Goal: Task Accomplishment & Management: Manage account settings

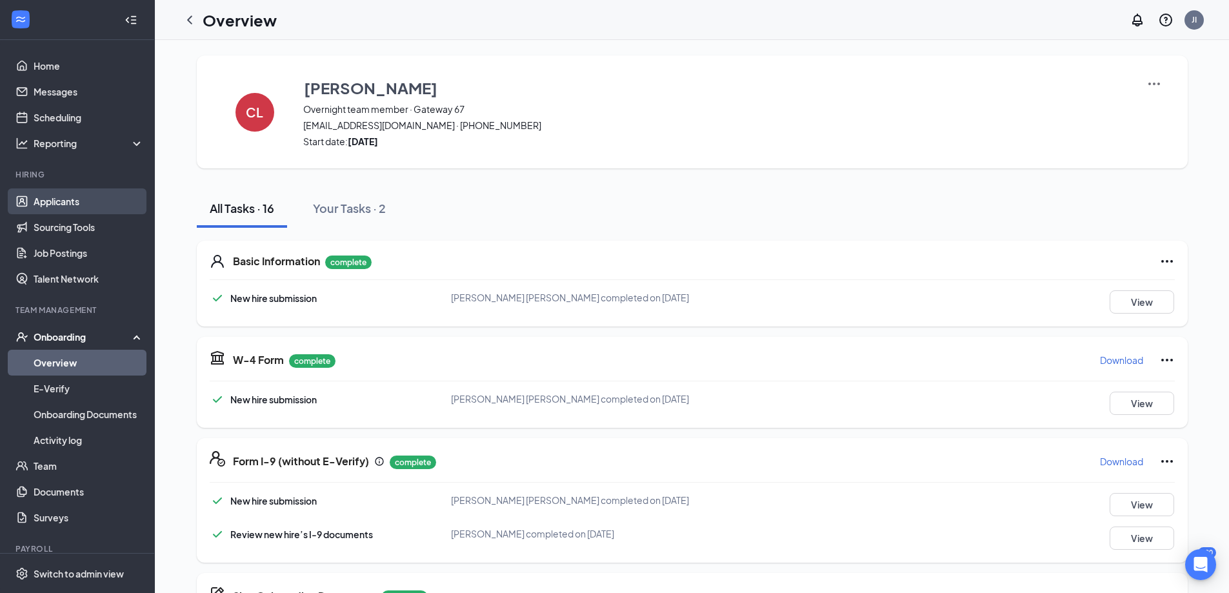
click at [134, 205] on link "Applicants" at bounding box center [89, 201] width 110 height 26
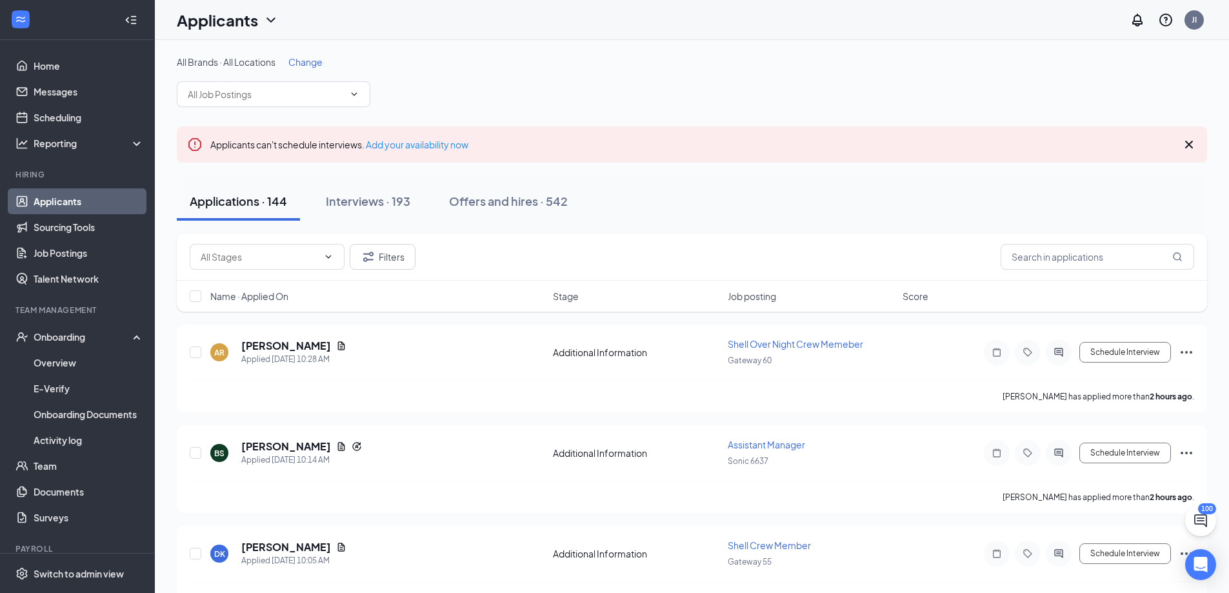
click at [330, 74] on div "All Brands · All Locations Change" at bounding box center [692, 81] width 1030 height 52
click at [323, 66] on span "Change" at bounding box center [305, 62] width 34 height 12
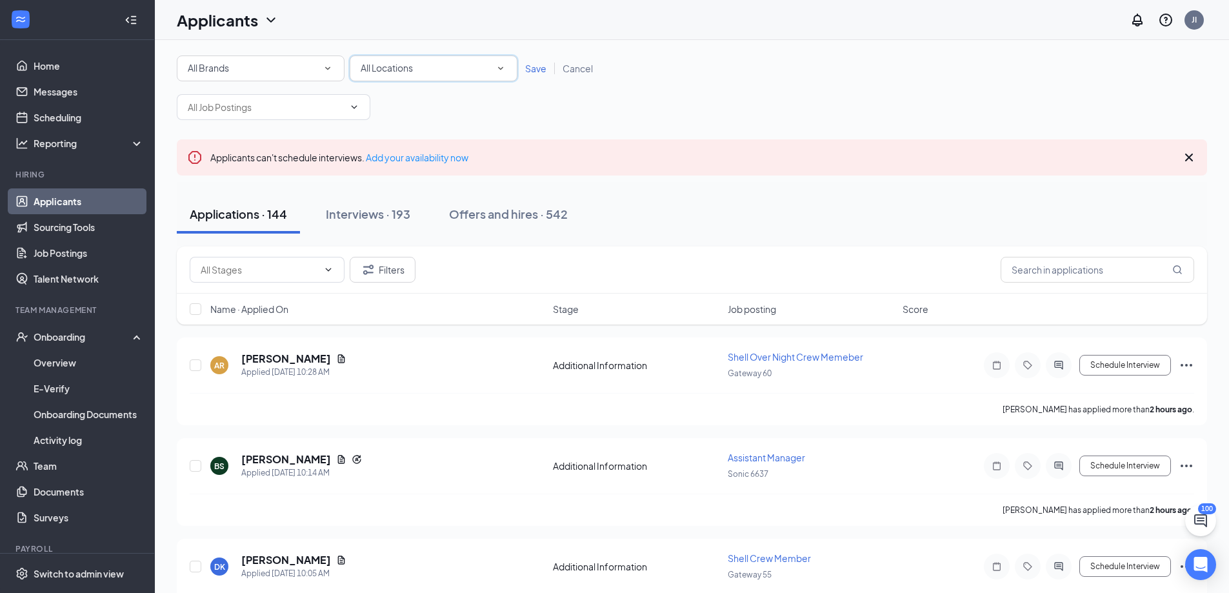
click at [504, 73] on icon "SmallChevronDown" at bounding box center [501, 69] width 12 height 12
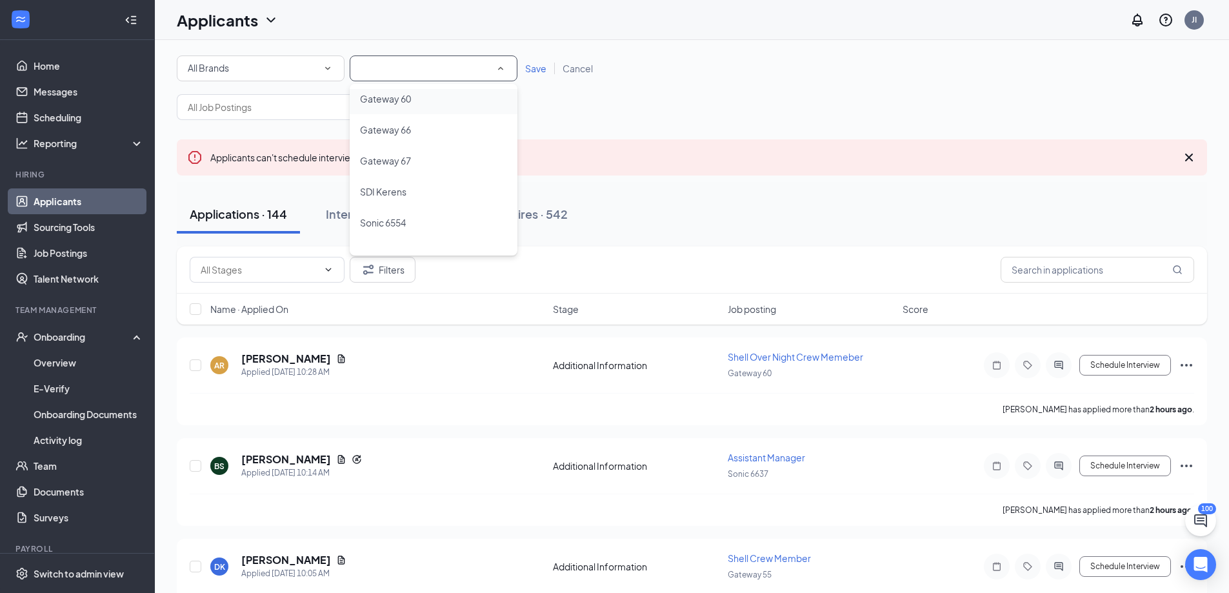
scroll to position [148, 0]
click at [421, 226] on li "Teaguemart" at bounding box center [434, 234] width 168 height 31
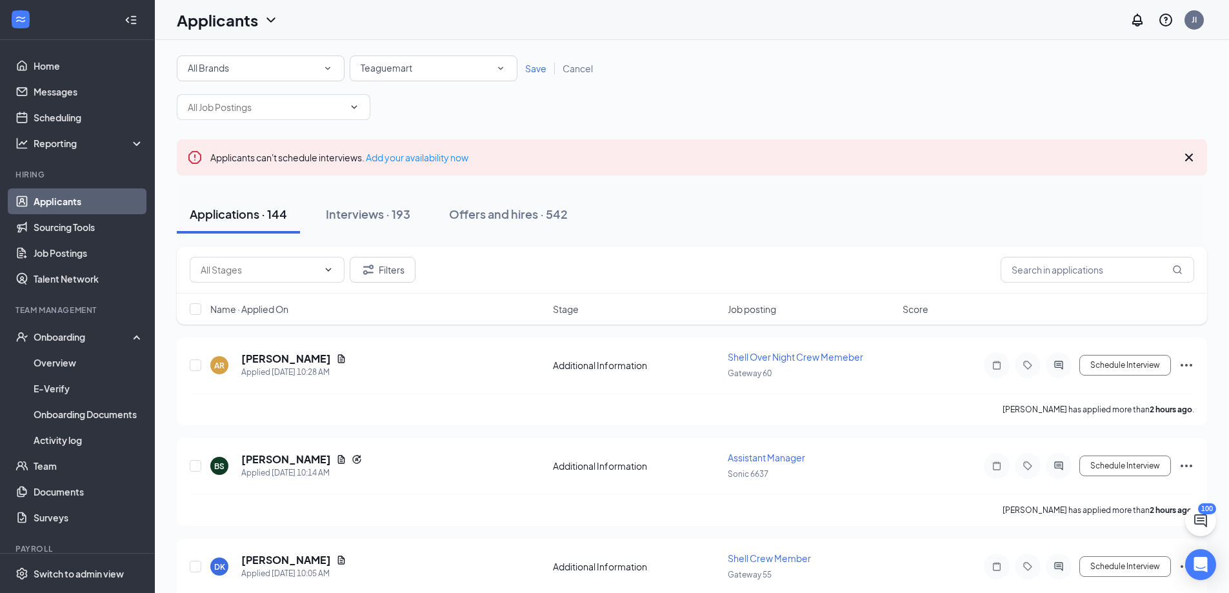
click at [539, 66] on span "Save" at bounding box center [535, 69] width 21 height 12
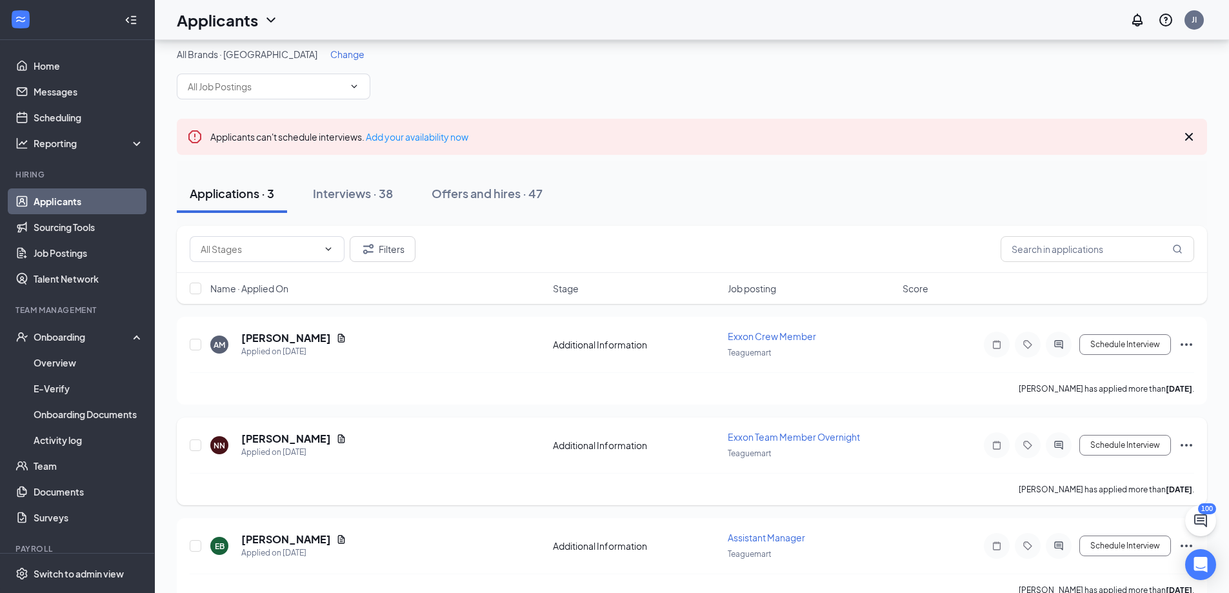
scroll to position [36, 0]
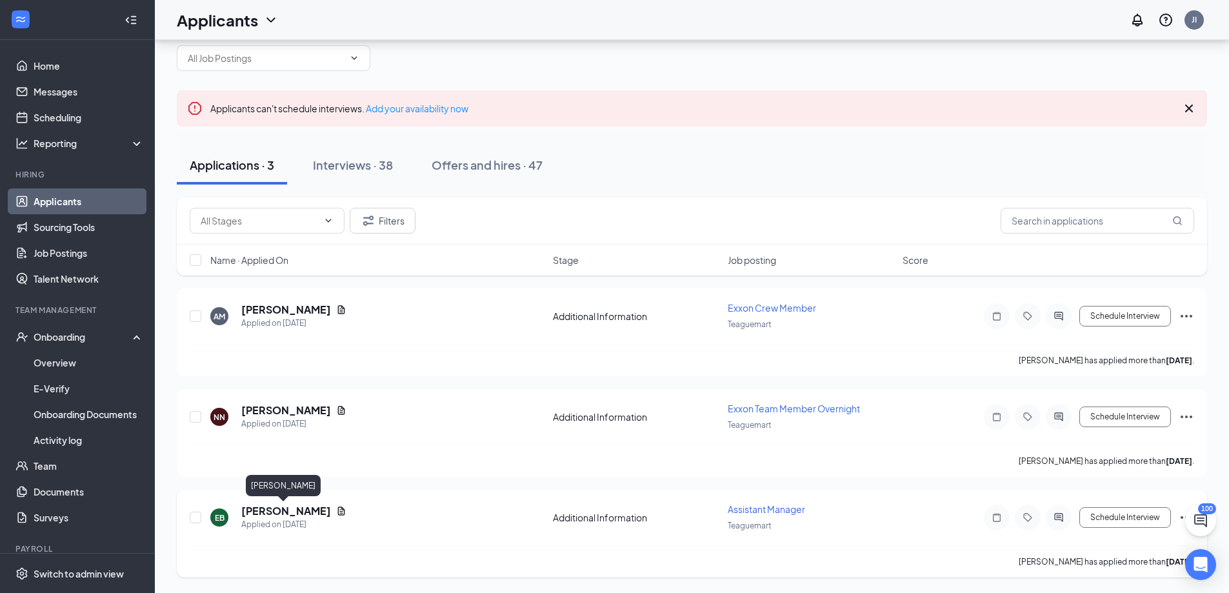
click at [286, 509] on h5 "[PERSON_NAME]" at bounding box center [286, 511] width 90 height 14
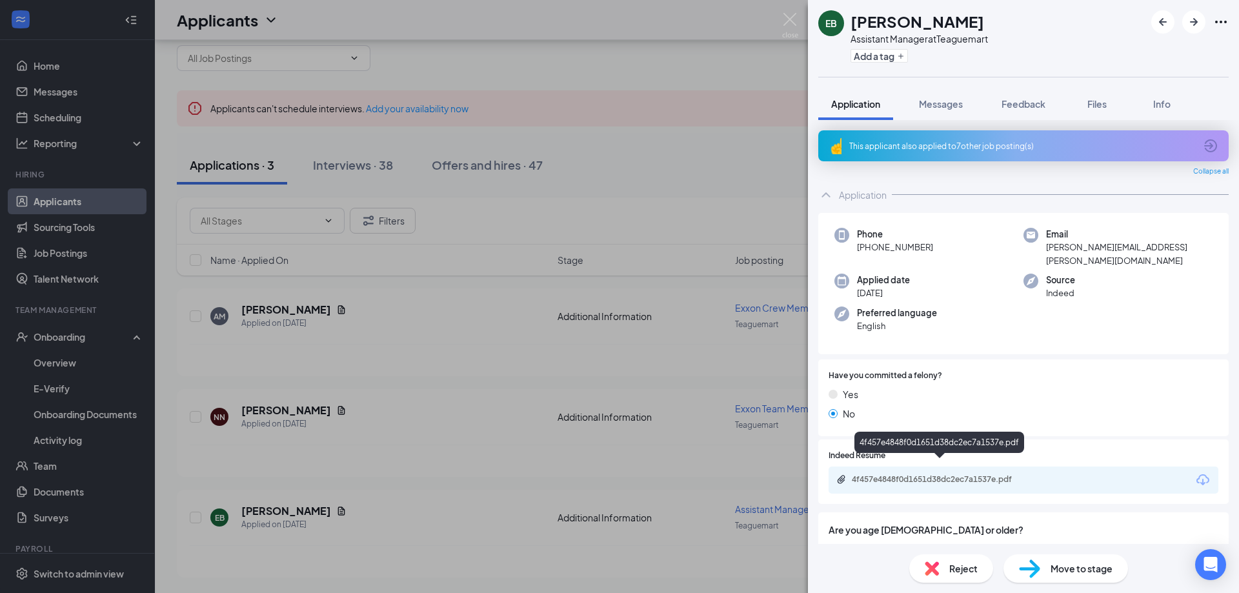
click at [878, 474] on div "4f457e4848f0d1651d38dc2ec7a1537e.pdf" at bounding box center [942, 479] width 181 height 10
click at [449, 92] on div "EB [PERSON_NAME] Assistant Manager at Teaguemart Add a tag Application Messages…" at bounding box center [619, 296] width 1239 height 593
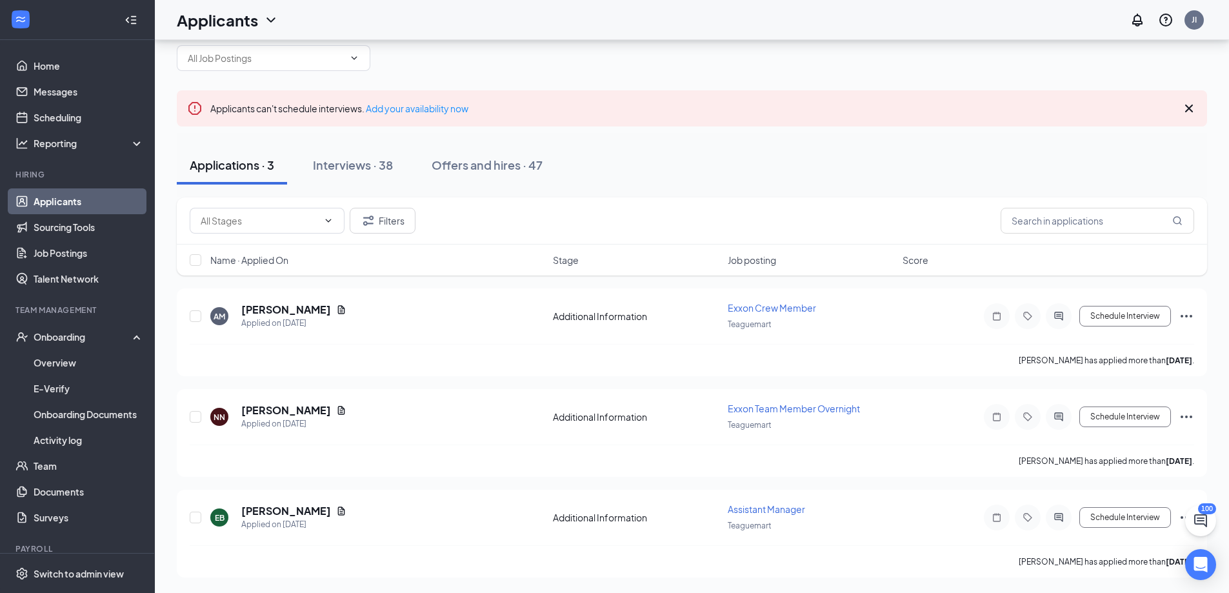
click at [369, 161] on div "Interviews · 38" at bounding box center [353, 165] width 80 height 16
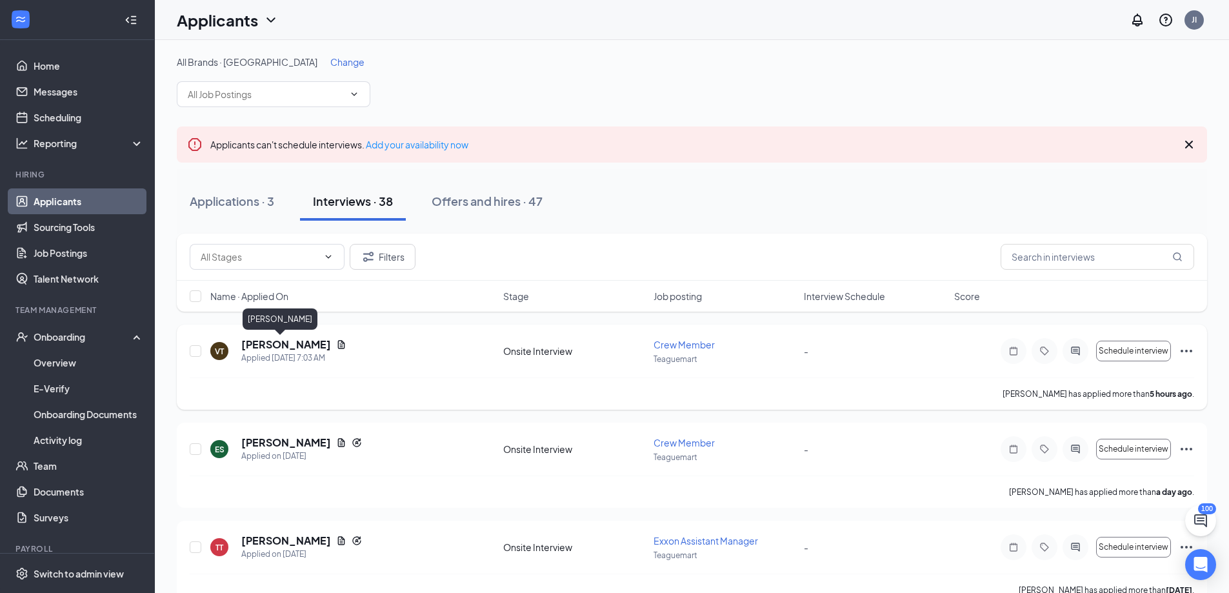
click at [257, 350] on h5 "[PERSON_NAME]" at bounding box center [286, 344] width 90 height 14
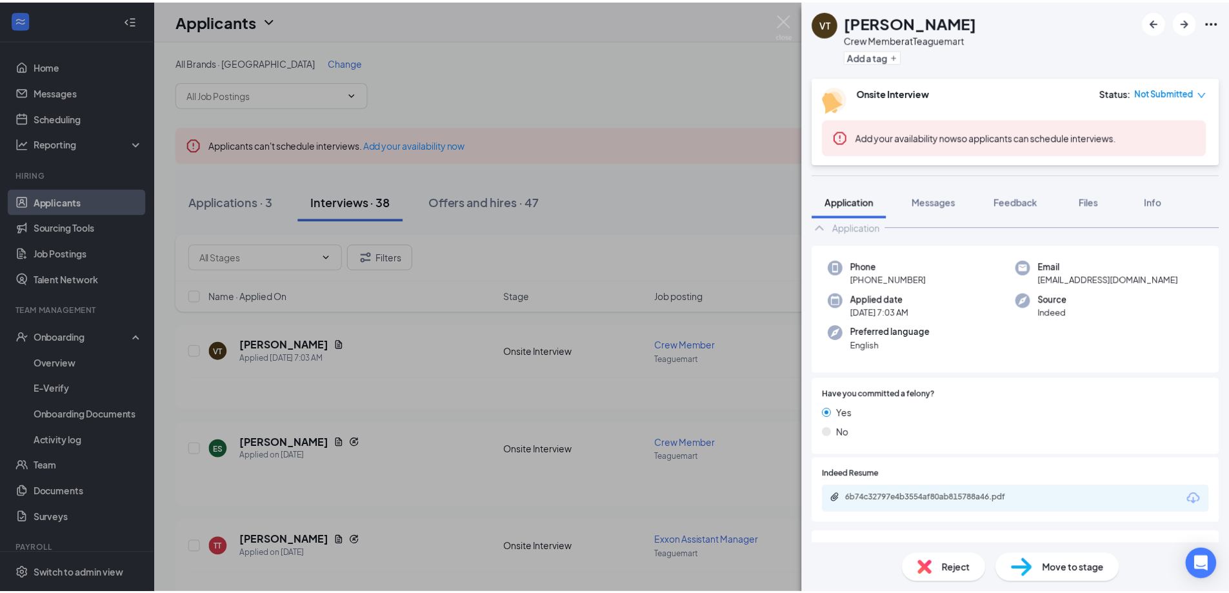
scroll to position [65, 0]
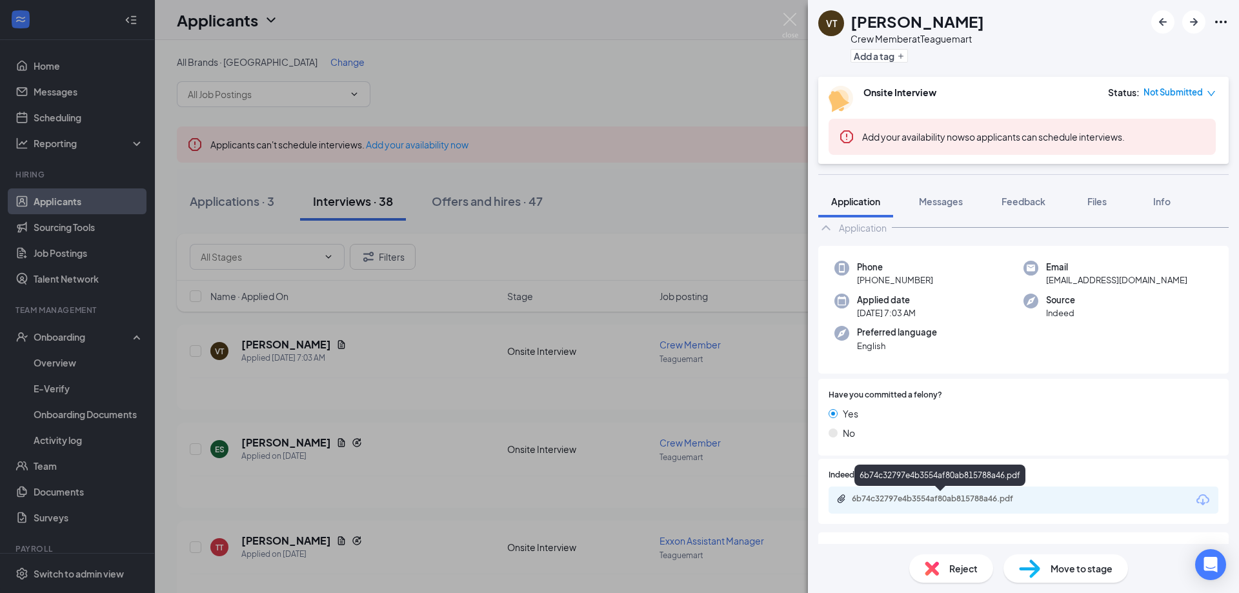
click at [945, 504] on div "6b74c32797e4b3554af80ab815788a46.pdf" at bounding box center [942, 499] width 181 height 10
click at [788, 28] on img at bounding box center [790, 25] width 16 height 25
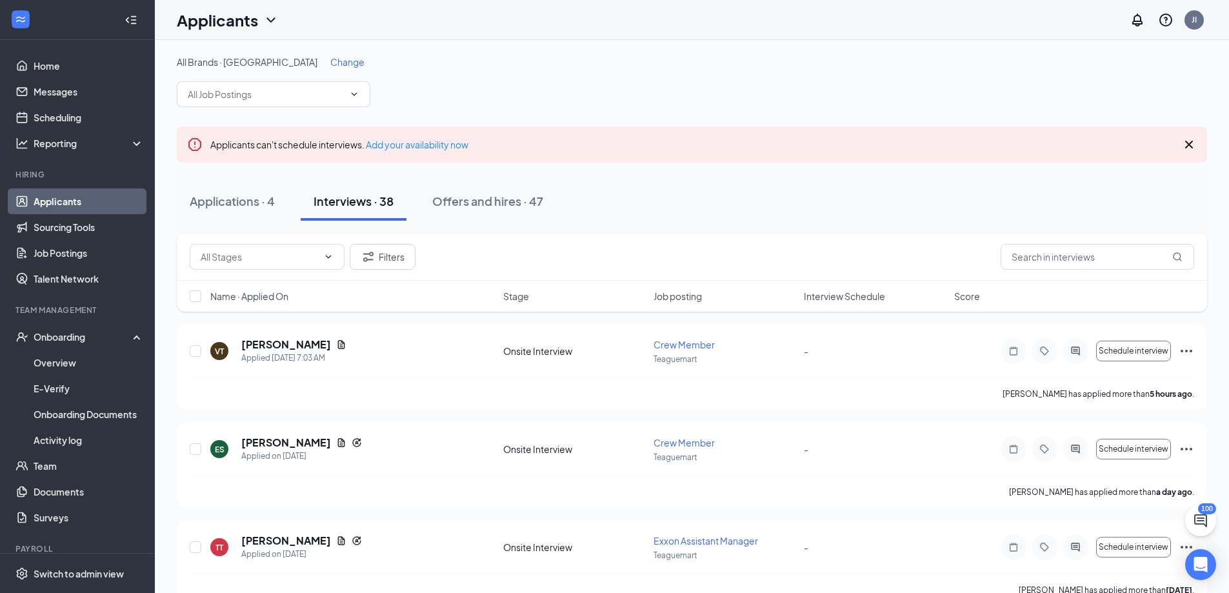
click at [330, 64] on span "Change" at bounding box center [347, 62] width 34 height 12
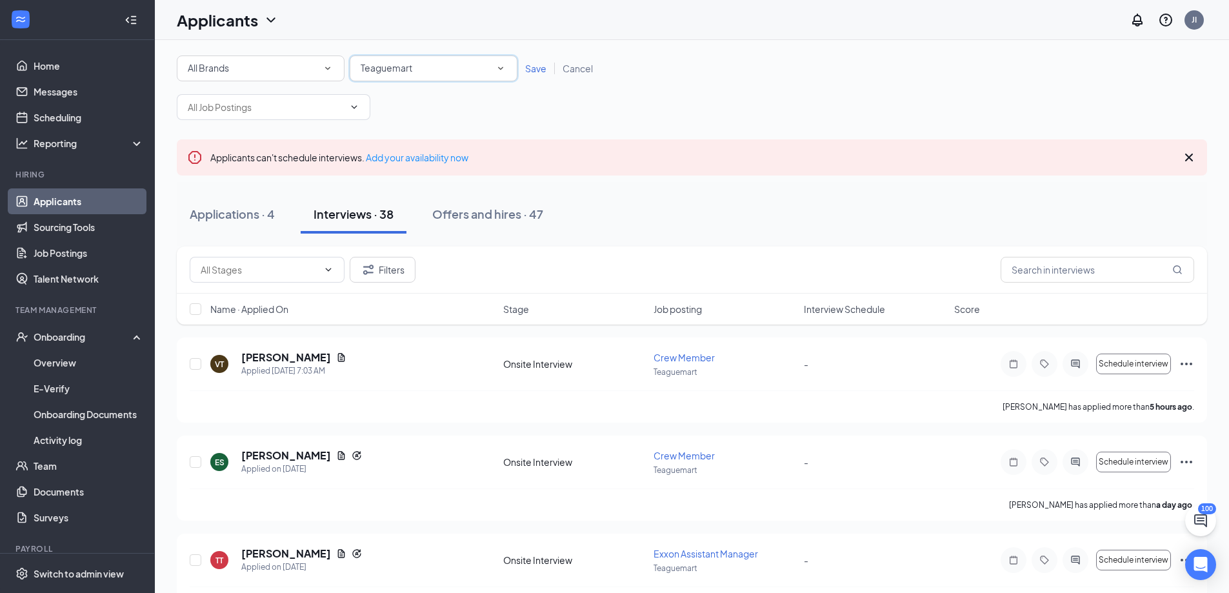
click at [420, 56] on div "All Locations [GEOGRAPHIC_DATA]" at bounding box center [434, 68] width 168 height 26
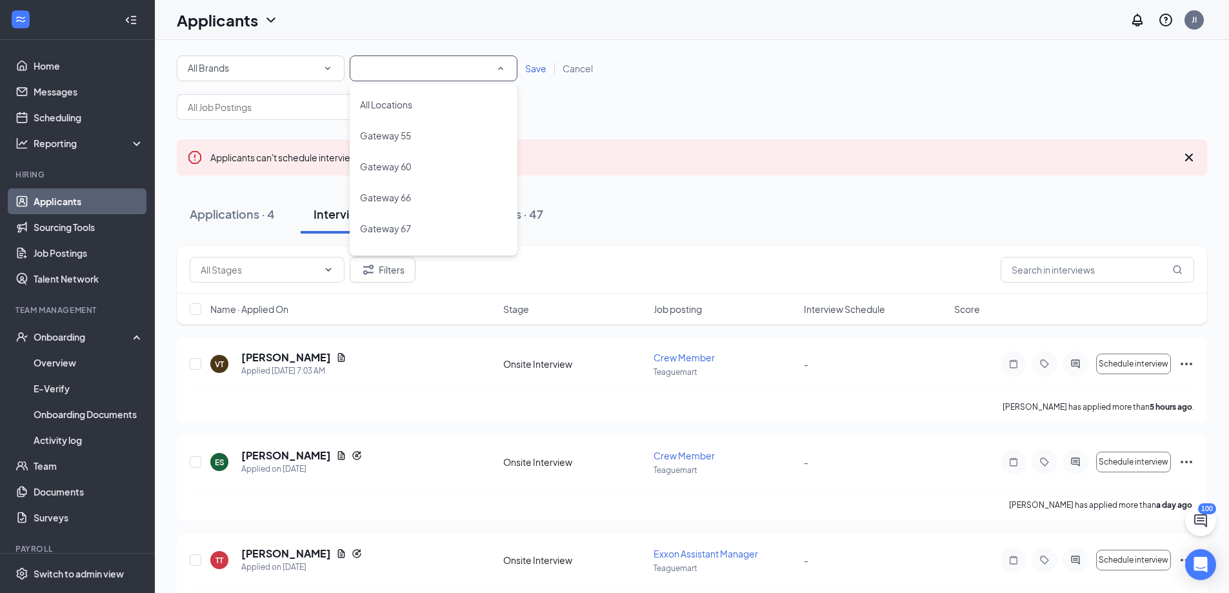
scroll to position [148, 0]
click at [441, 136] on div "Sonic 6554" at bounding box center [433, 141] width 147 height 15
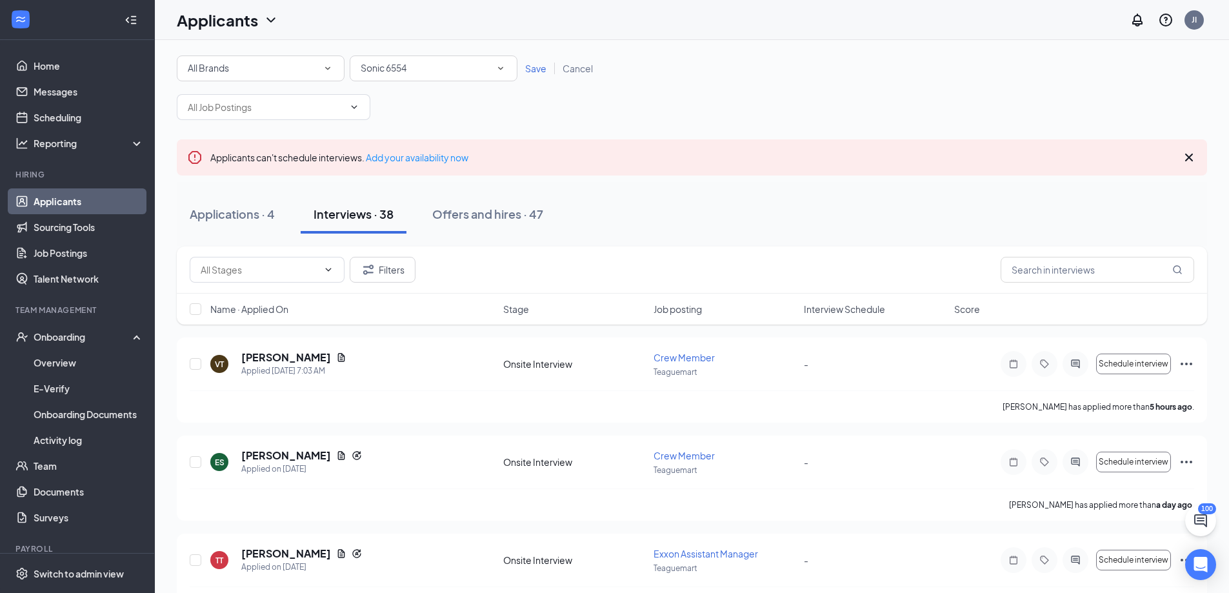
click at [528, 75] on div "All Brands All Brands All Locations Sonic 6554 Save Cancel" at bounding box center [692, 68] width 1030 height 26
click at [537, 66] on span "Save" at bounding box center [535, 69] width 21 height 12
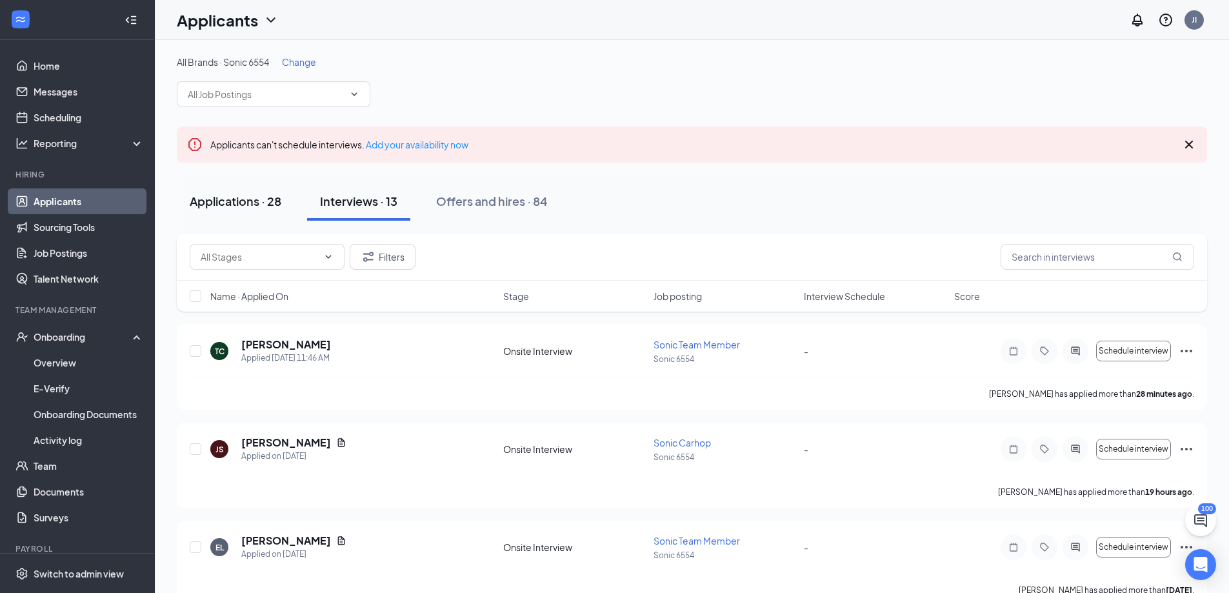
click at [257, 203] on div "Applications · 28" at bounding box center [236, 201] width 92 height 16
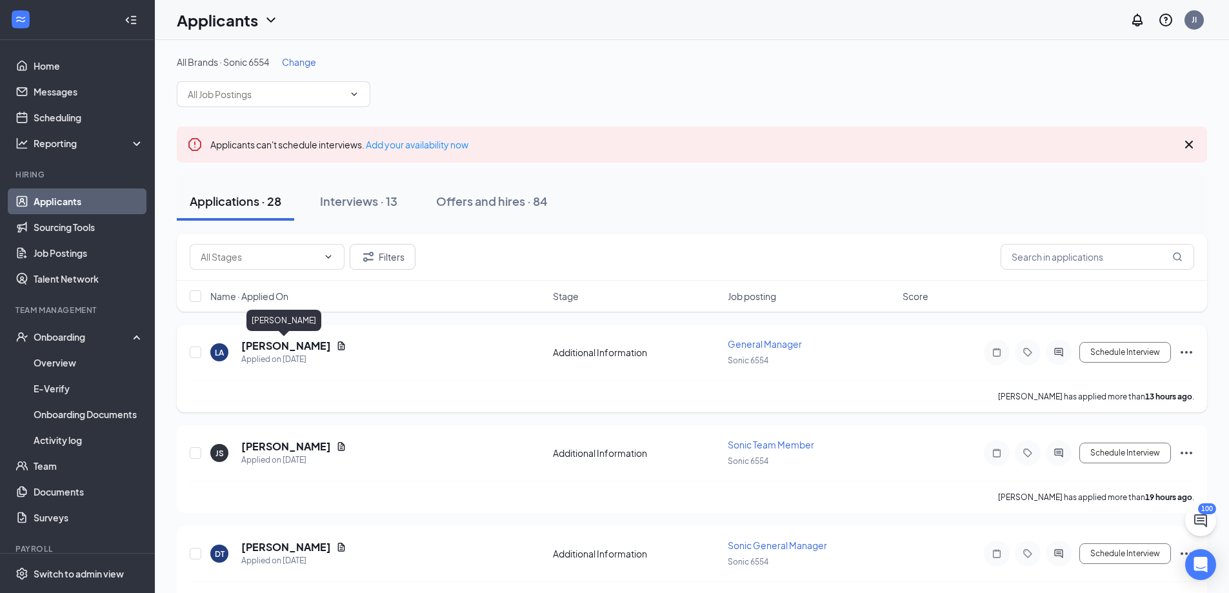
click at [284, 348] on h5 "[PERSON_NAME]" at bounding box center [286, 346] width 90 height 14
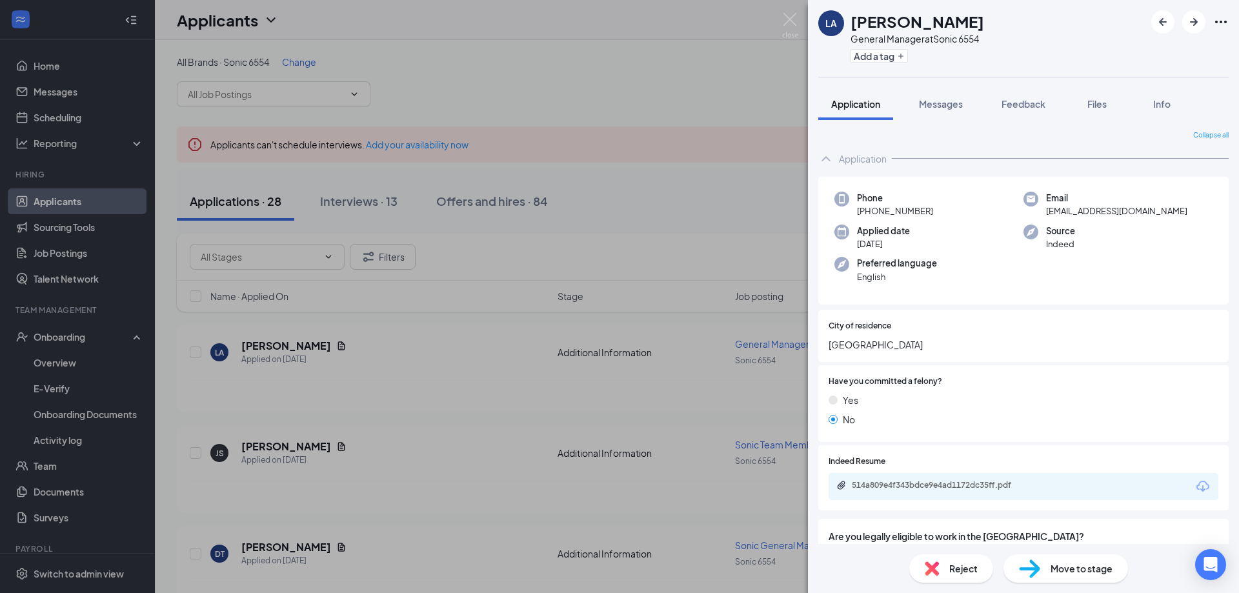
click at [850, 483] on div "514a809e4f343bdce9e4ad1172dc35ff.pdf" at bounding box center [940, 485] width 209 height 10
click at [788, 25] on img at bounding box center [790, 25] width 16 height 25
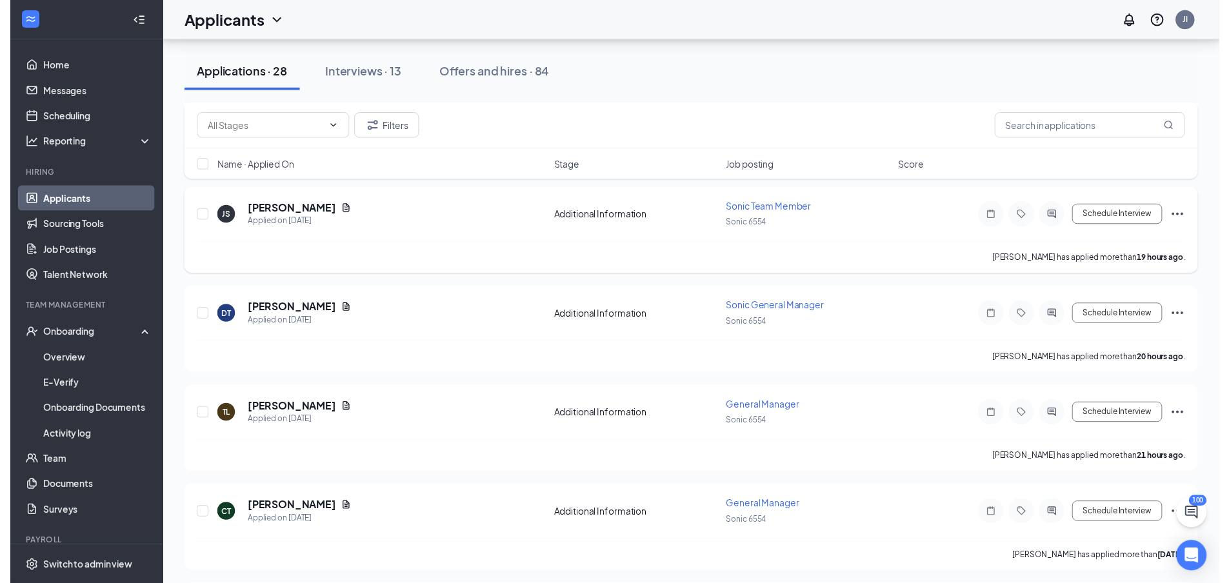
scroll to position [258, 0]
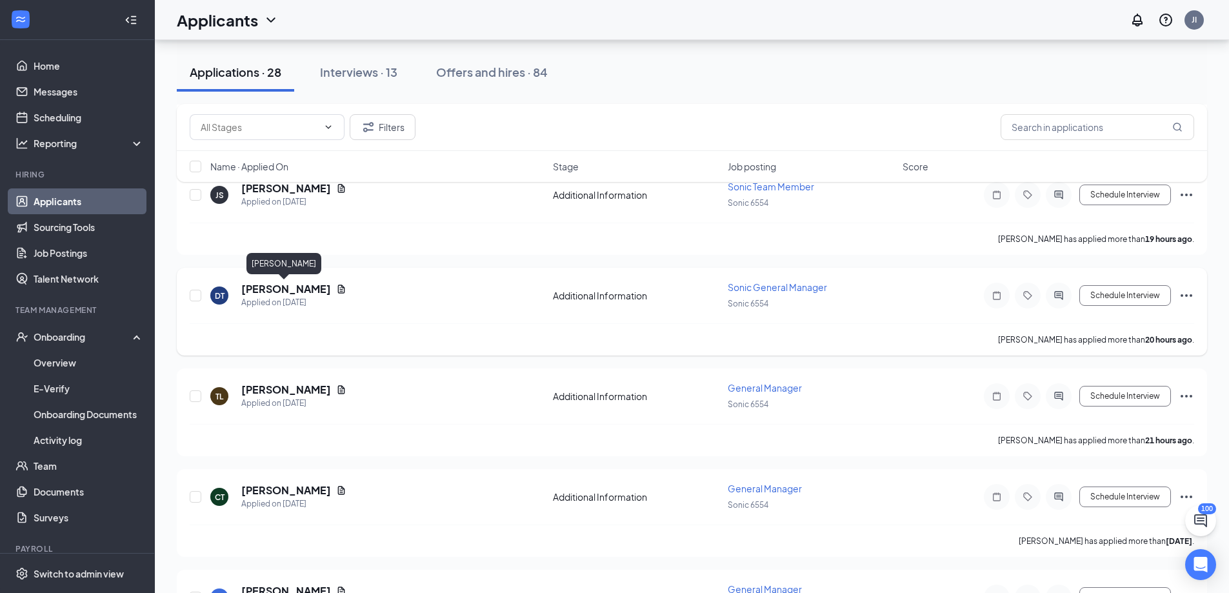
click at [287, 286] on h5 "[PERSON_NAME]" at bounding box center [286, 289] width 90 height 14
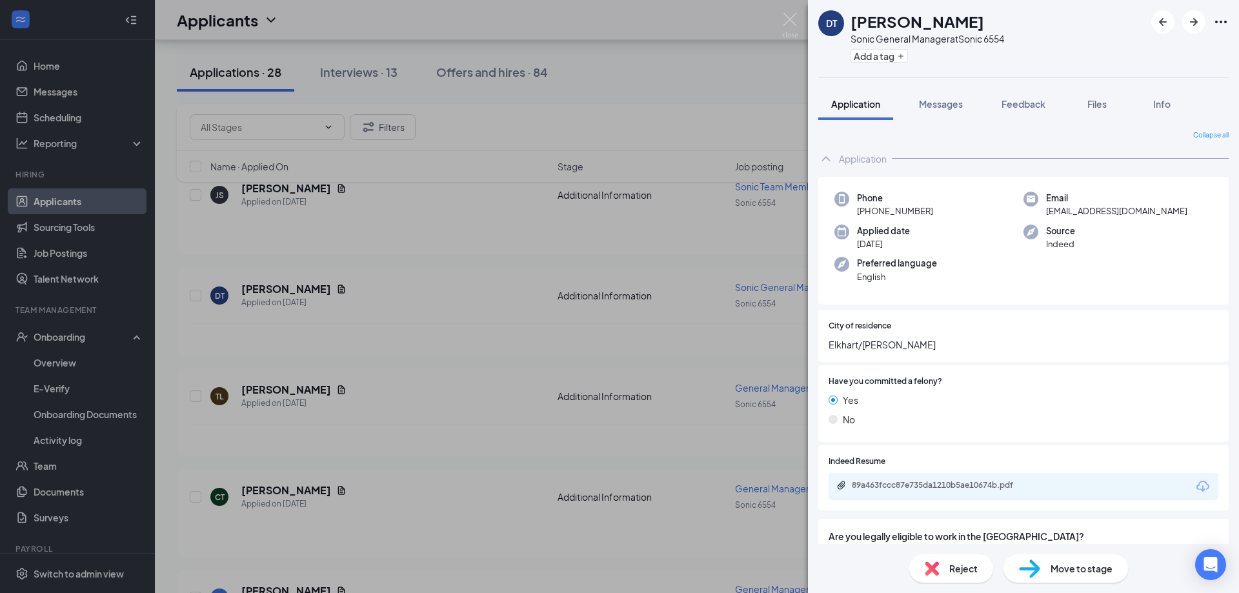
click at [781, 26] on div "DT [PERSON_NAME] Sonic General Manager at Sonic 6554 Add a tag Application Mess…" at bounding box center [619, 296] width 1239 height 593
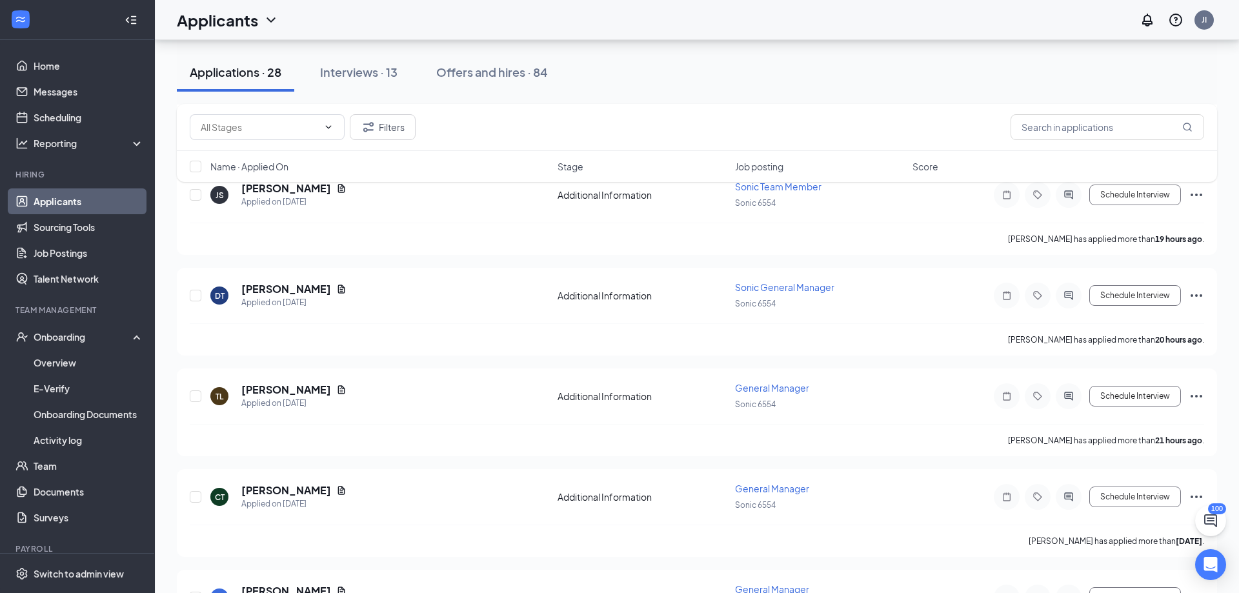
click at [793, 23] on div "Applicants JI" at bounding box center [697, 20] width 1084 height 40
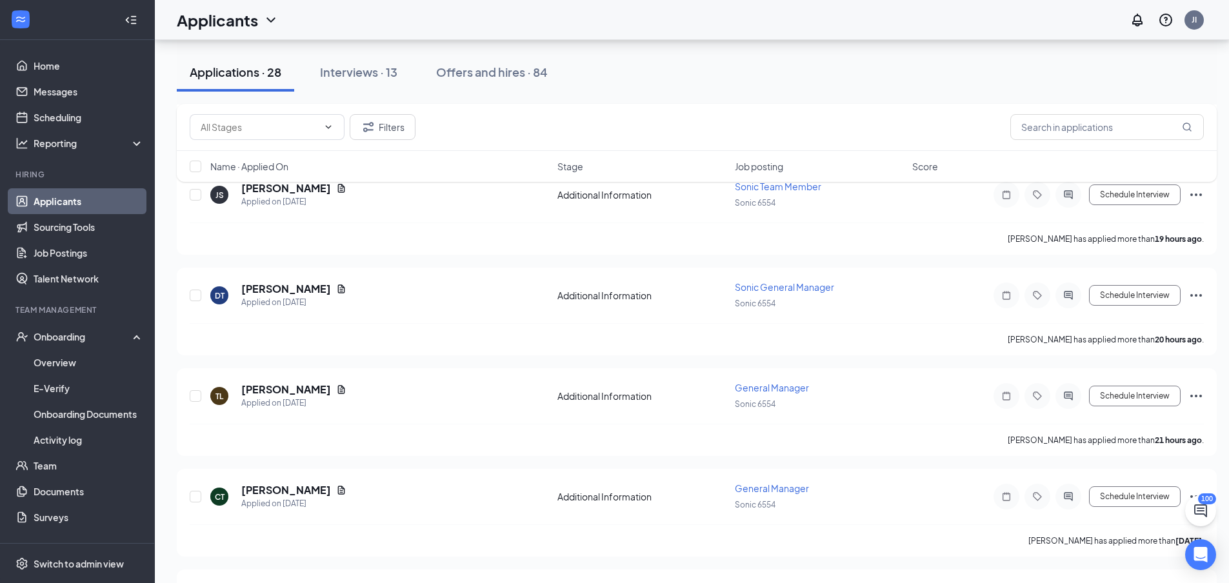
click at [317, 192] on div "Filters Name · Applied On Stage Job posting Score" at bounding box center [697, 149] width 1040 height 91
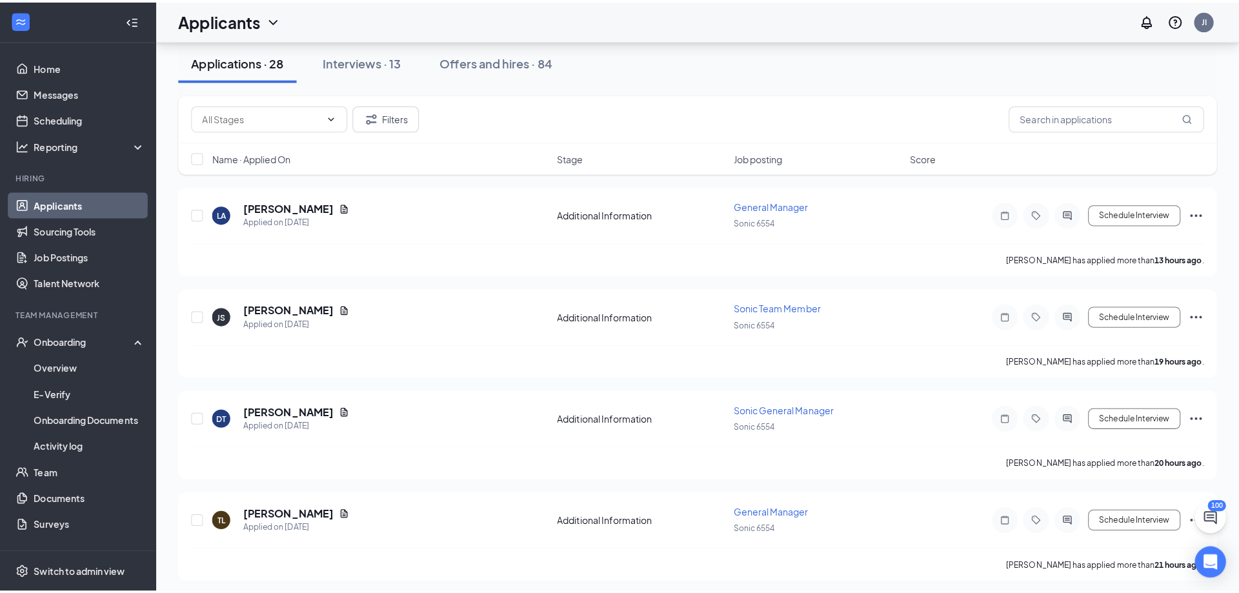
scroll to position [129, 0]
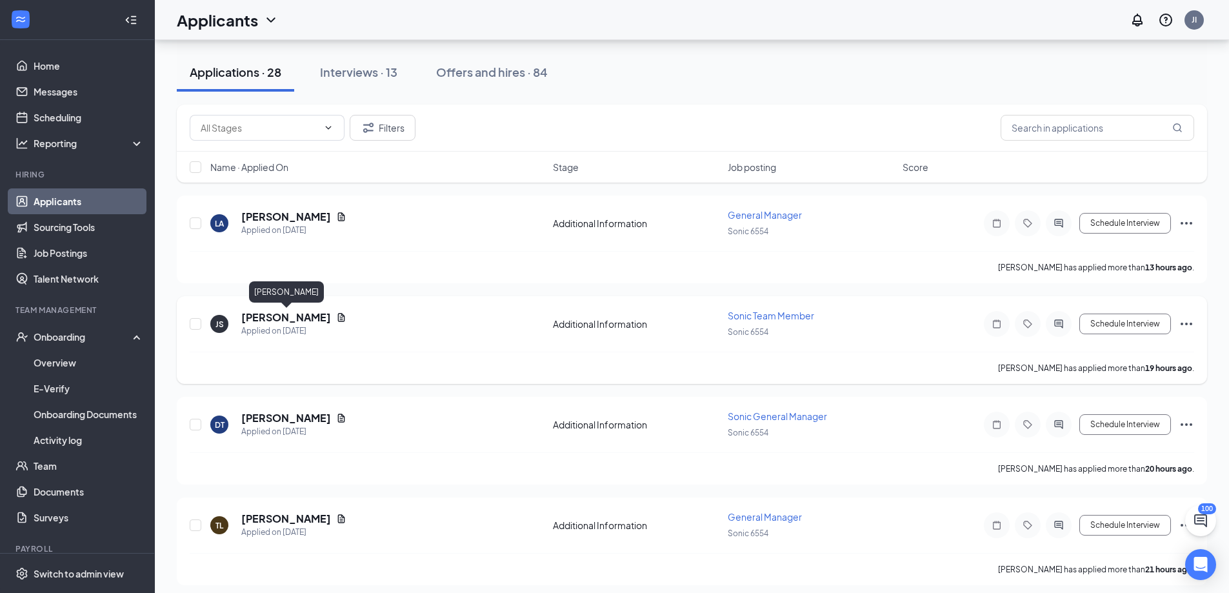
click at [288, 317] on h5 "[PERSON_NAME]" at bounding box center [286, 317] width 90 height 14
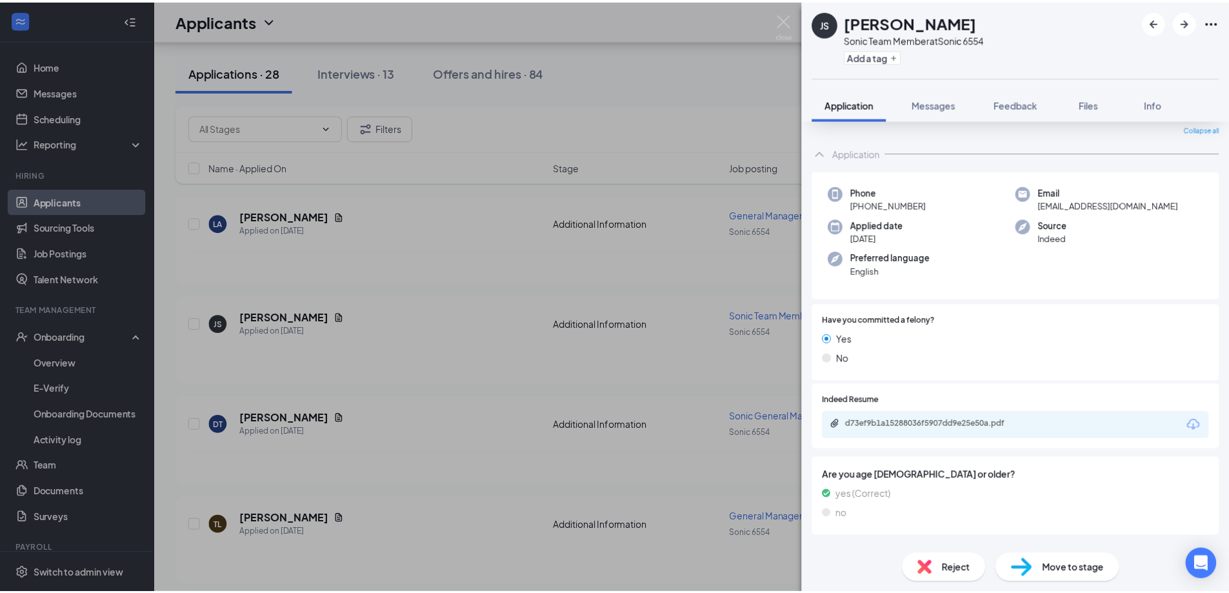
scroll to position [63, 0]
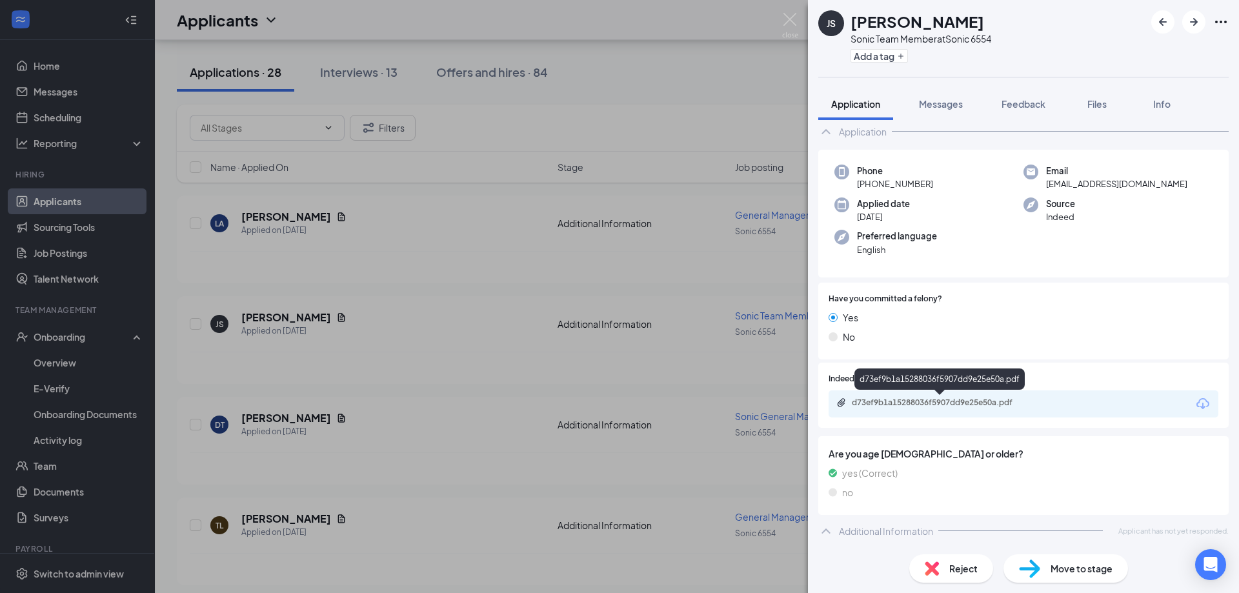
click at [912, 403] on div "d73ef9b1a15288036f5907dd9e25e50a.pdf" at bounding box center [942, 402] width 181 height 10
click at [452, 237] on div "JS [PERSON_NAME] Sonic Team Member at Sonic 6554 Add a tag Application Messages…" at bounding box center [619, 296] width 1239 height 593
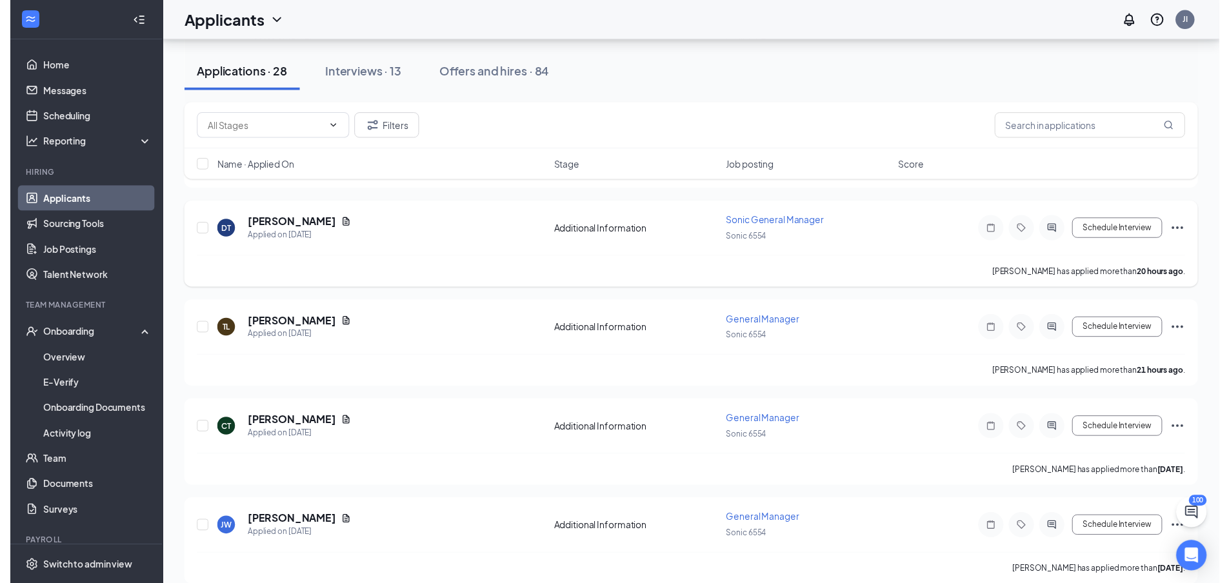
scroll to position [323, 0]
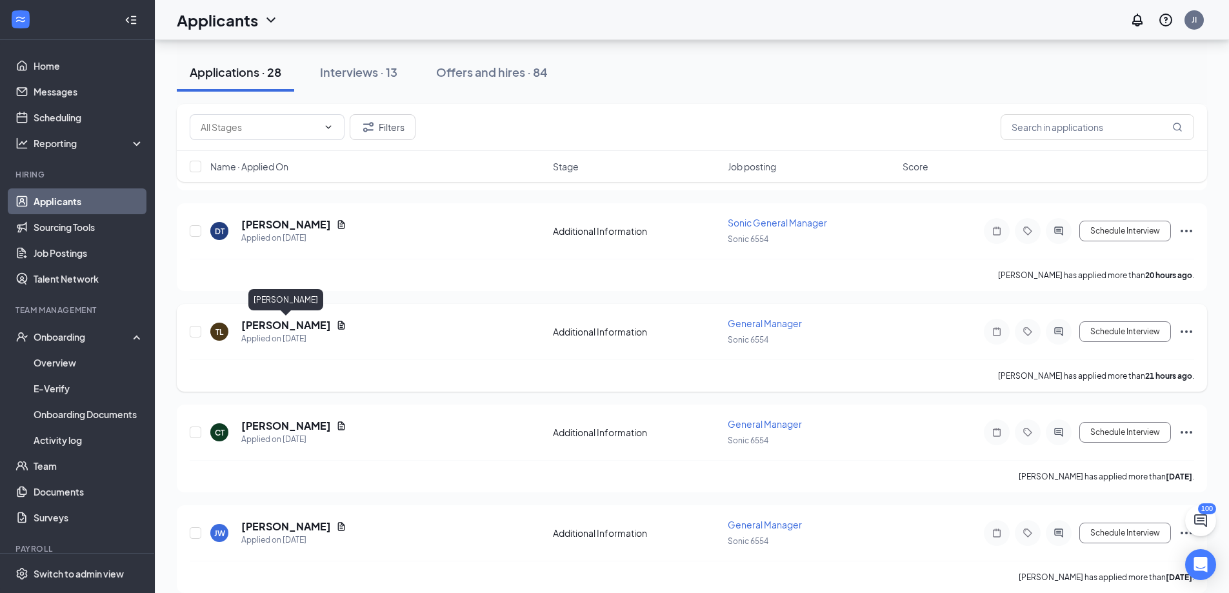
click at [266, 324] on h5 "[PERSON_NAME]" at bounding box center [286, 325] width 90 height 14
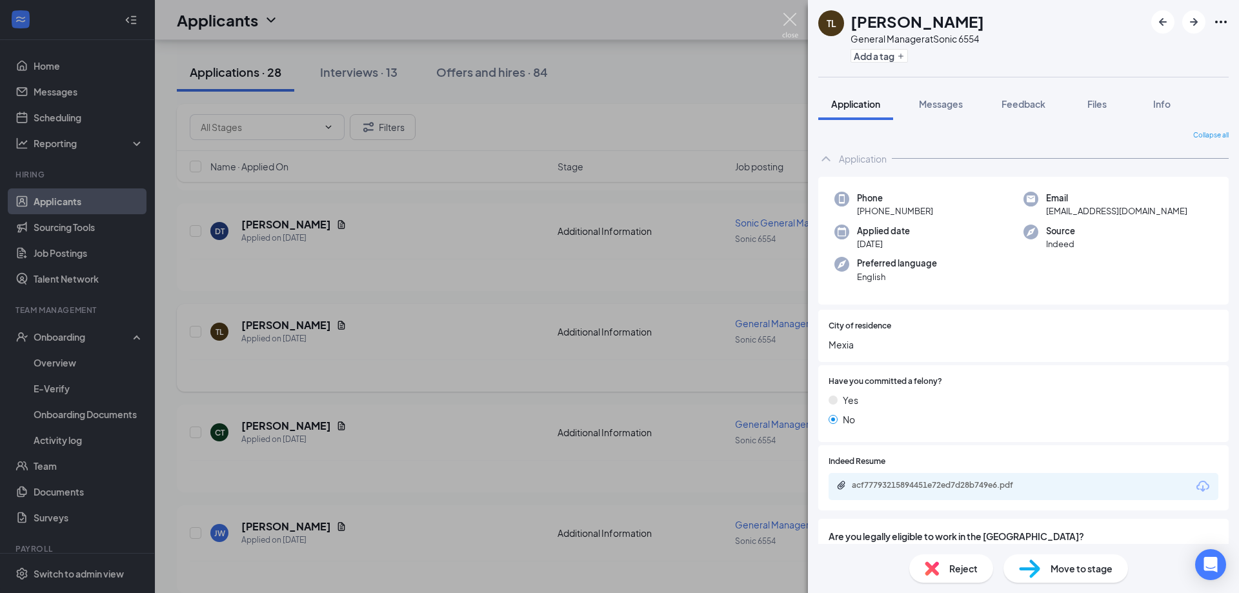
drag, startPoint x: 784, startPoint y: 27, endPoint x: 492, endPoint y: 348, distance: 434.3
click at [784, 26] on img at bounding box center [790, 25] width 16 height 25
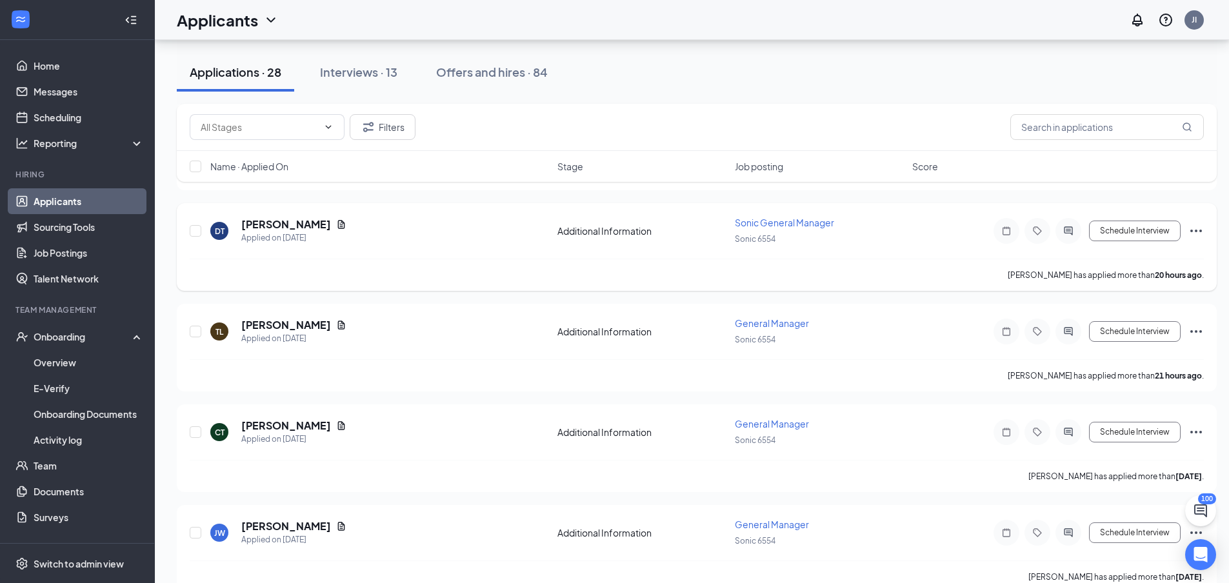
scroll to position [258, 0]
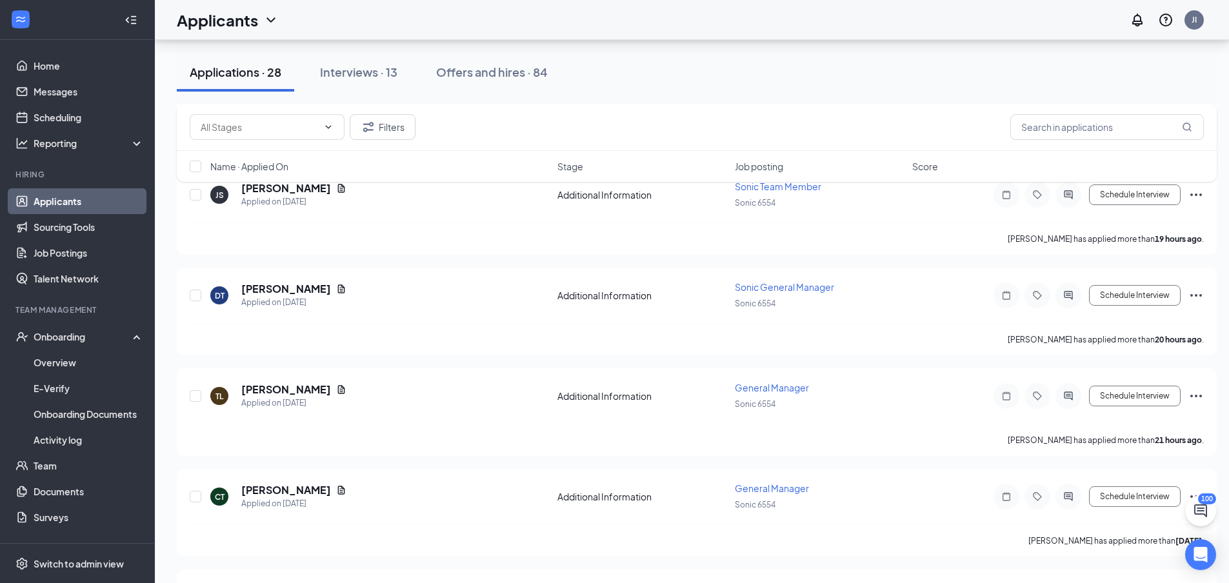
click at [307, 191] on div "Filters Name · Applied On Stage Job posting Score" at bounding box center [697, 149] width 1040 height 91
click at [370, 205] on div "JS [PERSON_NAME] Applied on [DATE]" at bounding box center [379, 194] width 339 height 27
click at [288, 186] on div "Filters Name · Applied On Stage Job posting Score" at bounding box center [697, 149] width 1040 height 91
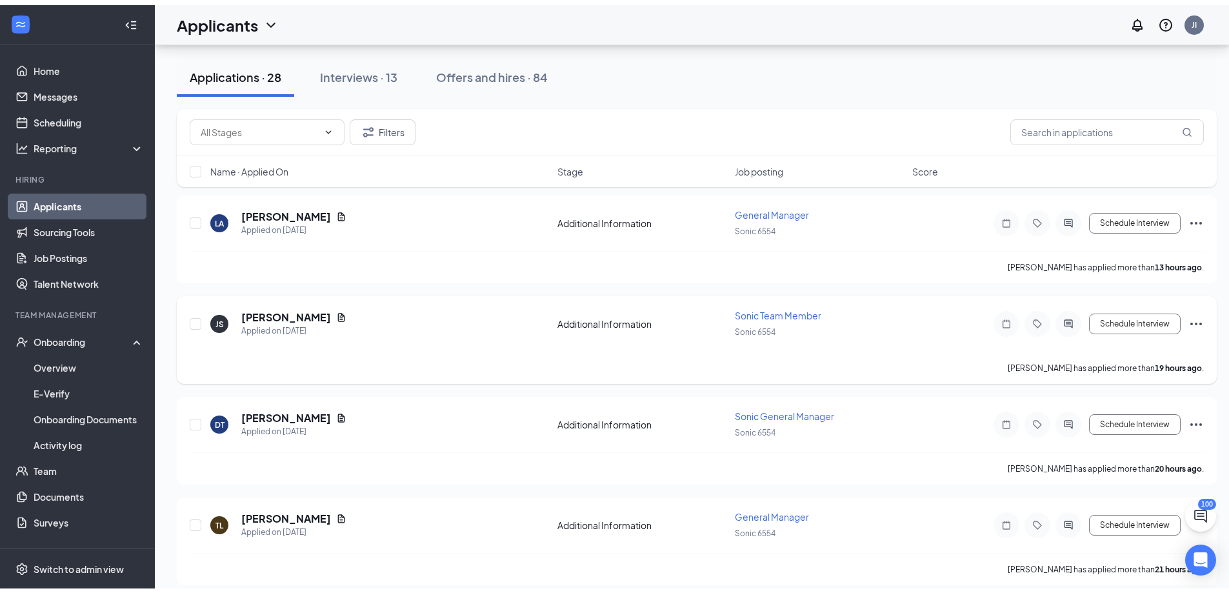
scroll to position [129, 0]
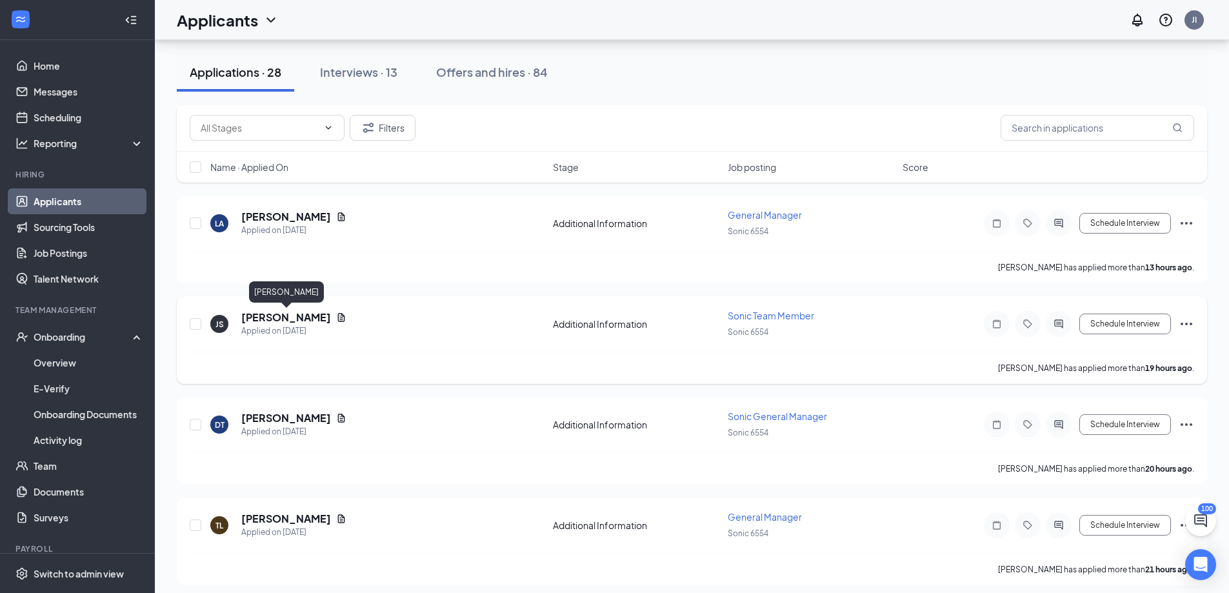
click at [264, 321] on h5 "[PERSON_NAME]" at bounding box center [286, 317] width 90 height 14
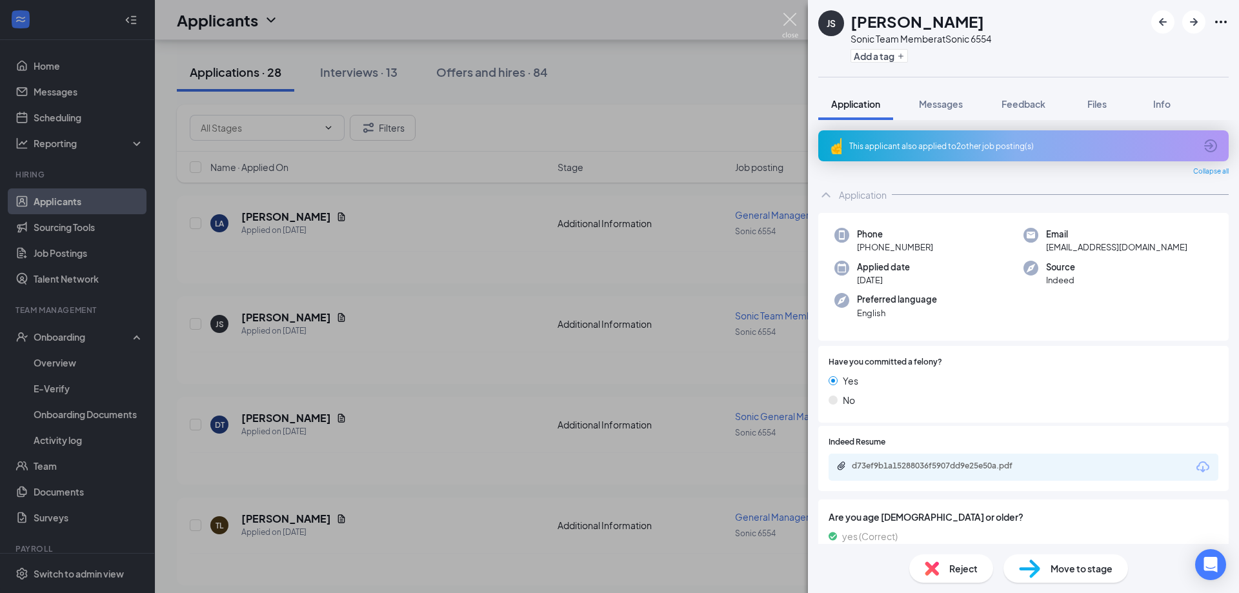
click at [792, 17] on img at bounding box center [790, 25] width 16 height 25
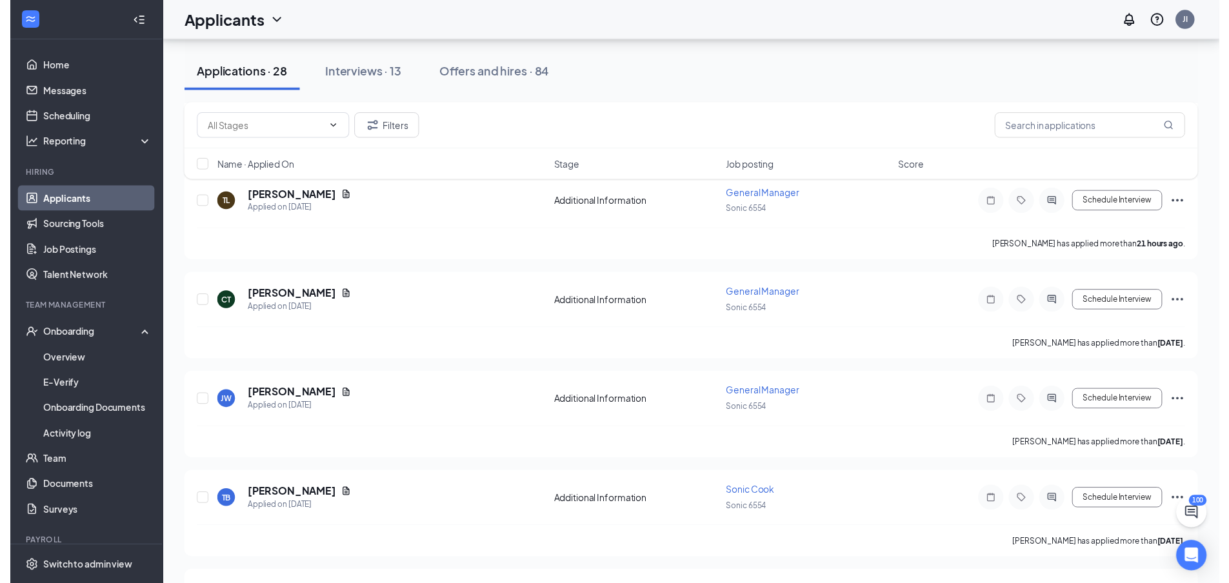
scroll to position [452, 0]
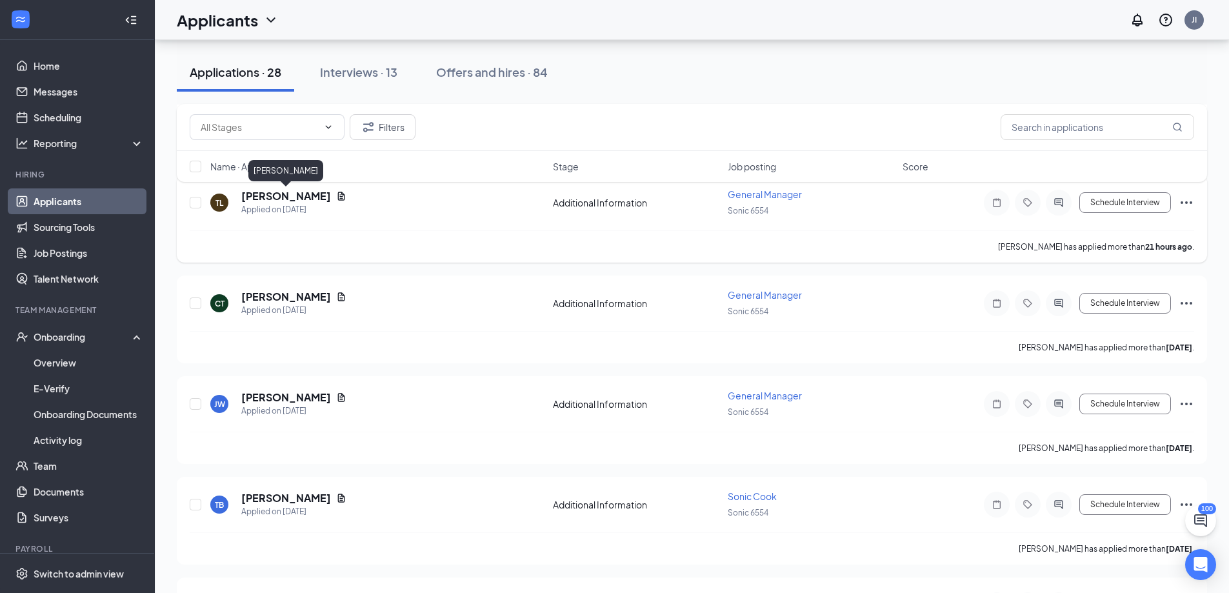
click at [274, 200] on h5 "[PERSON_NAME]" at bounding box center [286, 196] width 90 height 14
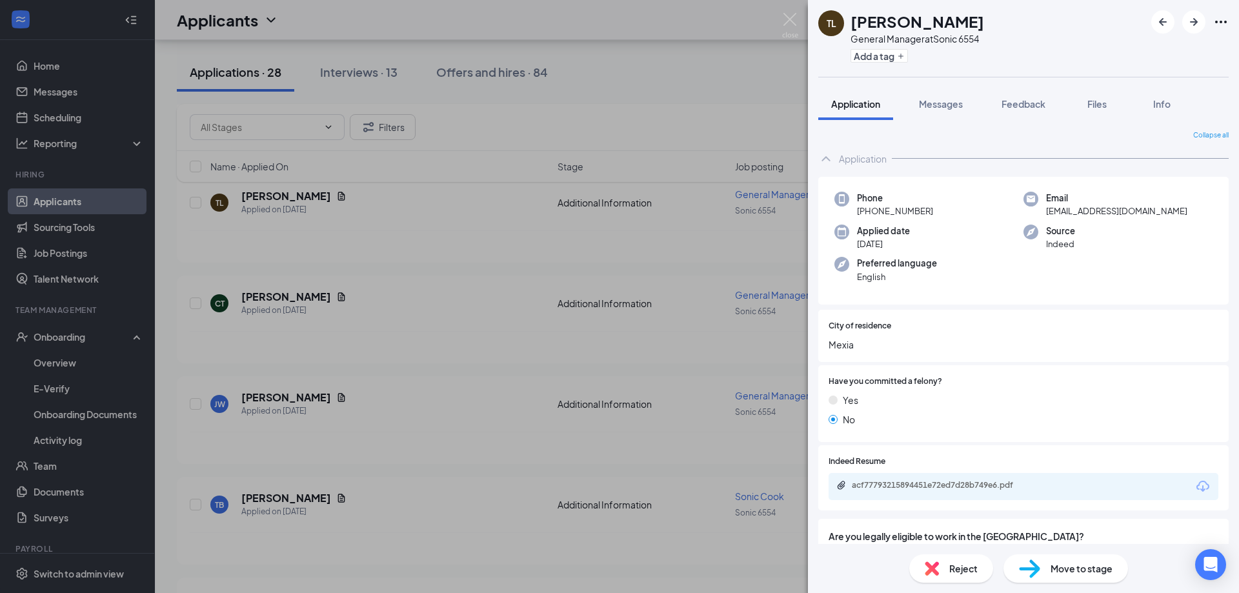
click at [785, 20] on img at bounding box center [790, 25] width 16 height 25
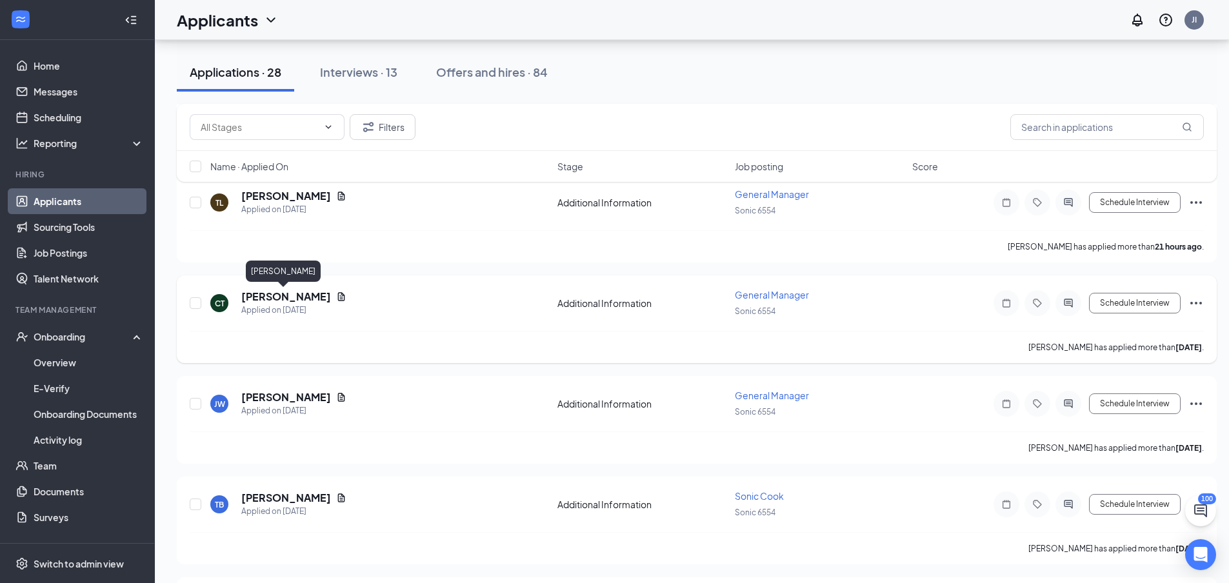
click at [281, 297] on h5 "[PERSON_NAME]" at bounding box center [286, 297] width 90 height 14
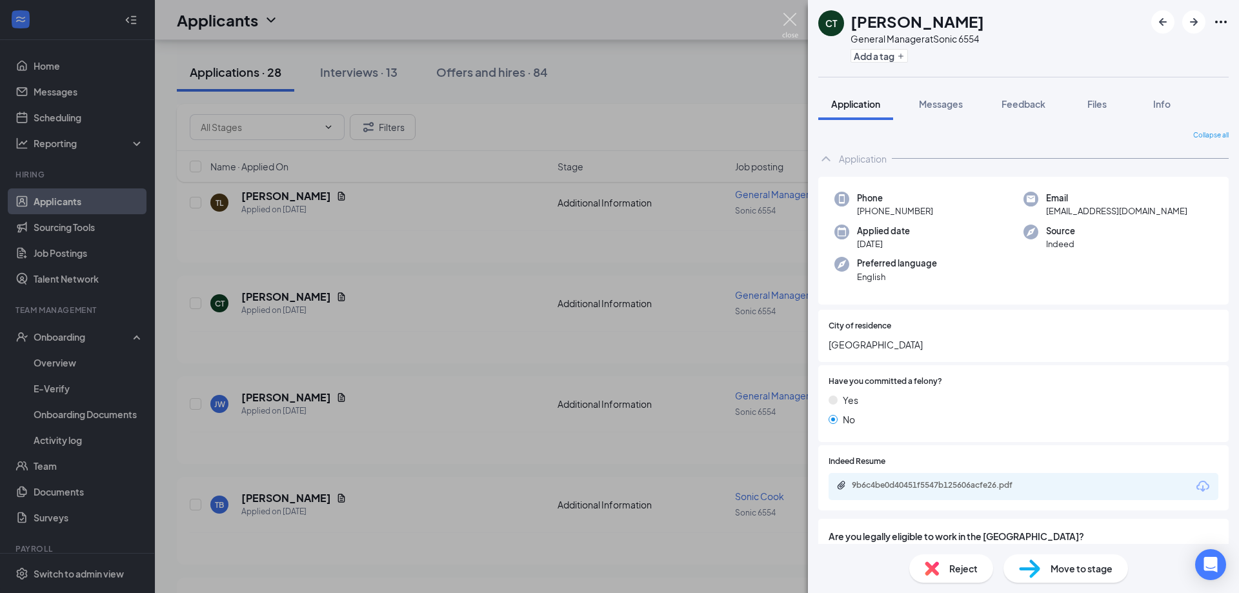
click at [785, 27] on img at bounding box center [790, 25] width 16 height 25
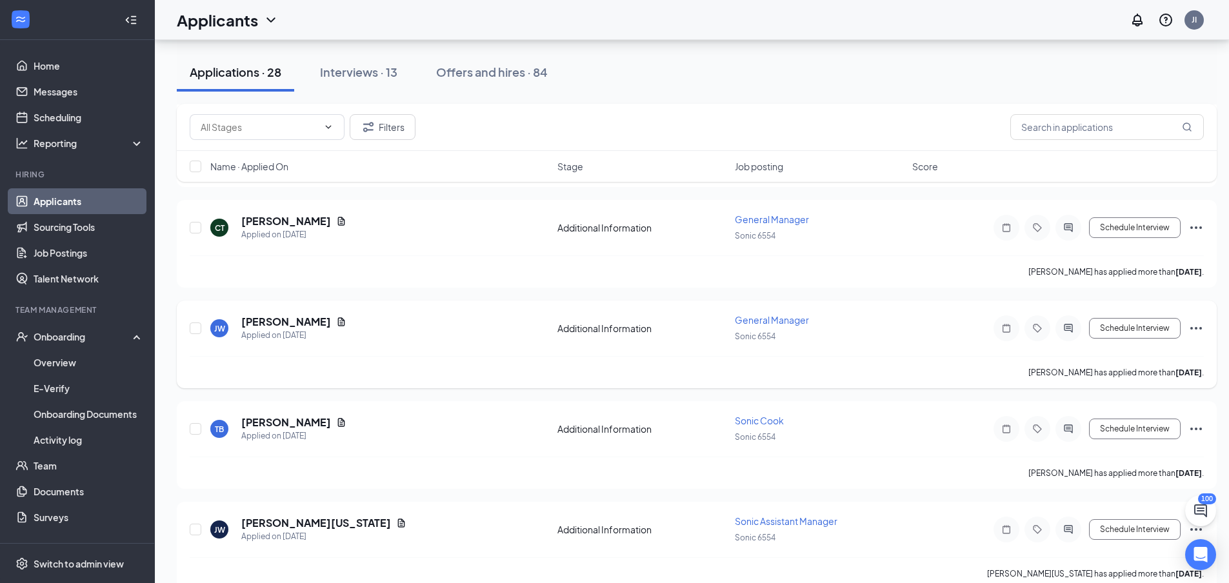
scroll to position [581, 0]
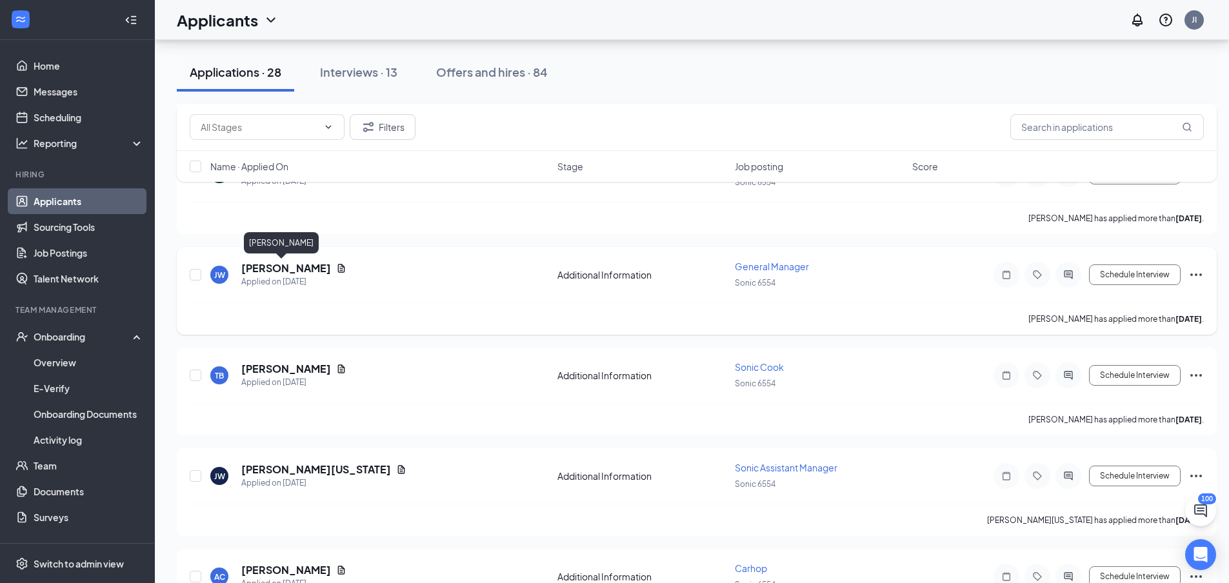
click at [273, 271] on h5 "[PERSON_NAME]" at bounding box center [286, 268] width 90 height 14
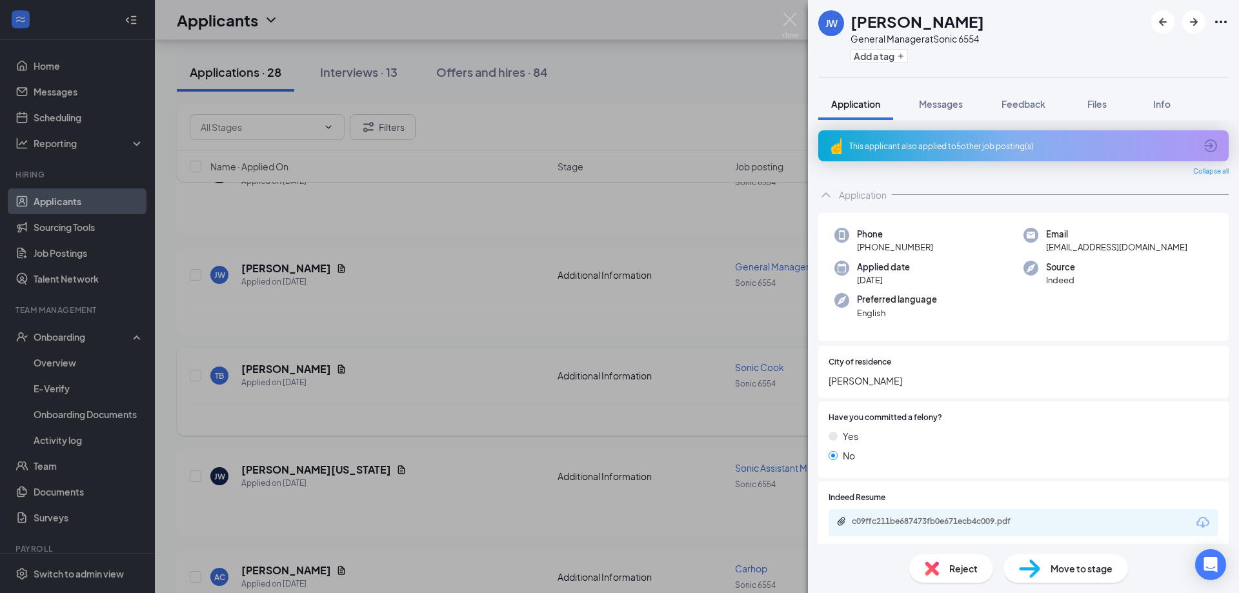
click at [453, 279] on div "[PERSON_NAME] General Manager at Sonic 6554 Add a tag Application Messages Feed…" at bounding box center [619, 296] width 1239 height 593
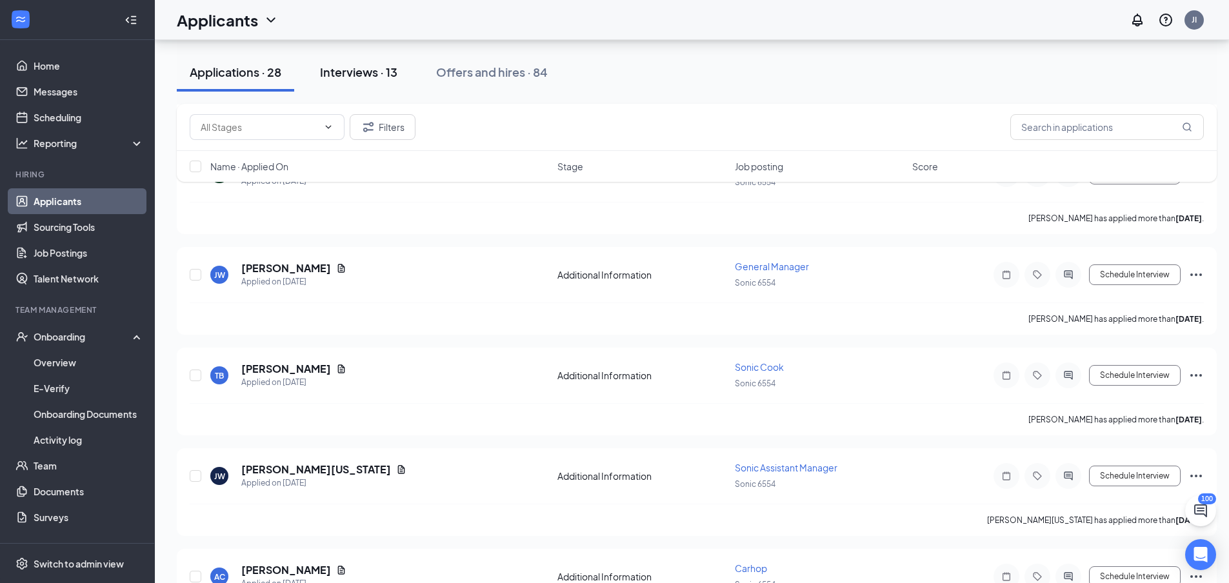
click at [357, 70] on div "Interviews · 13" at bounding box center [358, 72] width 77 height 16
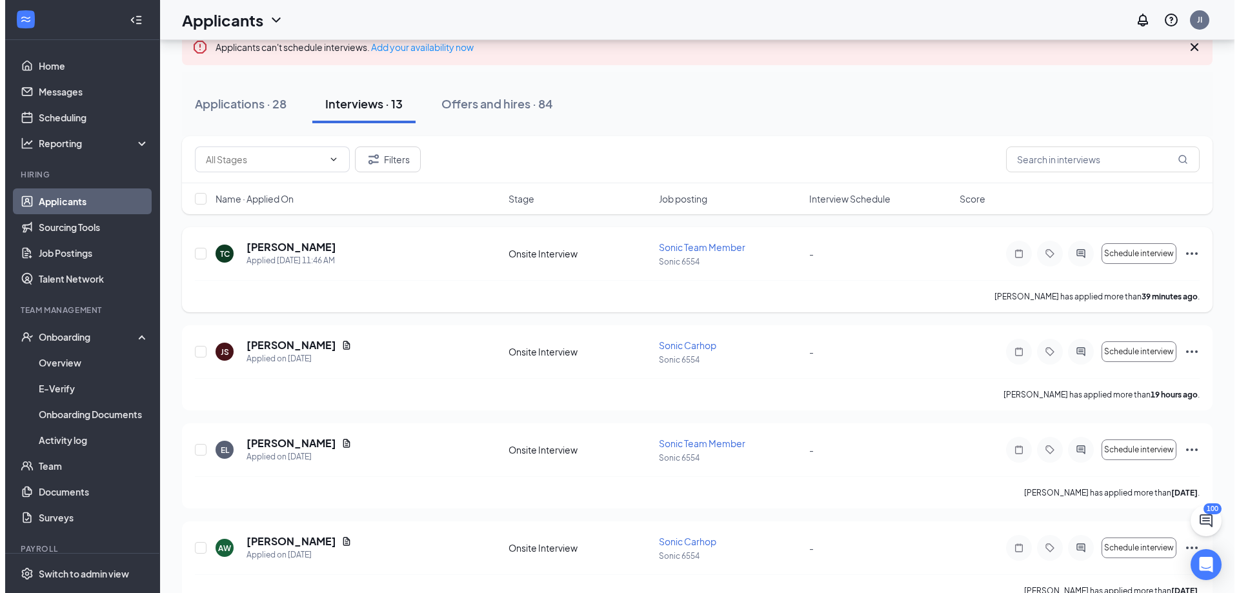
scroll to position [129, 0]
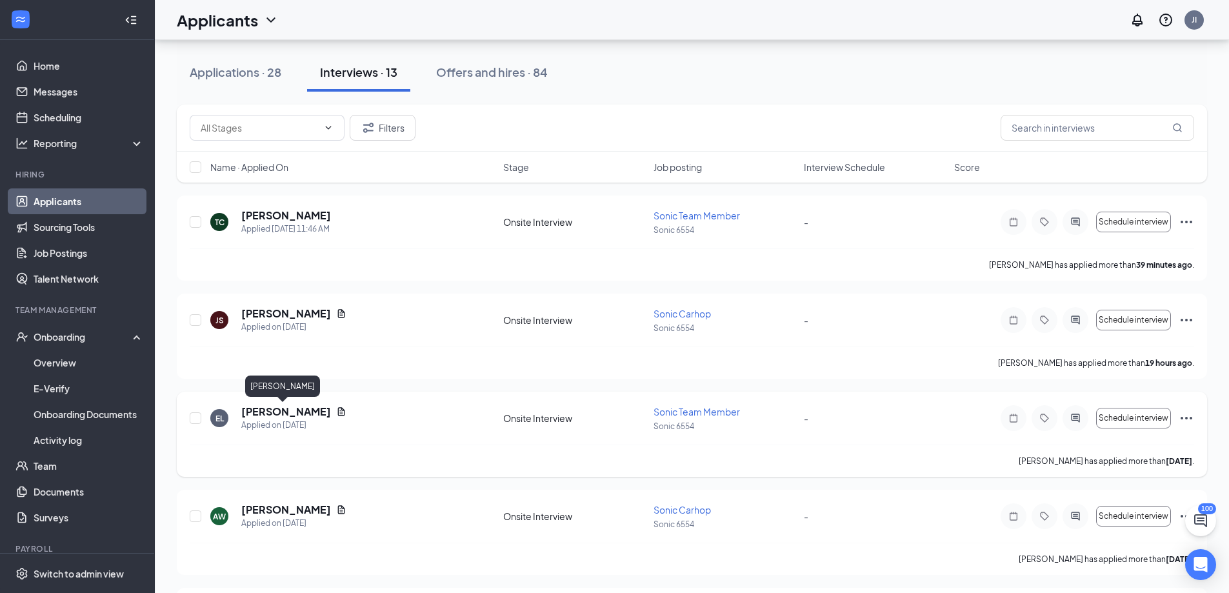
click at [278, 415] on h5 "[PERSON_NAME]" at bounding box center [286, 411] width 90 height 14
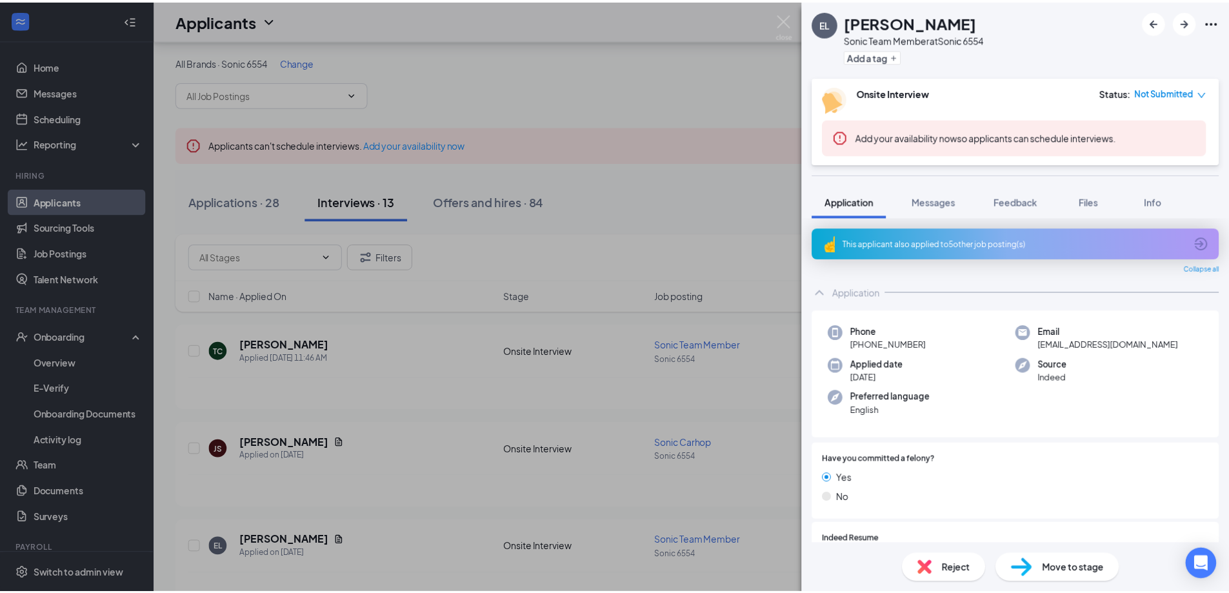
scroll to position [129, 0]
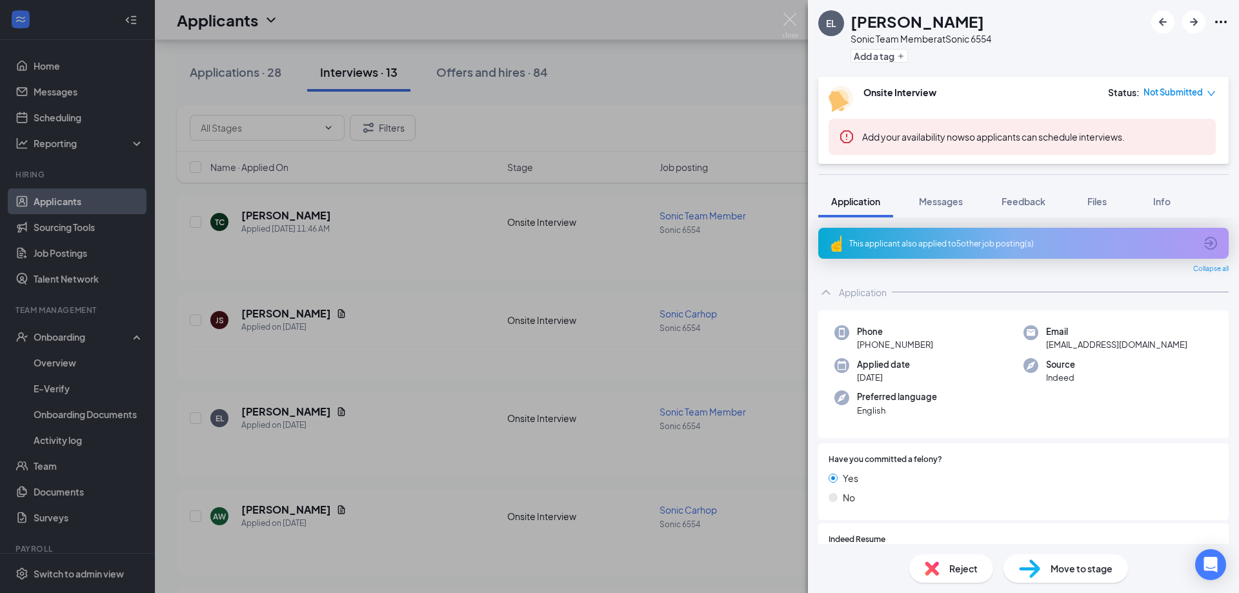
click at [801, 24] on div "EL [PERSON_NAME] Sonic Team Member at Sonic 6554 Add a tag Onsite Interview Sta…" at bounding box center [619, 296] width 1239 height 593
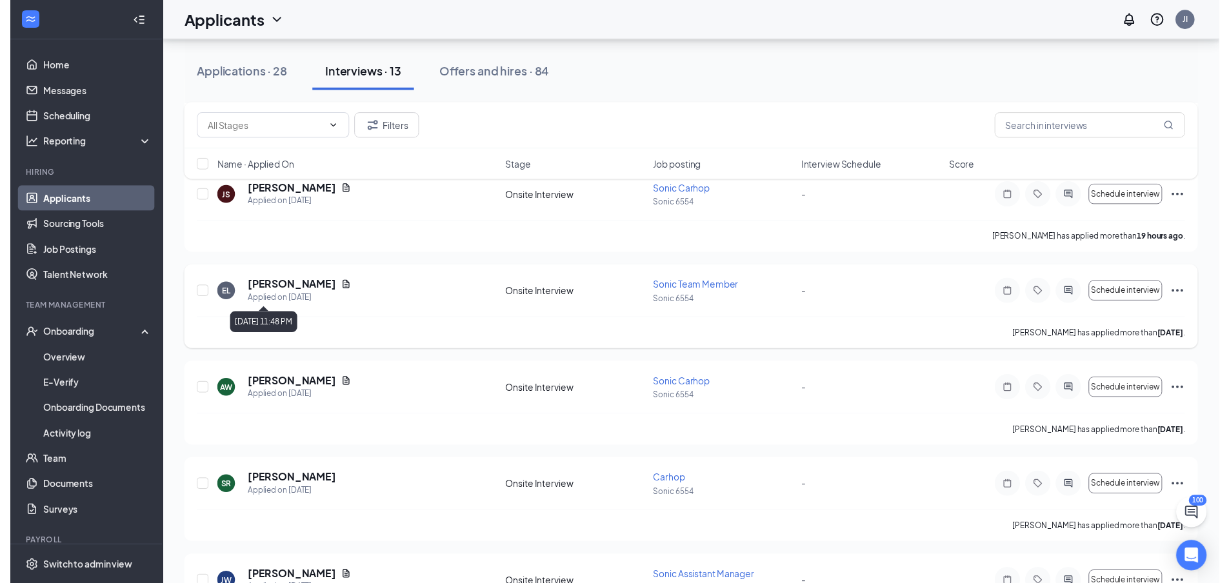
scroll to position [387, 0]
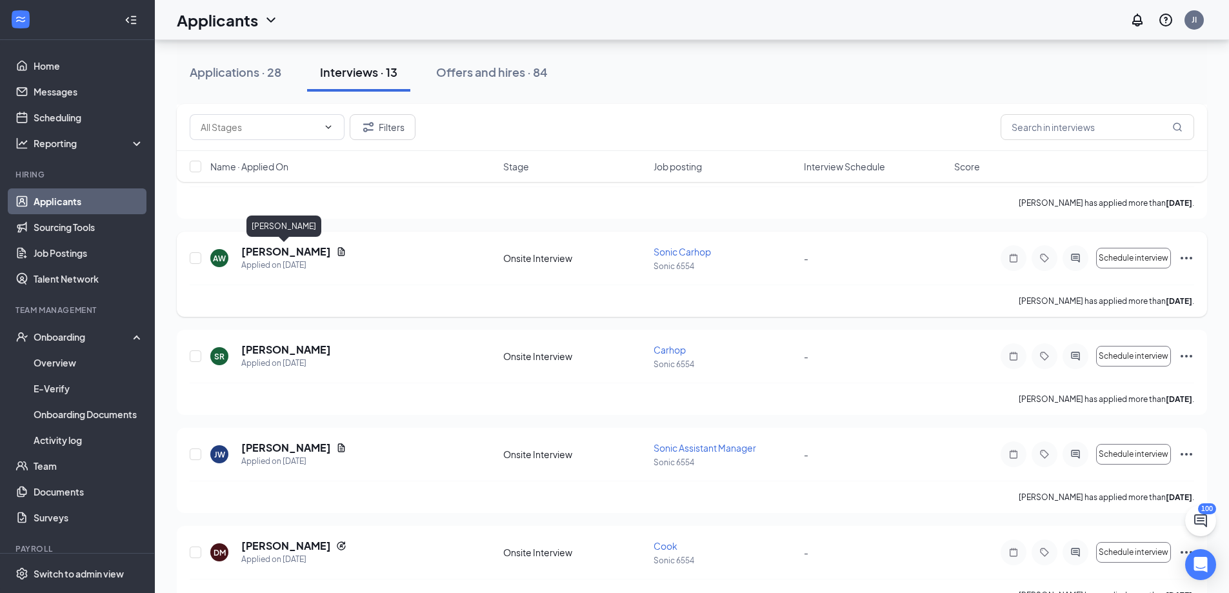
click at [292, 254] on h5 "[PERSON_NAME]" at bounding box center [286, 252] width 90 height 14
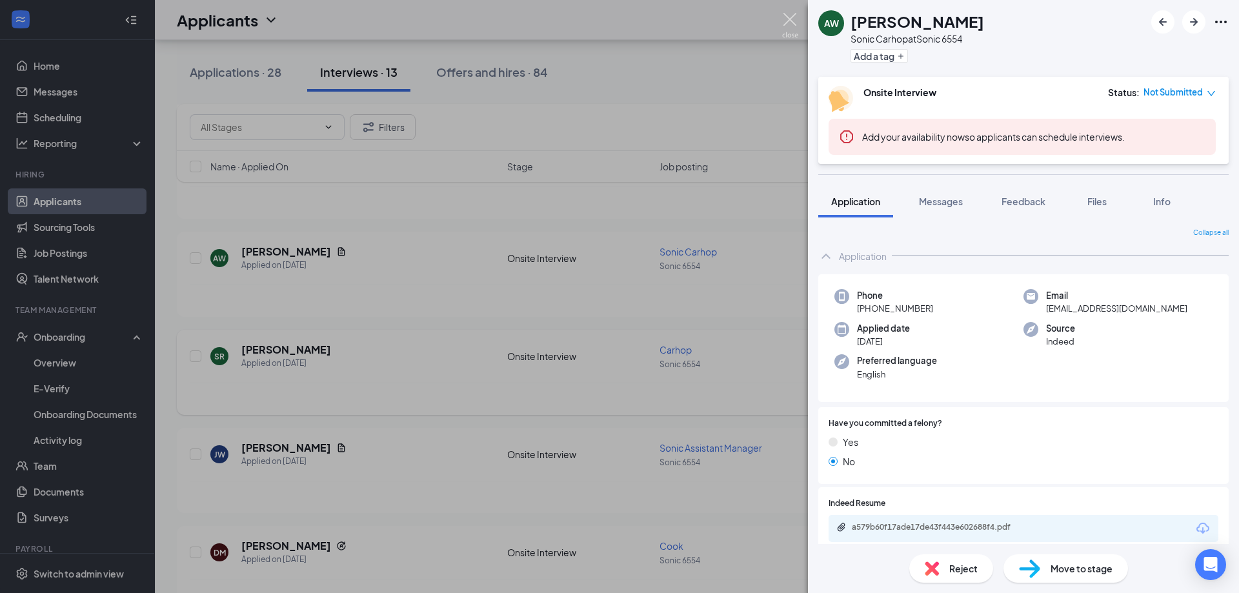
drag, startPoint x: 786, startPoint y: 19, endPoint x: 284, endPoint y: 358, distance: 605.8
click at [786, 19] on img at bounding box center [790, 25] width 16 height 25
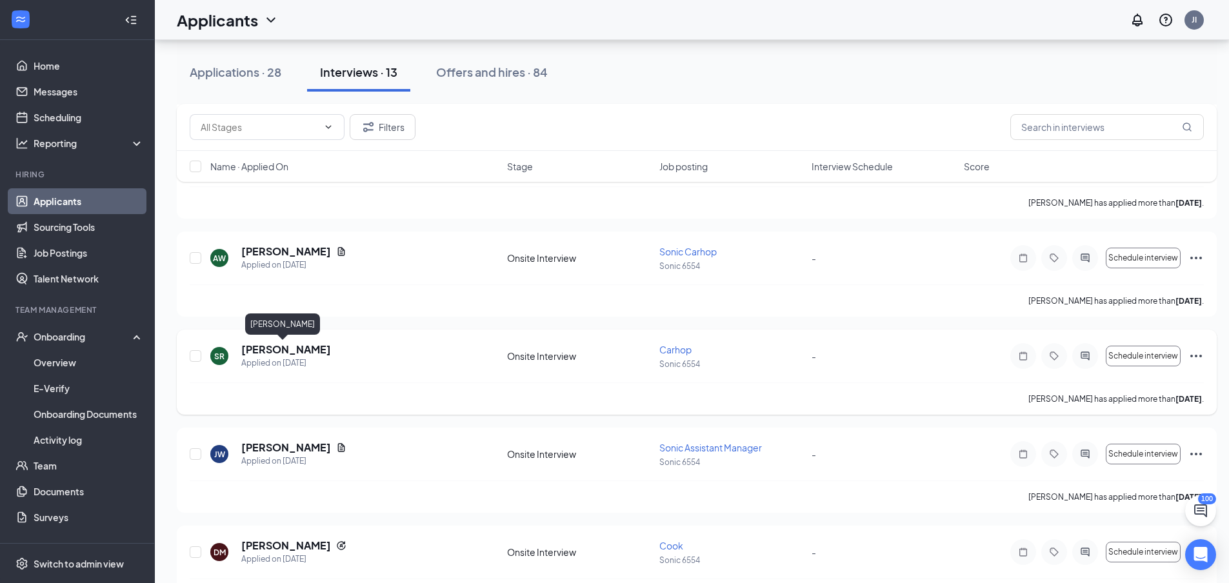
click at [284, 349] on h5 "[PERSON_NAME]" at bounding box center [286, 350] width 90 height 14
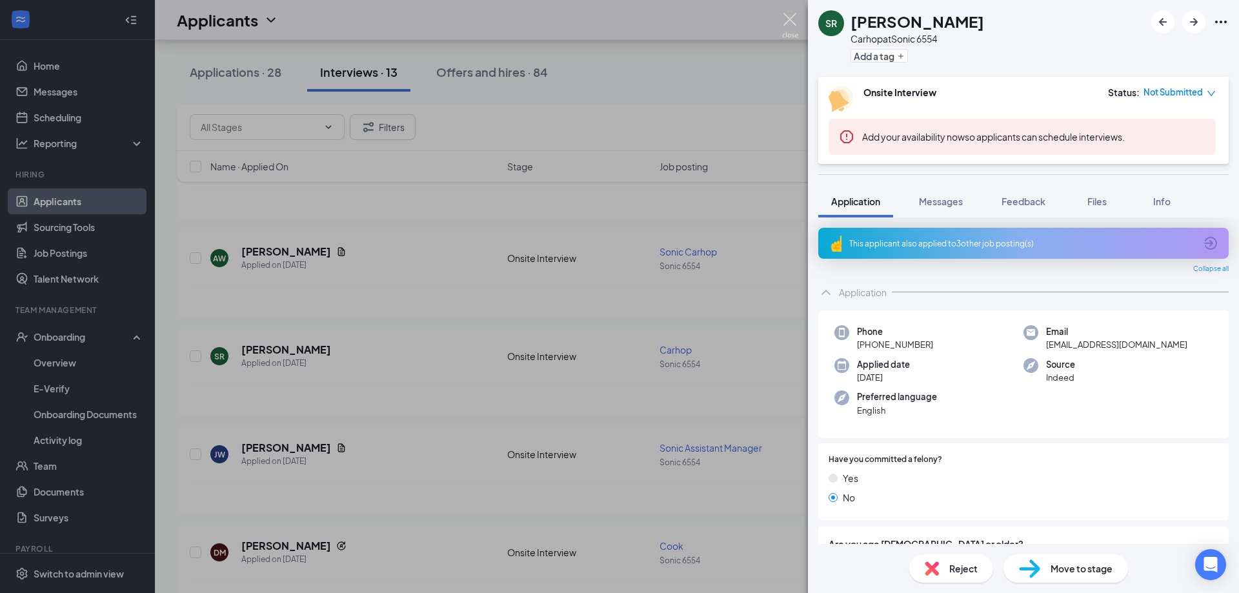
click at [785, 21] on img at bounding box center [790, 25] width 16 height 25
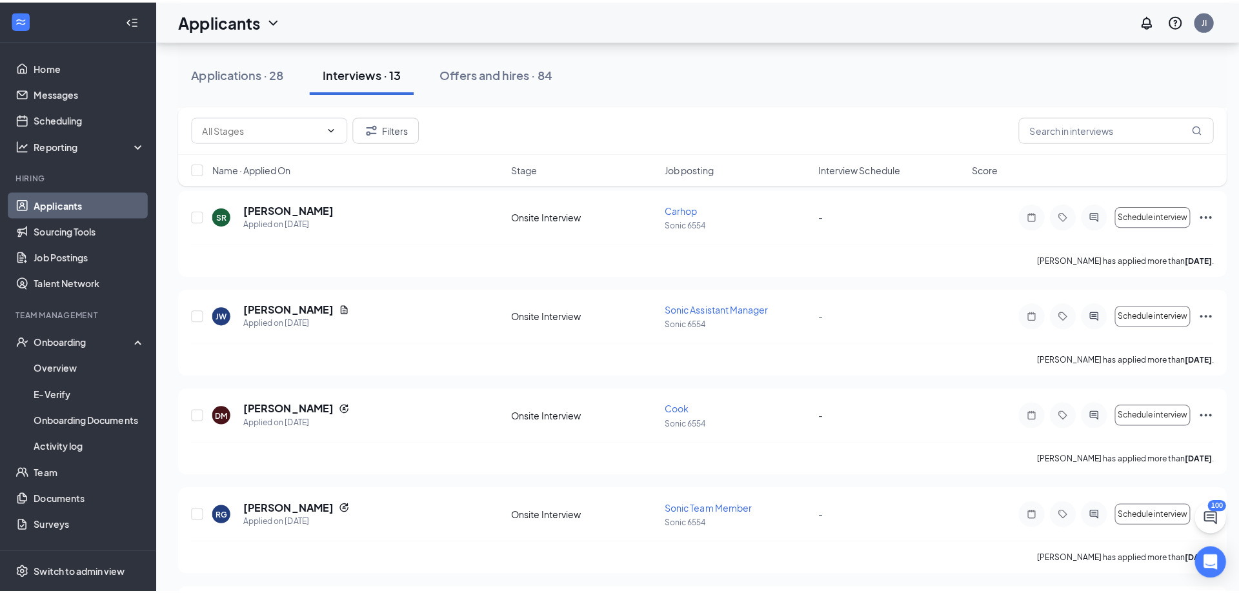
scroll to position [581, 0]
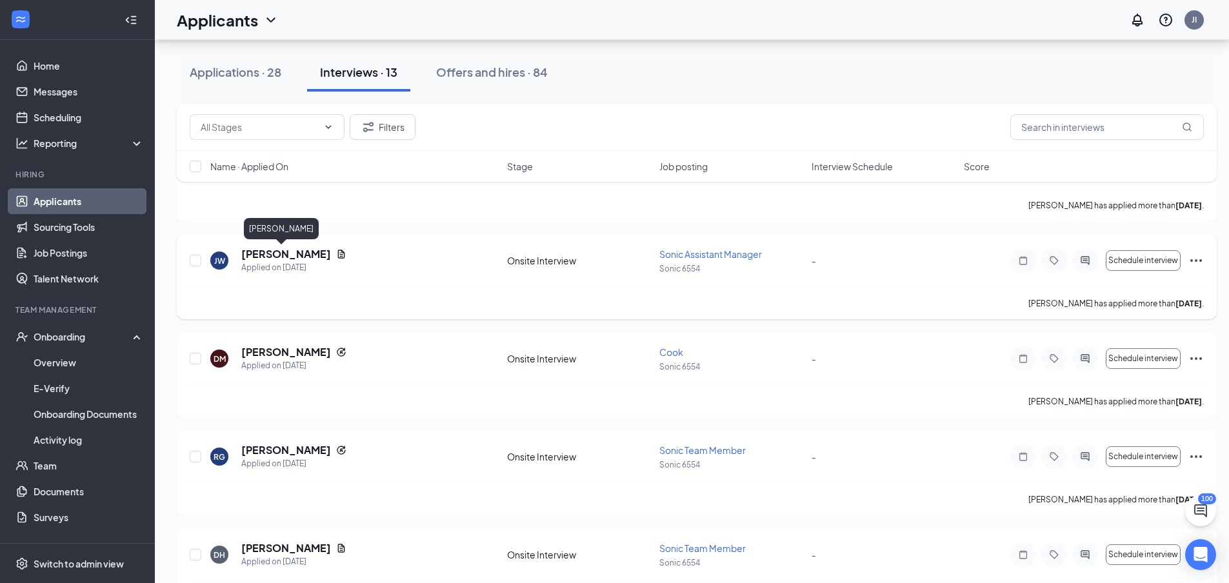
click at [277, 257] on h5 "[PERSON_NAME]" at bounding box center [286, 254] width 90 height 14
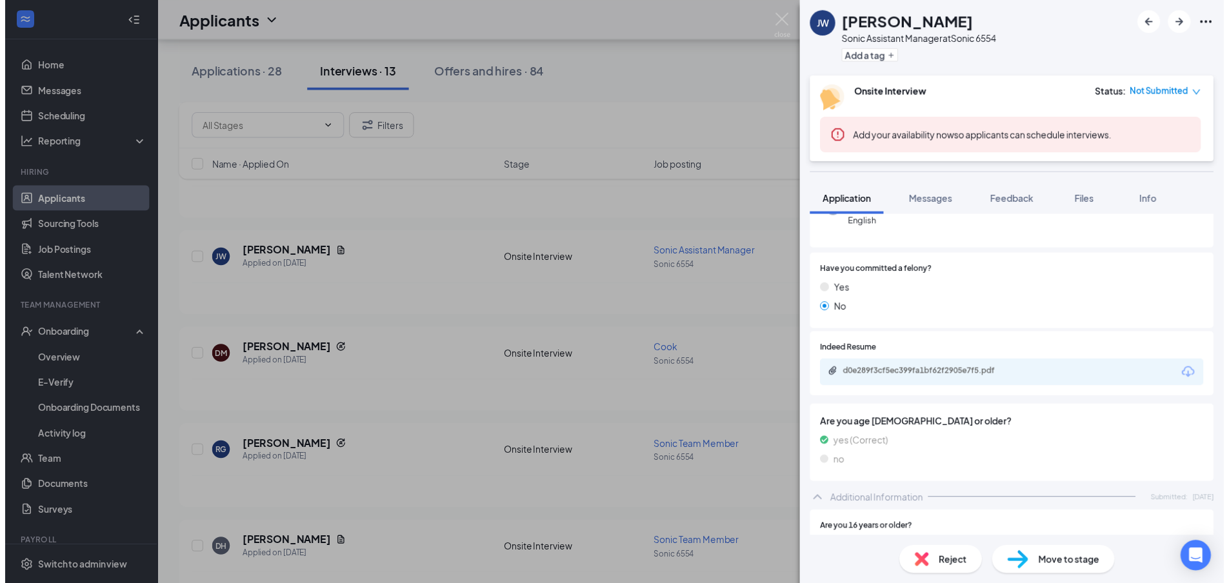
scroll to position [194, 0]
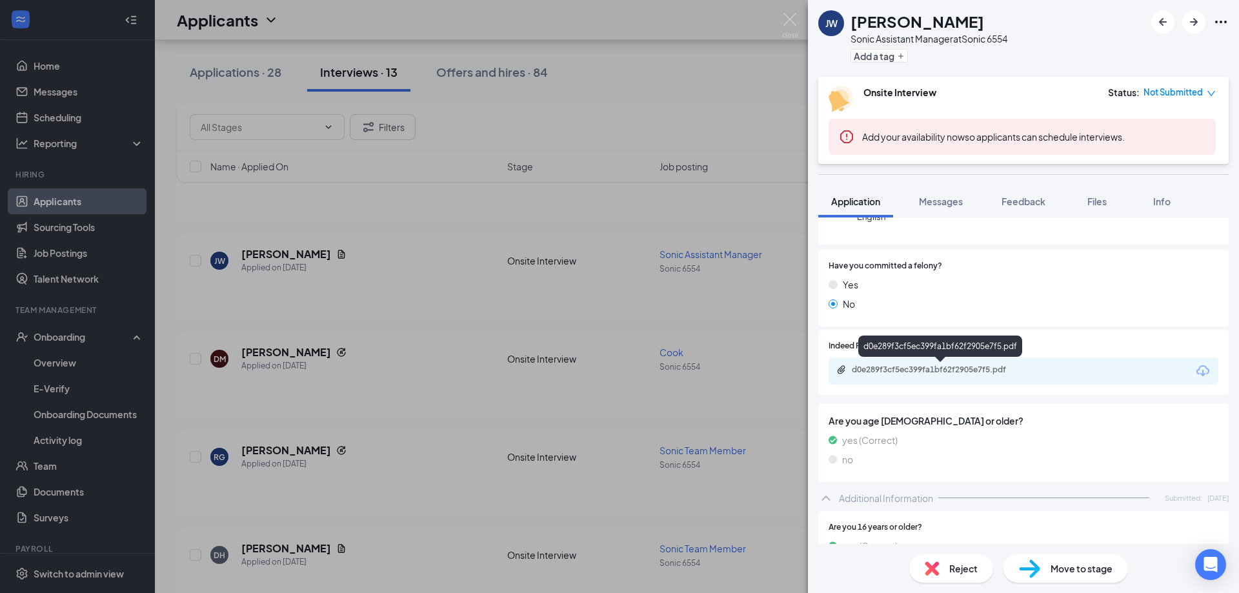
click at [910, 363] on div "d0e289f3cf5ec399fa1bf62f2905e7f5.pdf" at bounding box center [1023, 370] width 390 height 27
click at [886, 374] on div "d0e289f3cf5ec399fa1bf62f2905e7f5.pdf" at bounding box center [942, 369] width 181 height 10
click at [619, 122] on div "JW Jamie Ware Sonic Assistant Manager at Sonic 6554 Add a tag Onsite Interview …" at bounding box center [619, 296] width 1239 height 593
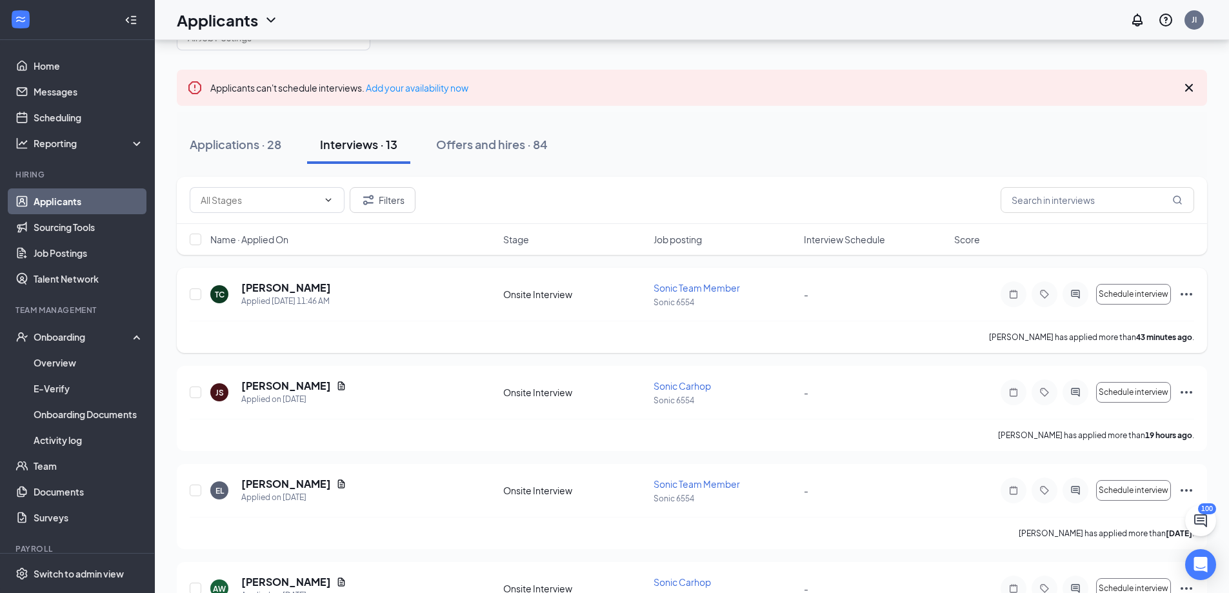
scroll to position [65, 0]
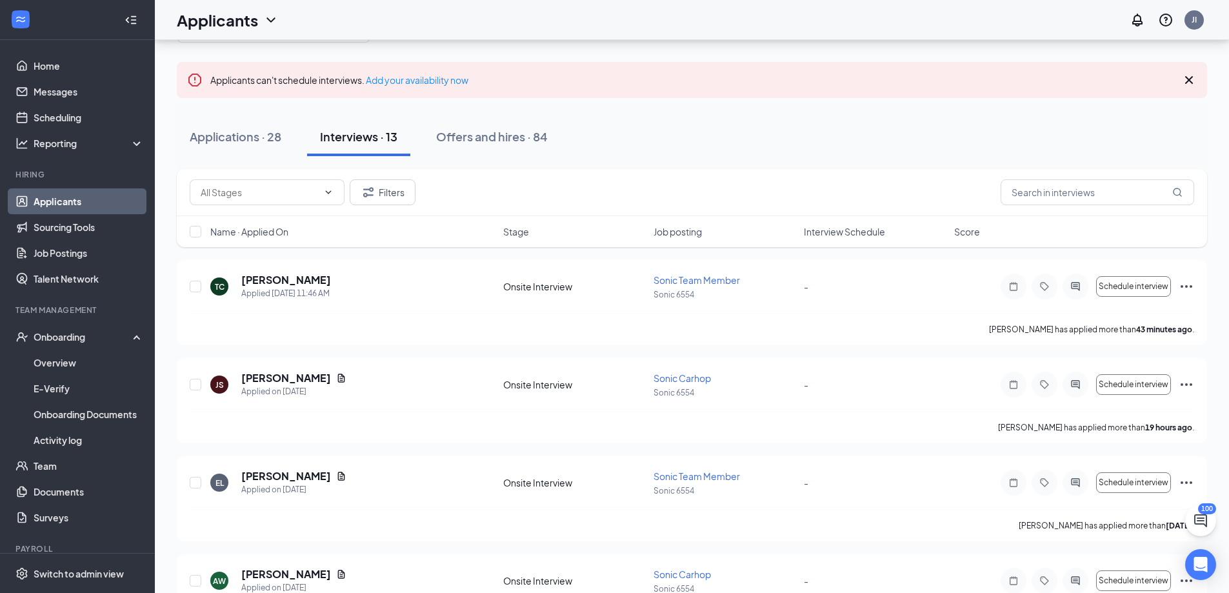
drag, startPoint x: 246, startPoint y: 140, endPoint x: 411, endPoint y: 163, distance: 166.7
click at [246, 141] on div "Applications · 28" at bounding box center [236, 136] width 92 height 16
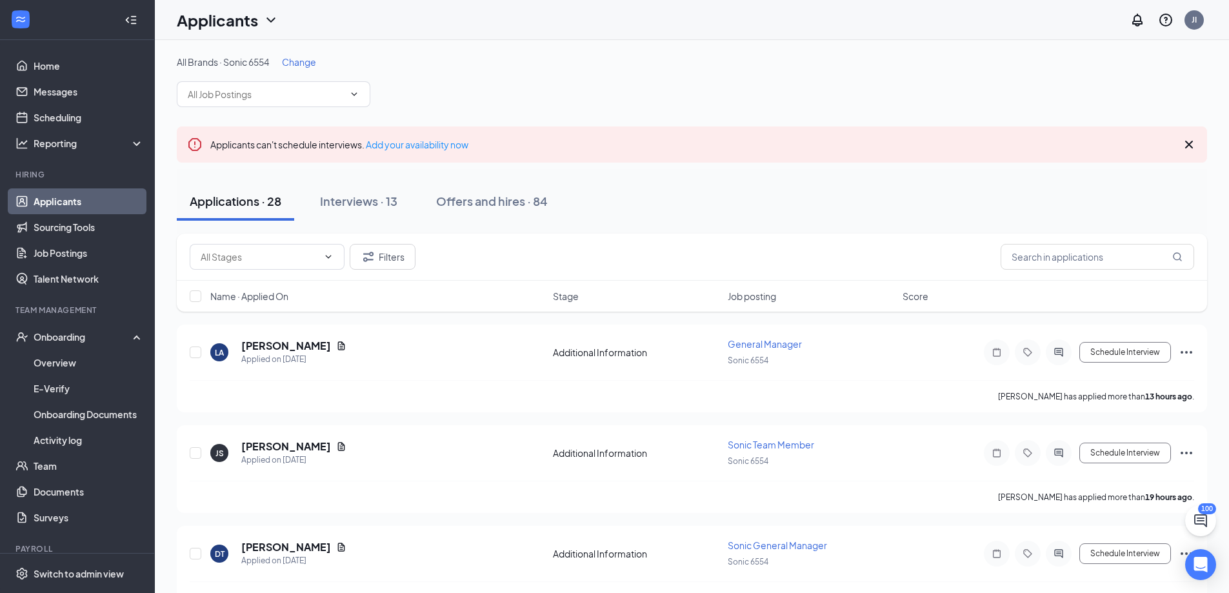
click at [301, 64] on span "Change" at bounding box center [299, 62] width 34 height 12
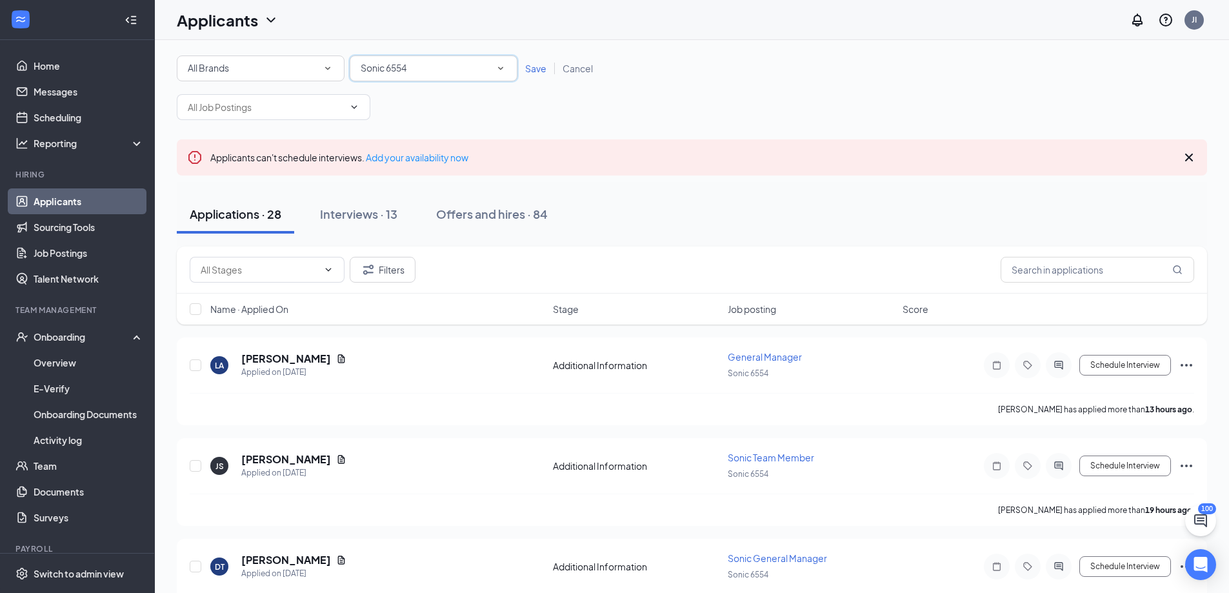
click at [410, 61] on div "Sonic 6554" at bounding box center [434, 68] width 146 height 15
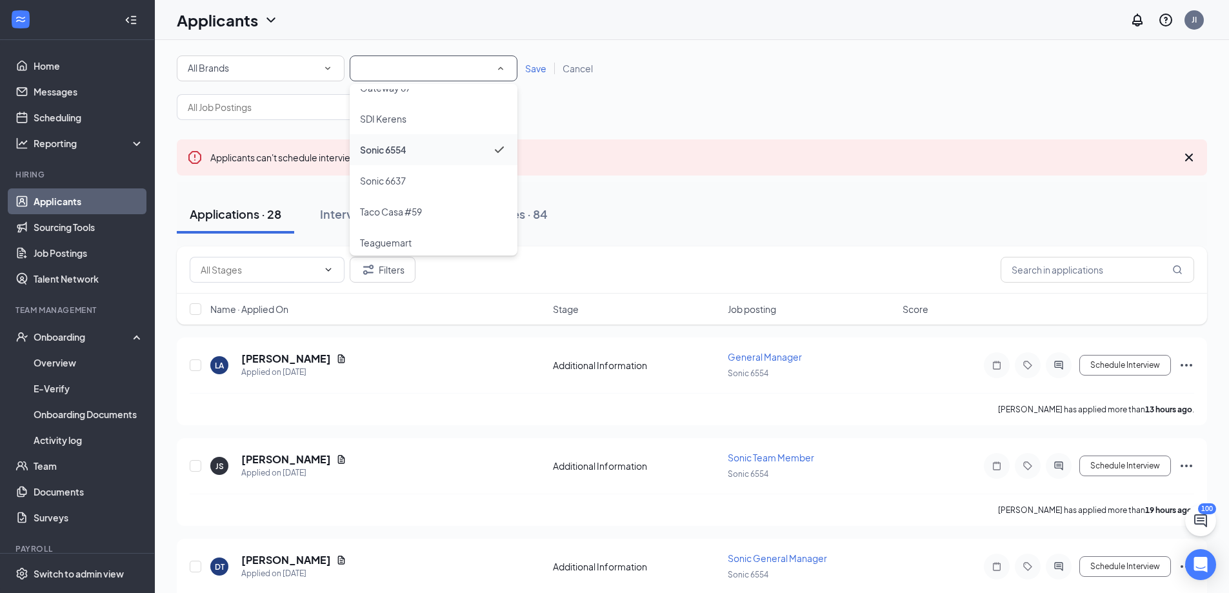
scroll to position [148, 0]
click at [426, 233] on div "Teaguemart" at bounding box center [433, 234] width 147 height 15
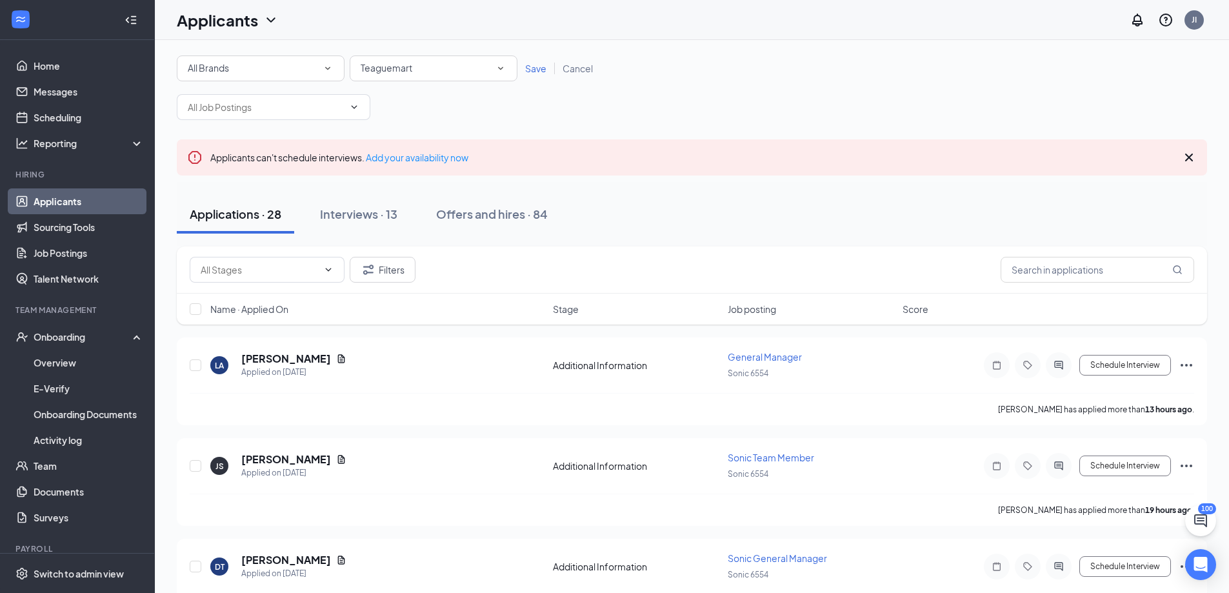
click at [536, 68] on span "Save" at bounding box center [535, 69] width 21 height 12
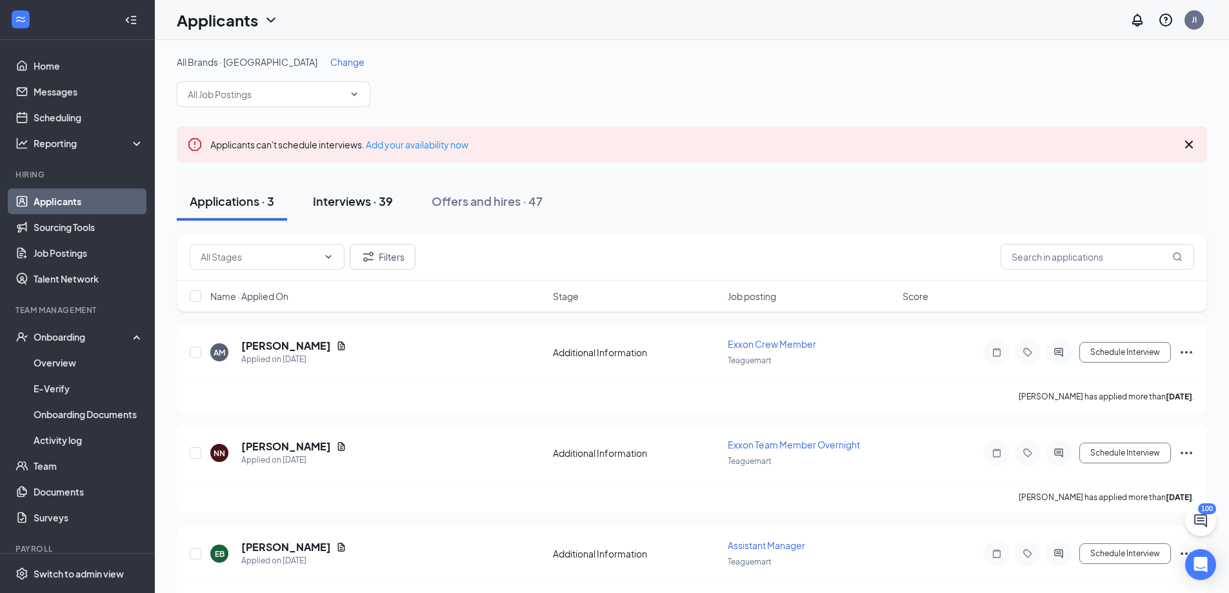
click at [382, 198] on div "Interviews · 39" at bounding box center [353, 201] width 80 height 16
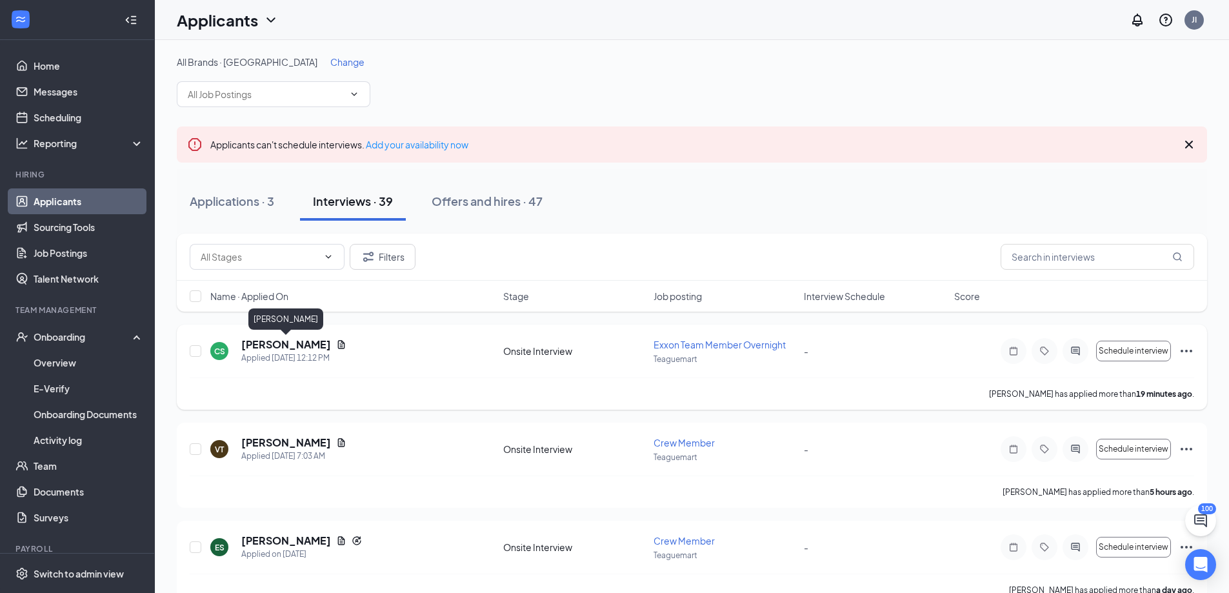
click at [301, 344] on h5 "Christieanna Solis" at bounding box center [286, 344] width 90 height 14
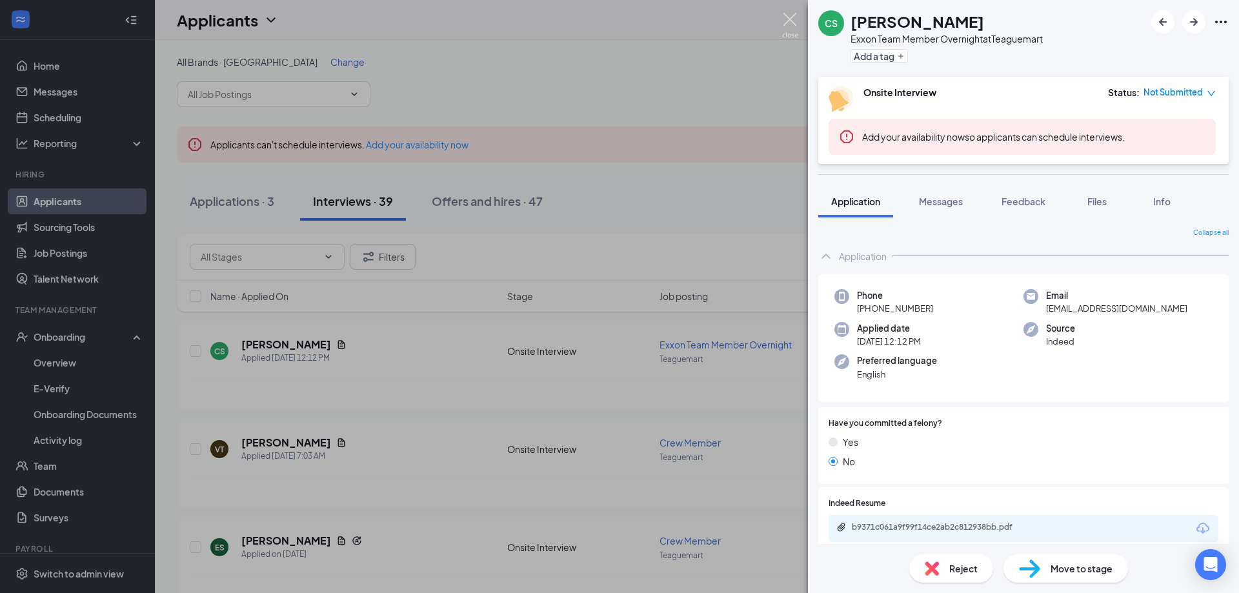
click at [786, 24] on img at bounding box center [790, 25] width 16 height 25
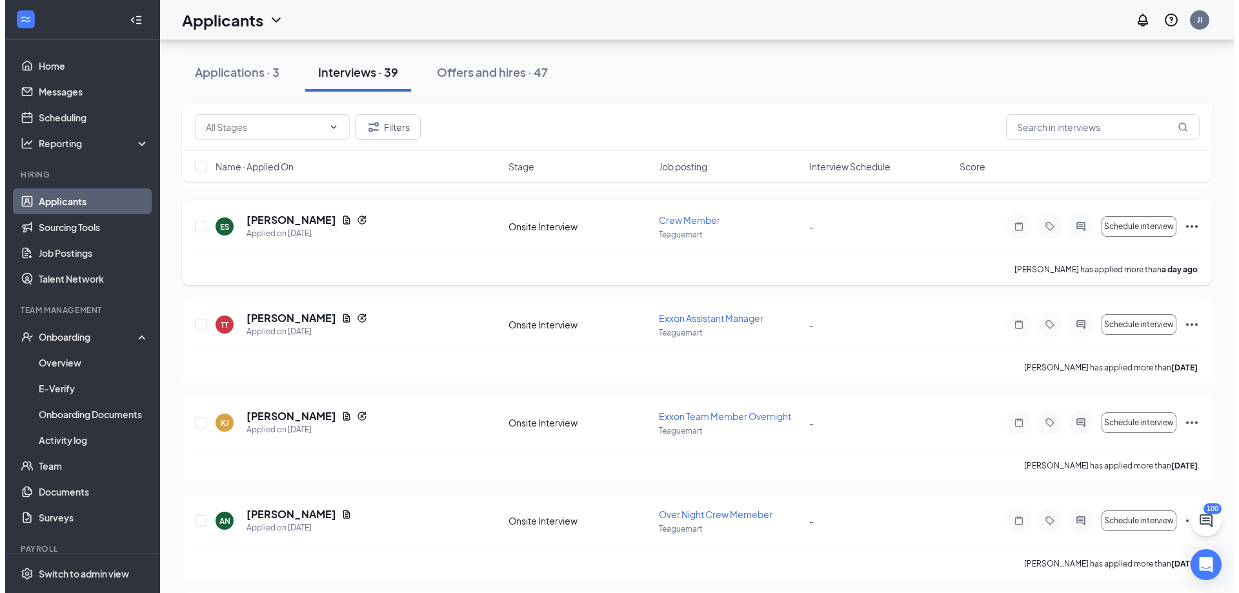
scroll to position [323, 0]
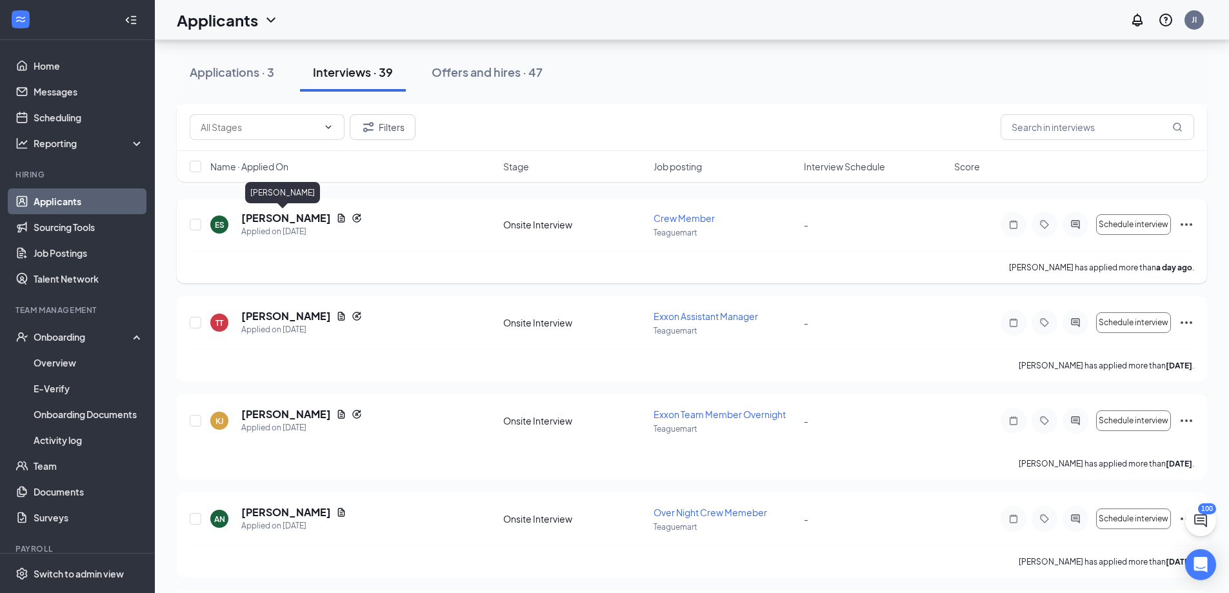
click at [290, 223] on h5 "[PERSON_NAME]" at bounding box center [286, 218] width 90 height 14
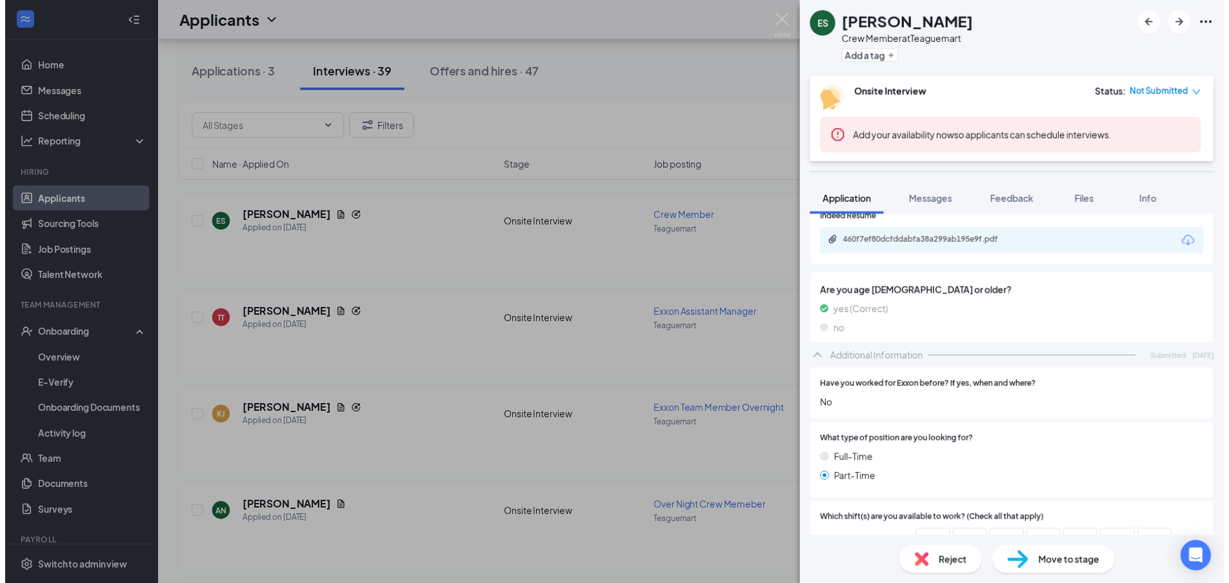
scroll to position [323, 0]
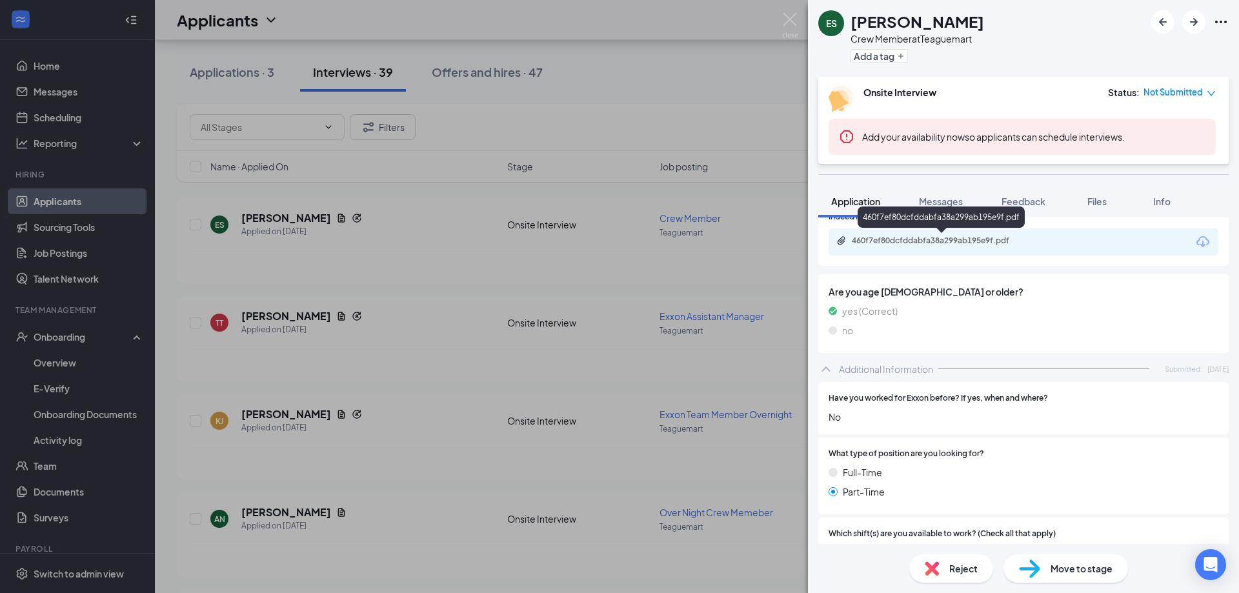
click at [877, 240] on div "460f7ef80dcfddabfa38a299ab195e9f.pdf" at bounding box center [942, 240] width 181 height 10
click at [434, 295] on div "ES Evelyn Smith Crew Member at Teaguemart Add a tag Onsite Interview Status : N…" at bounding box center [619, 296] width 1239 height 593
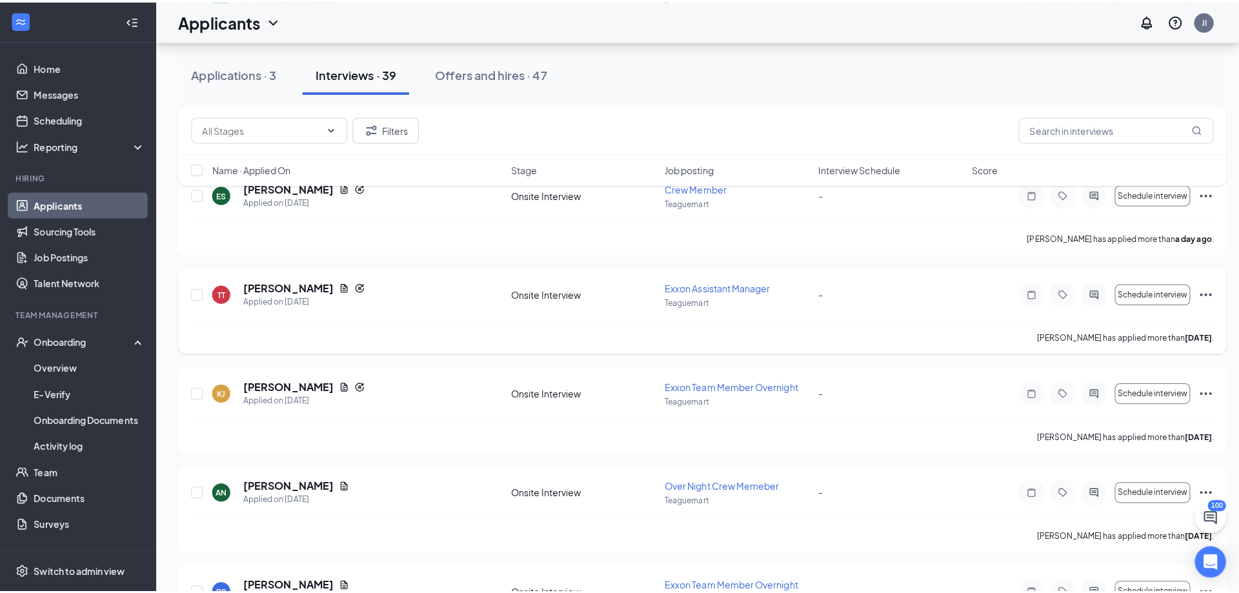
scroll to position [387, 0]
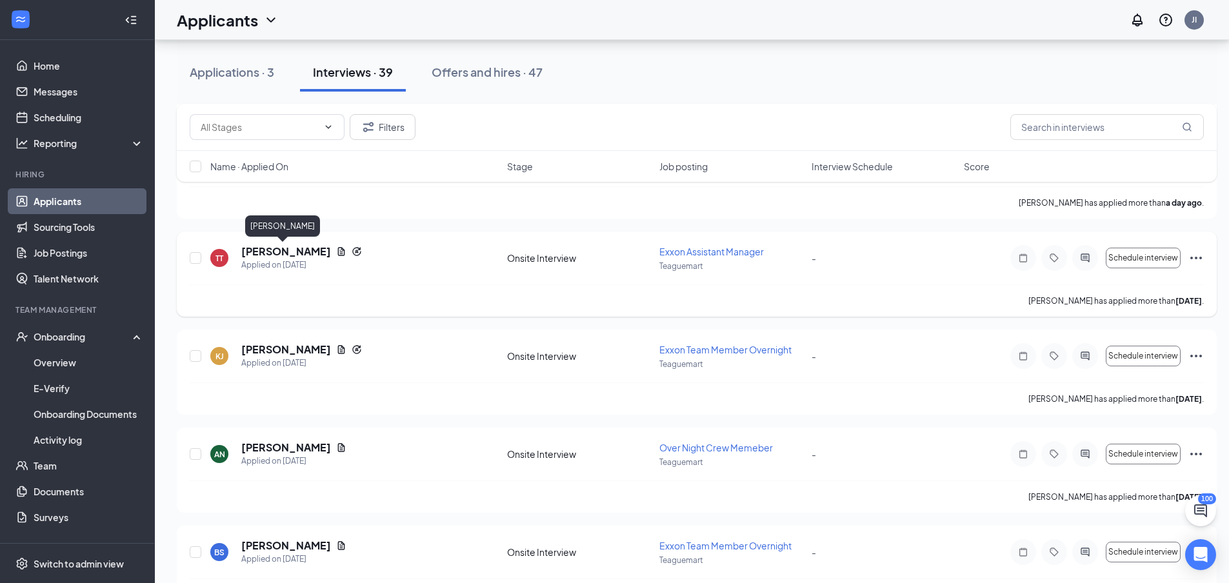
click at [289, 246] on h5 "[PERSON_NAME]" at bounding box center [286, 252] width 90 height 14
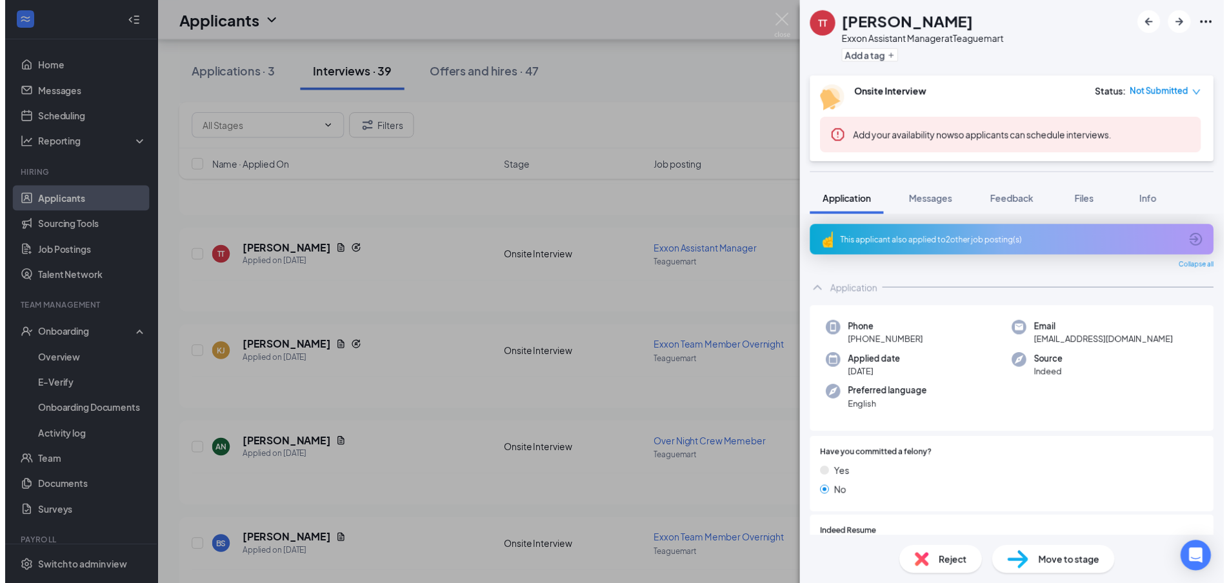
scroll to position [65, 0]
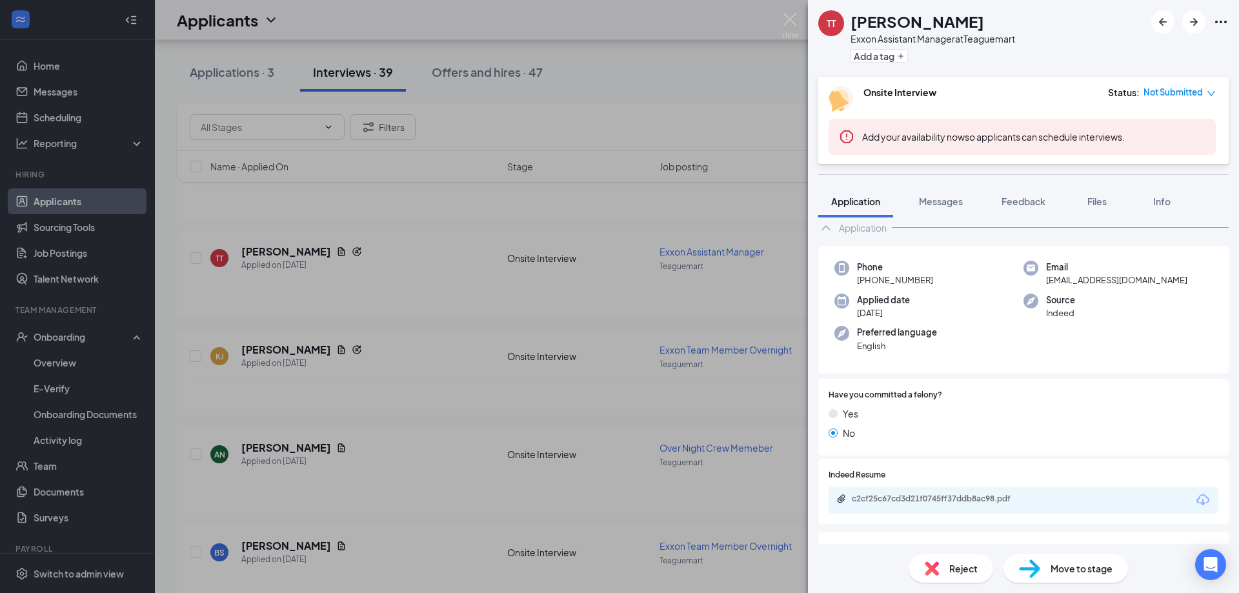
click at [903, 504] on div "c2cf25c67cd3d21f0745ff37ddb8ac98.pdf" at bounding box center [942, 499] width 181 height 10
click at [786, 23] on img at bounding box center [790, 25] width 16 height 25
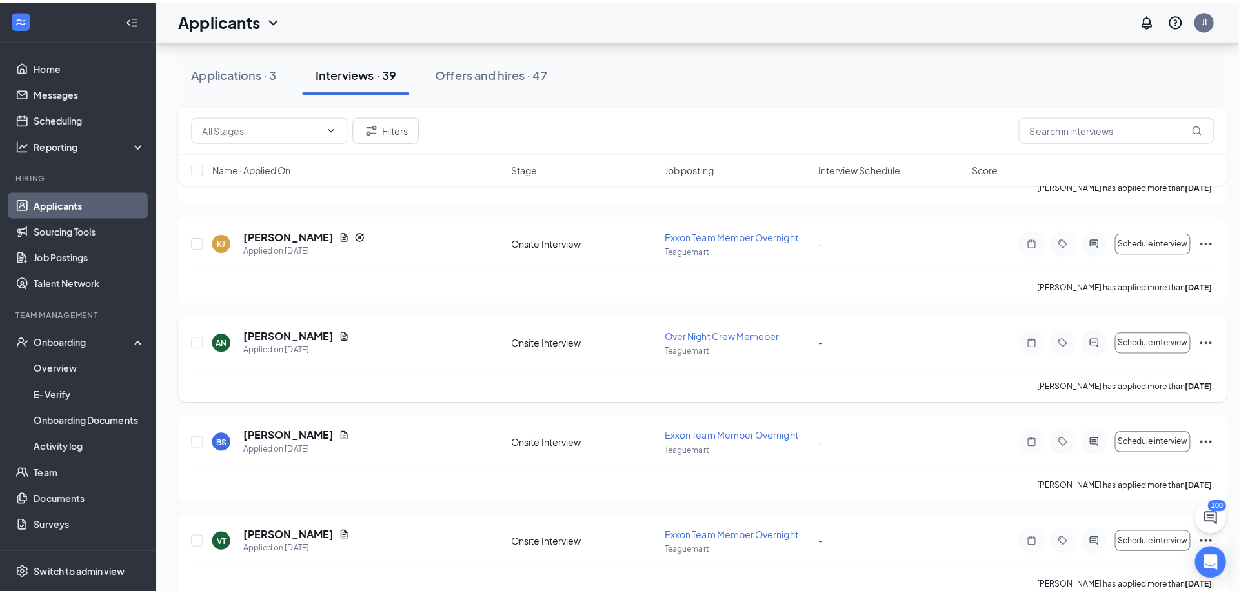
scroll to position [516, 0]
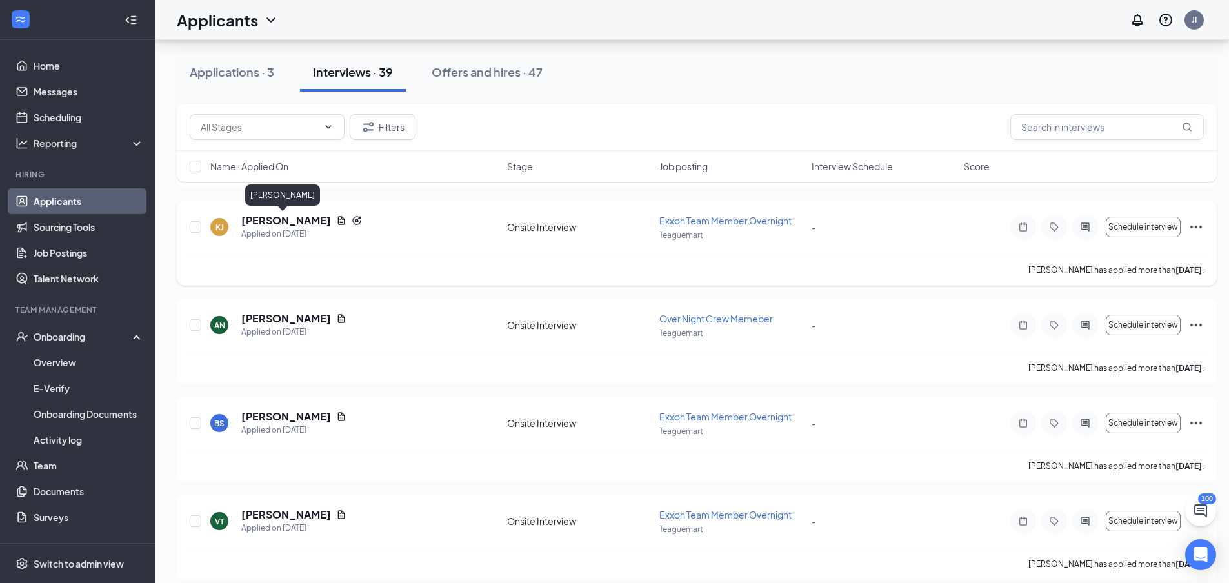
click at [268, 221] on h5 "[PERSON_NAME]" at bounding box center [286, 221] width 90 height 14
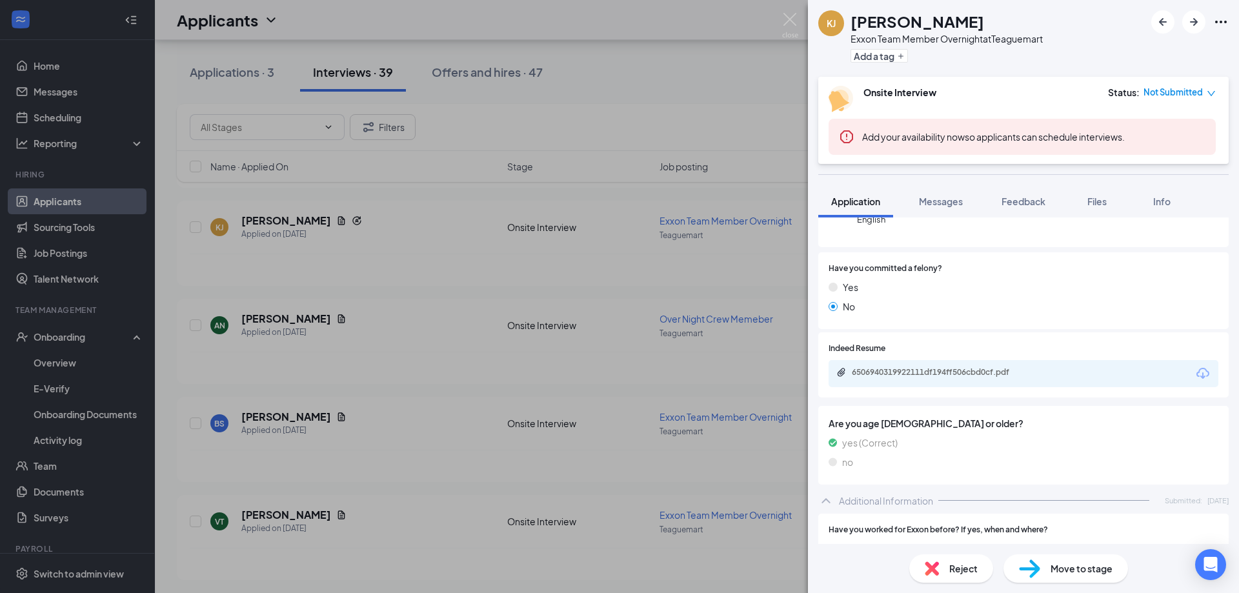
scroll to position [194, 0]
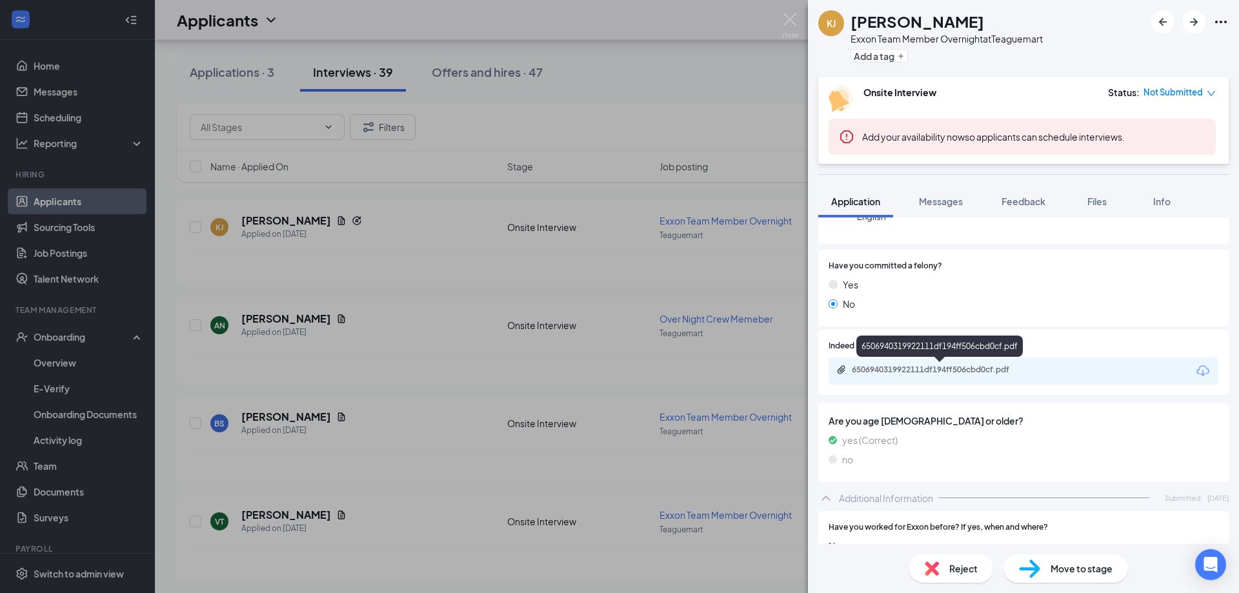
click at [887, 369] on div "6506940319922111df194ff506cbd0cf.pdf" at bounding box center [942, 369] width 181 height 10
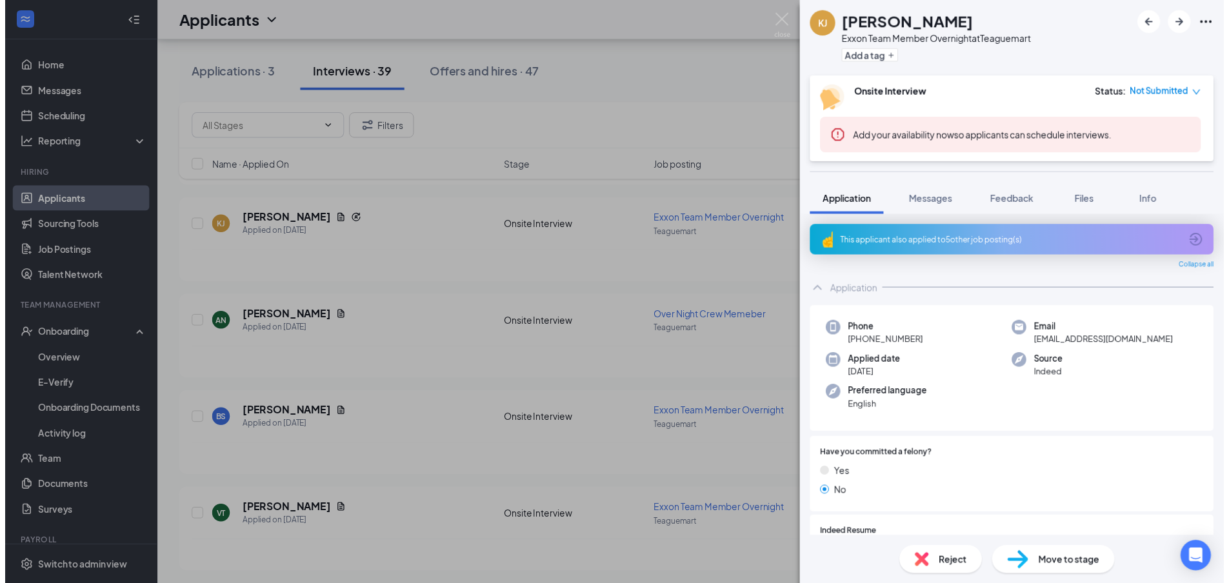
scroll to position [194, 0]
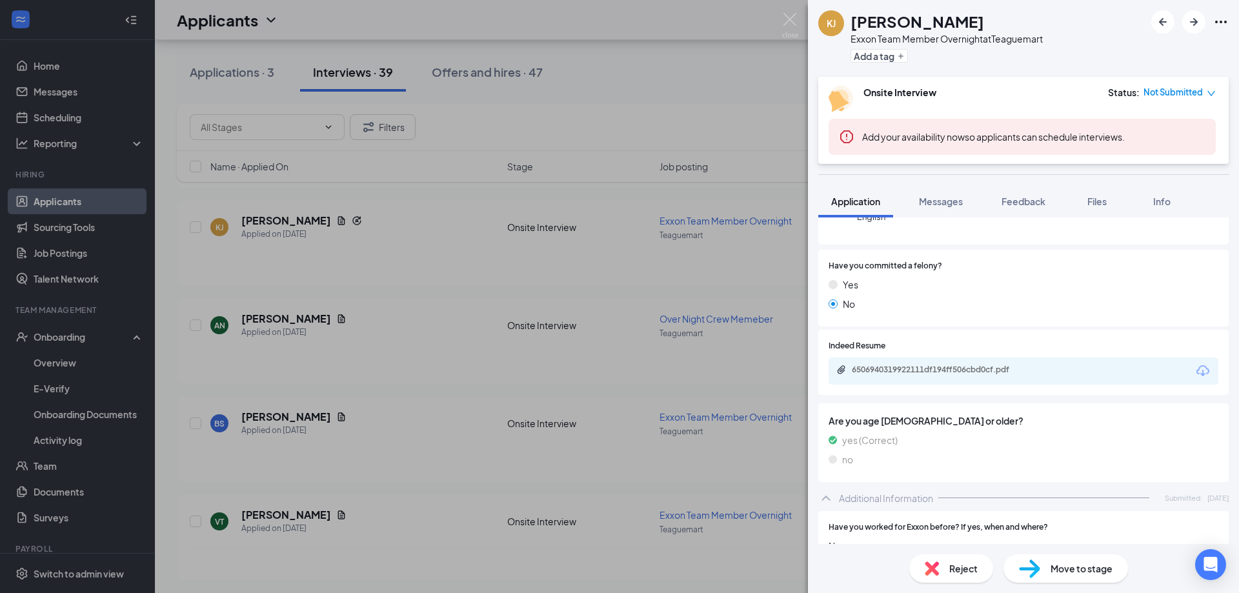
click at [581, 208] on div "KJ katavia jones Exxon Team Member Overnight at Teaguemart Add a tag Onsite Int…" at bounding box center [619, 296] width 1239 height 593
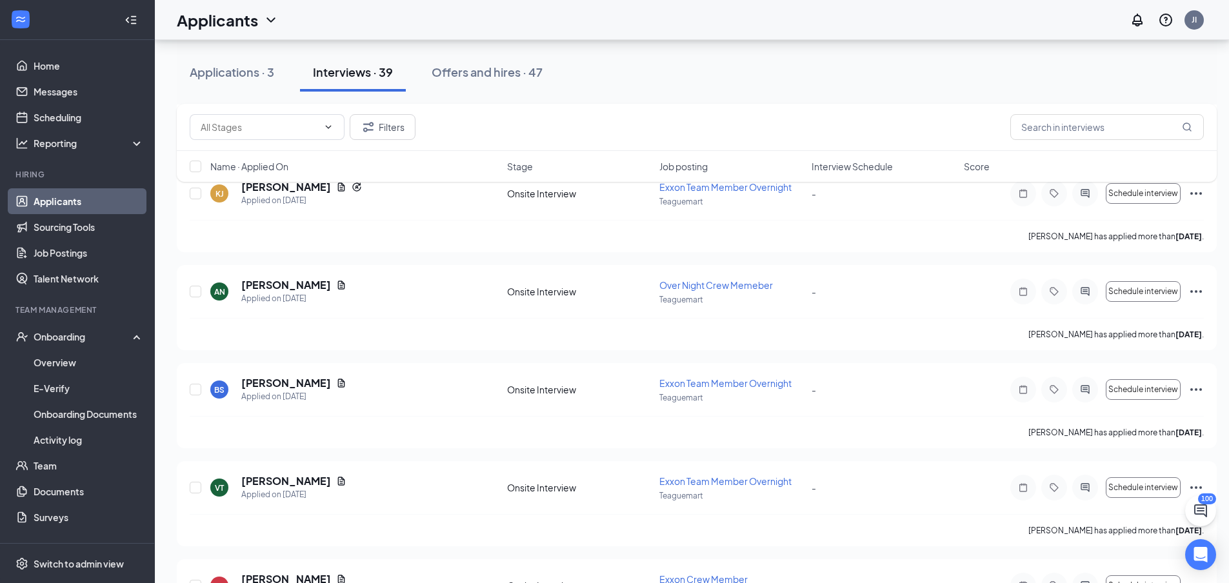
scroll to position [581, 0]
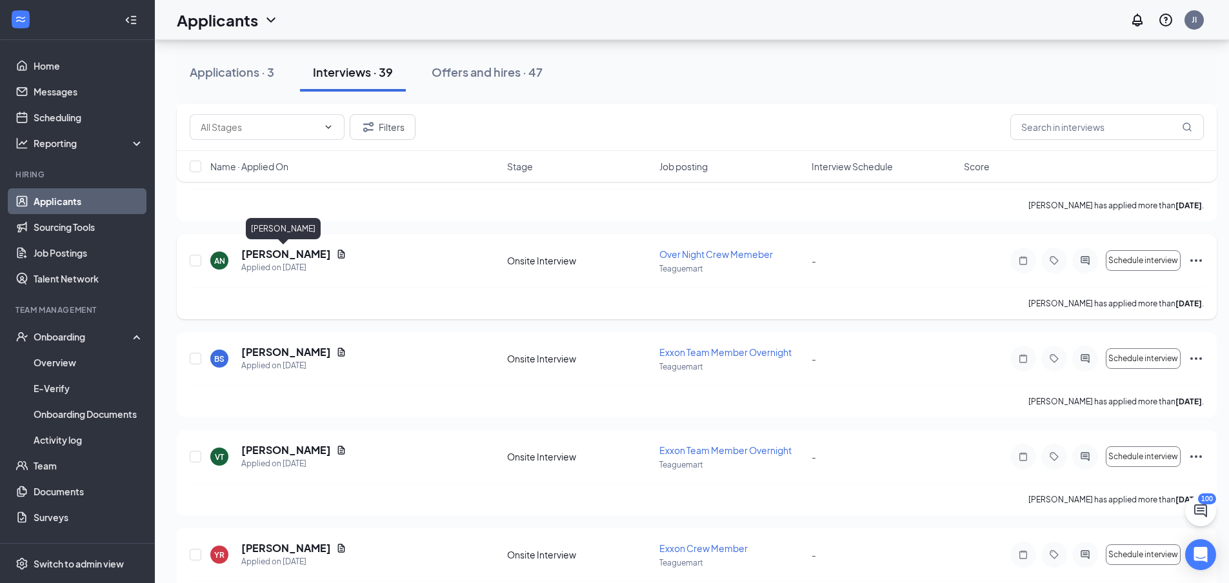
click at [295, 256] on h5 "[PERSON_NAME]" at bounding box center [286, 254] width 90 height 14
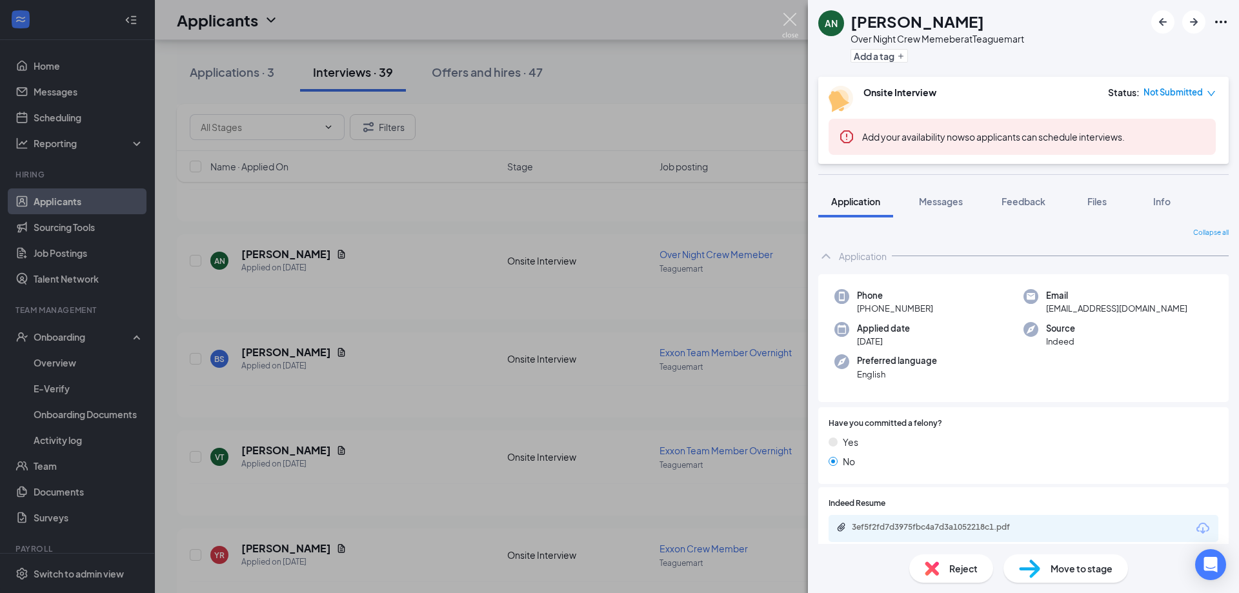
click at [784, 25] on img at bounding box center [790, 25] width 16 height 25
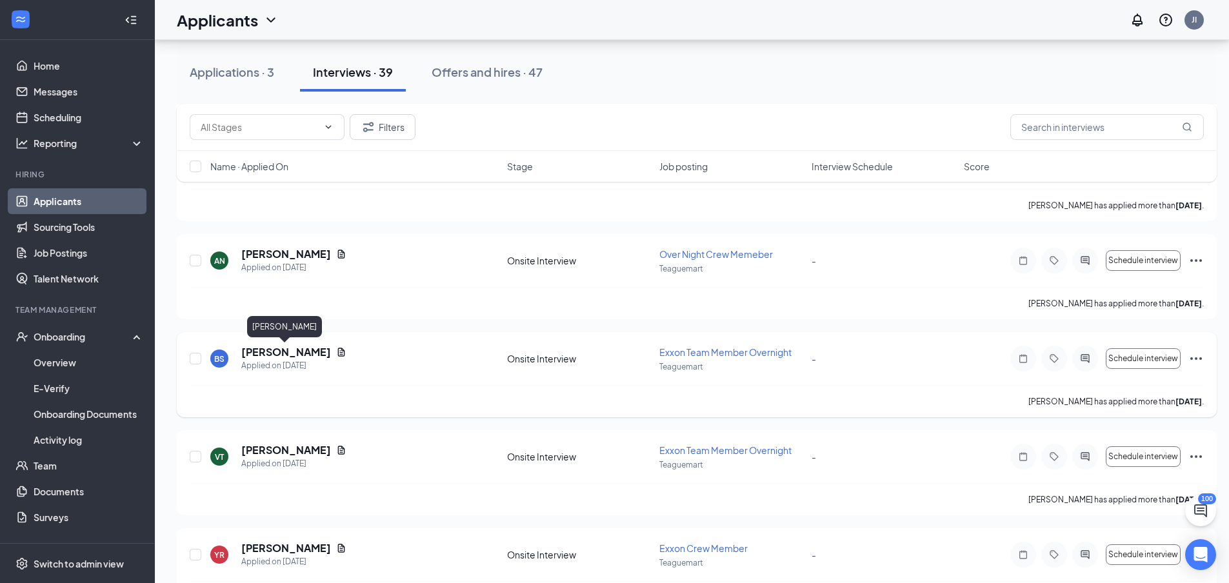
click at [303, 346] on h5 "[PERSON_NAME]" at bounding box center [286, 352] width 90 height 14
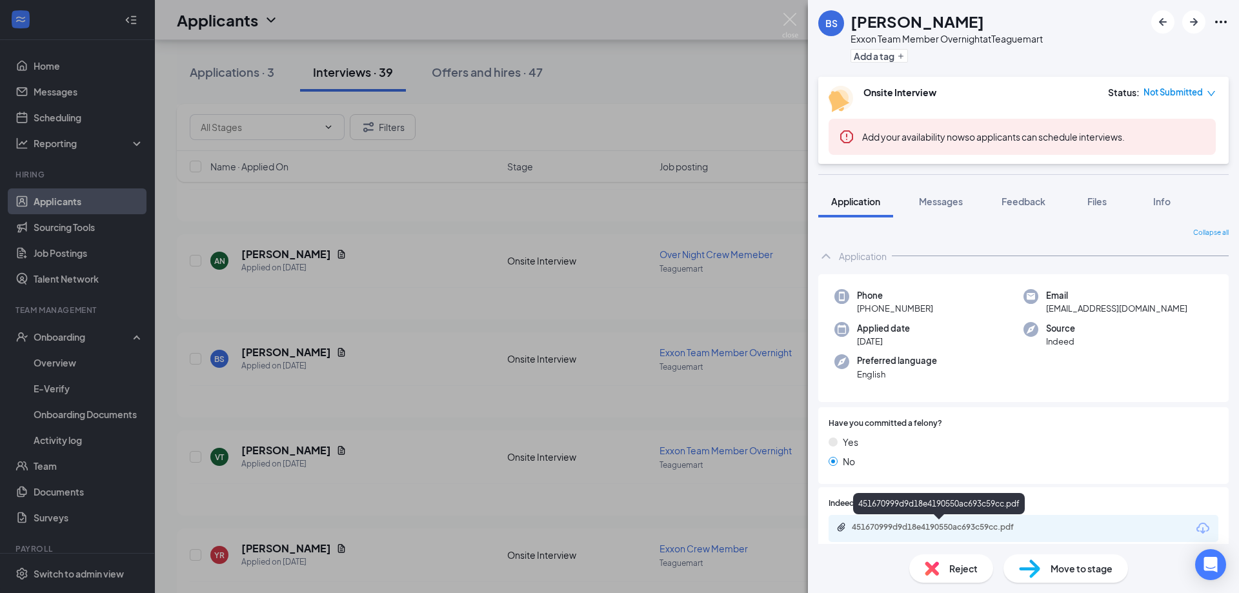
click at [894, 526] on div "451670999d9d18e4190550ac693c59cc.pdf" at bounding box center [942, 527] width 181 height 10
click at [789, 24] on img at bounding box center [790, 25] width 16 height 25
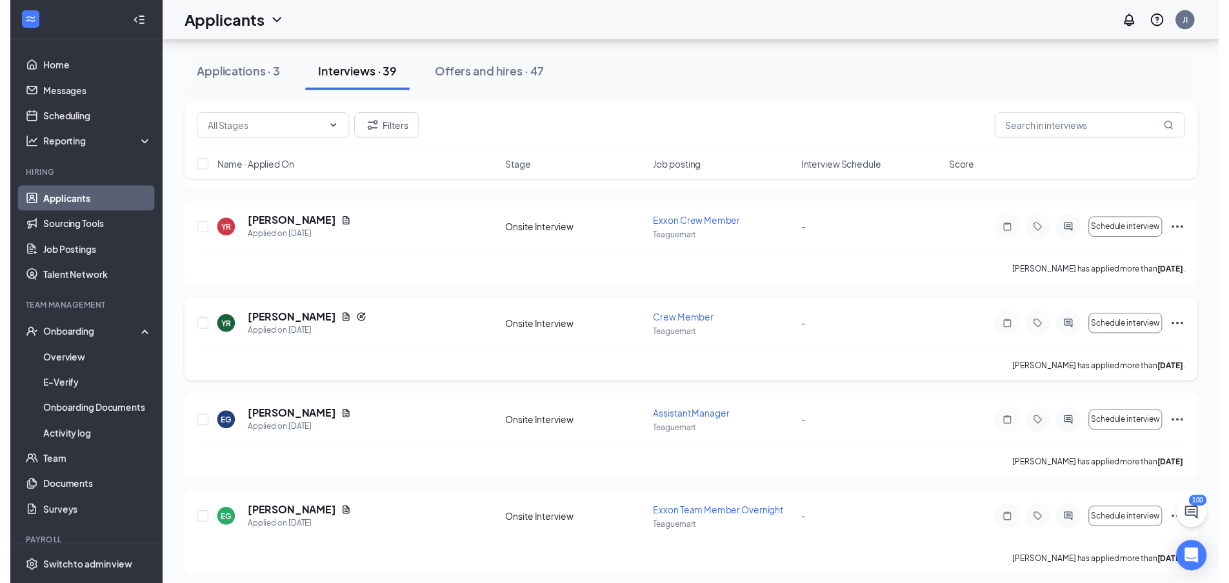
scroll to position [903, 0]
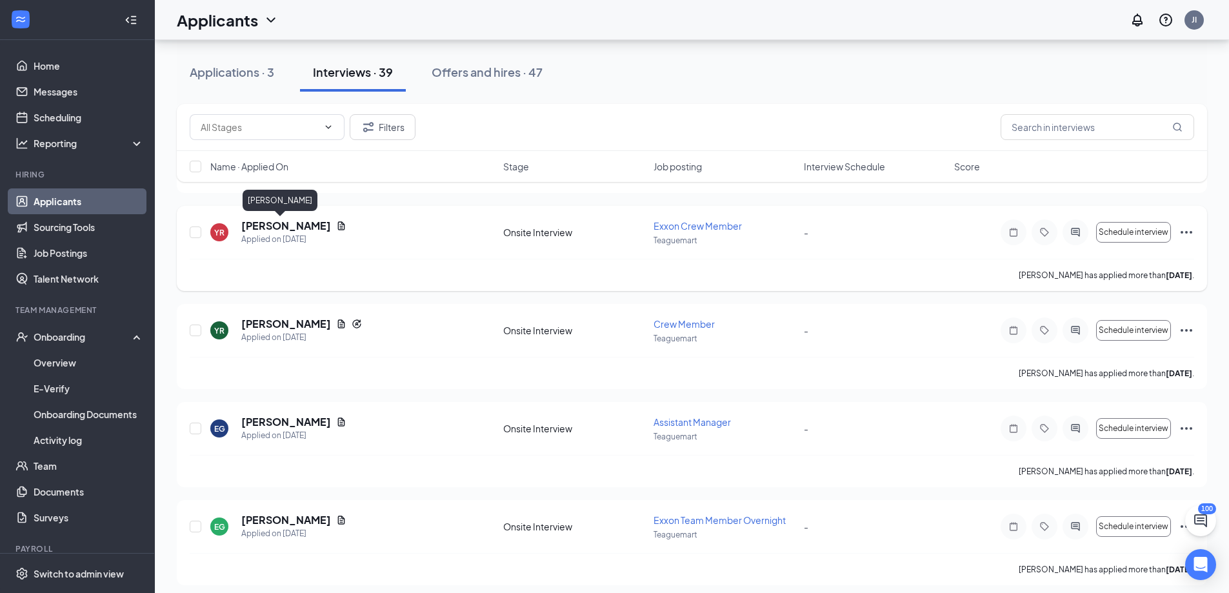
click at [275, 226] on h5 "[PERSON_NAME]" at bounding box center [286, 226] width 90 height 14
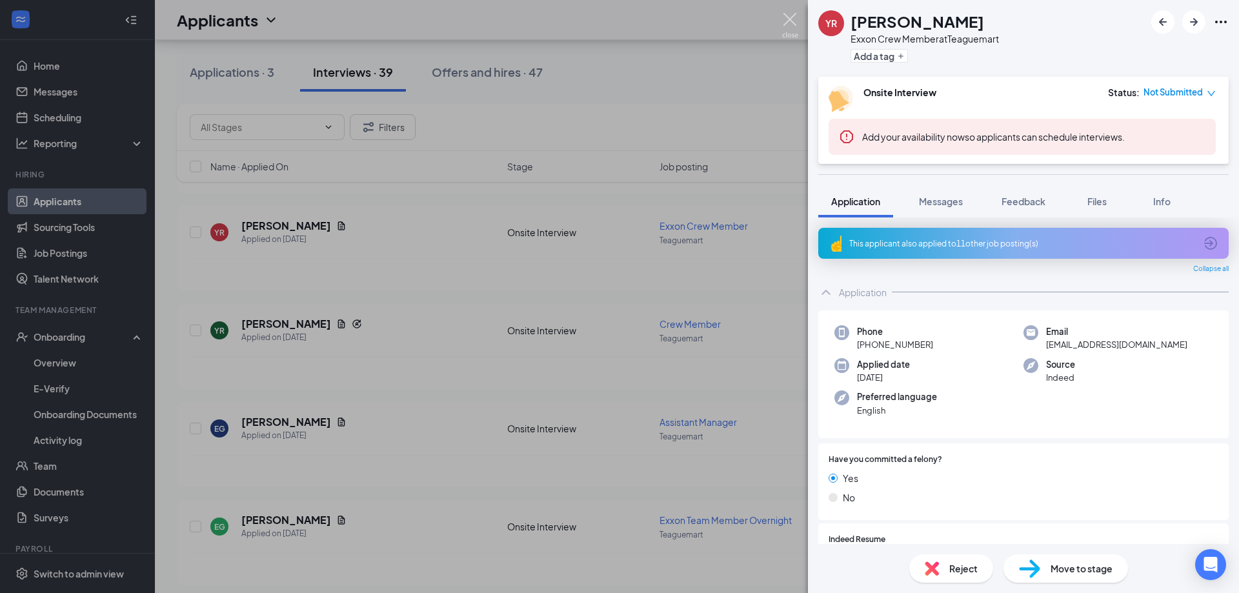
click at [792, 26] on img at bounding box center [790, 25] width 16 height 25
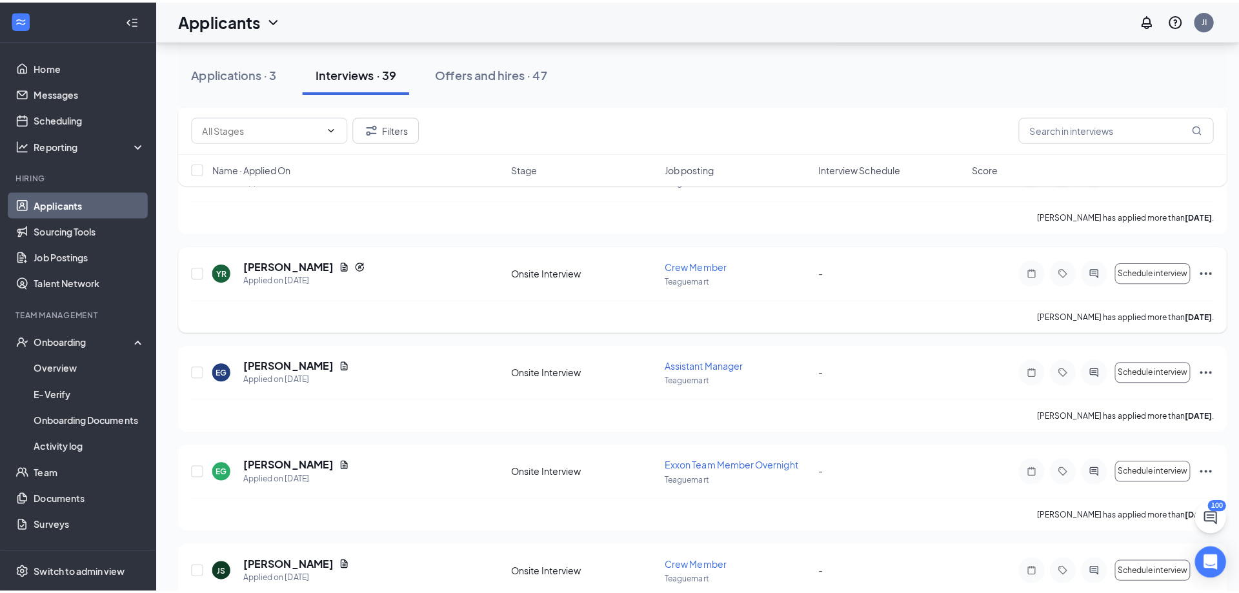
scroll to position [1097, 0]
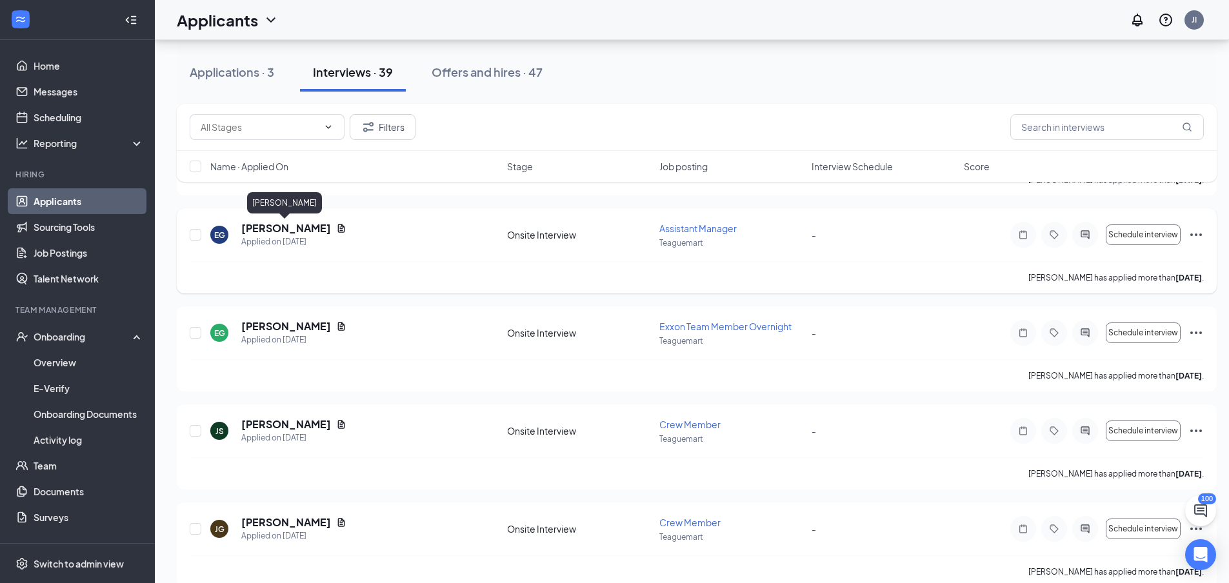
click at [308, 228] on h5 "[PERSON_NAME]" at bounding box center [286, 228] width 90 height 14
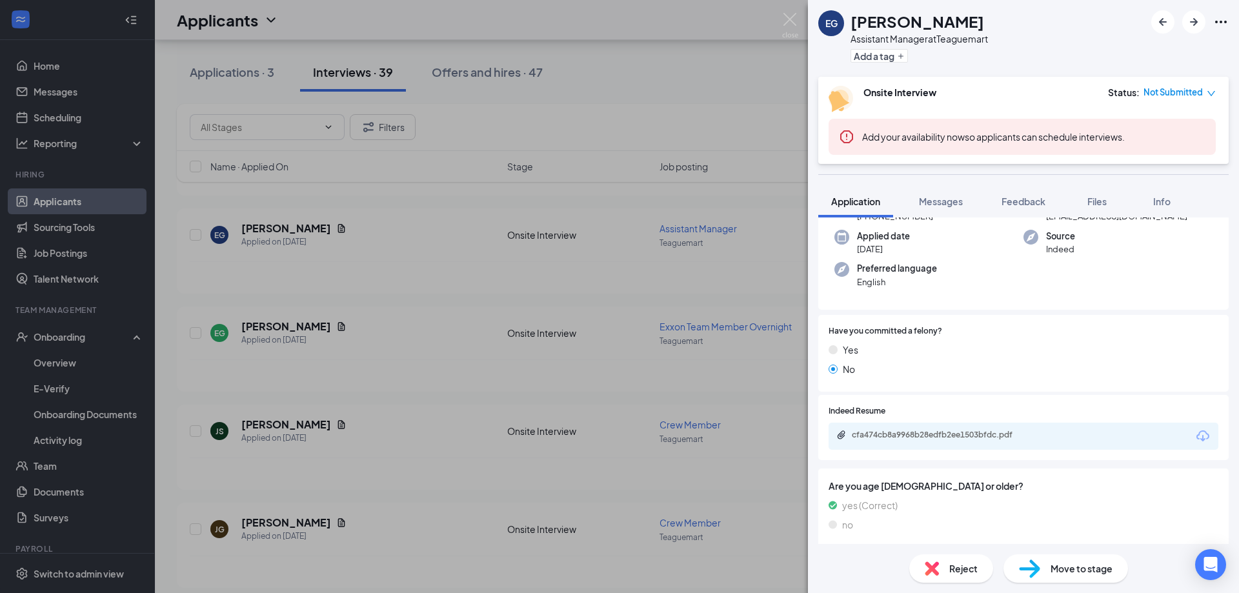
scroll to position [129, 0]
click at [904, 439] on div "cfa474cb8a9968b28edfb2ee1503bfdc.pdf" at bounding box center [942, 434] width 181 height 10
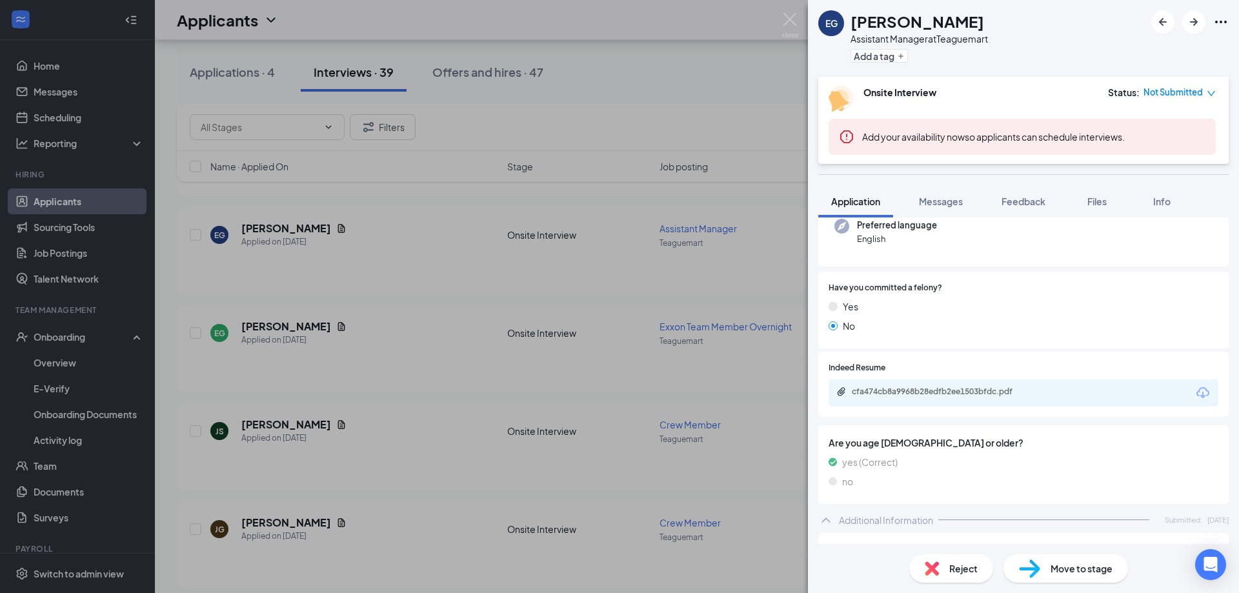
scroll to position [0, 0]
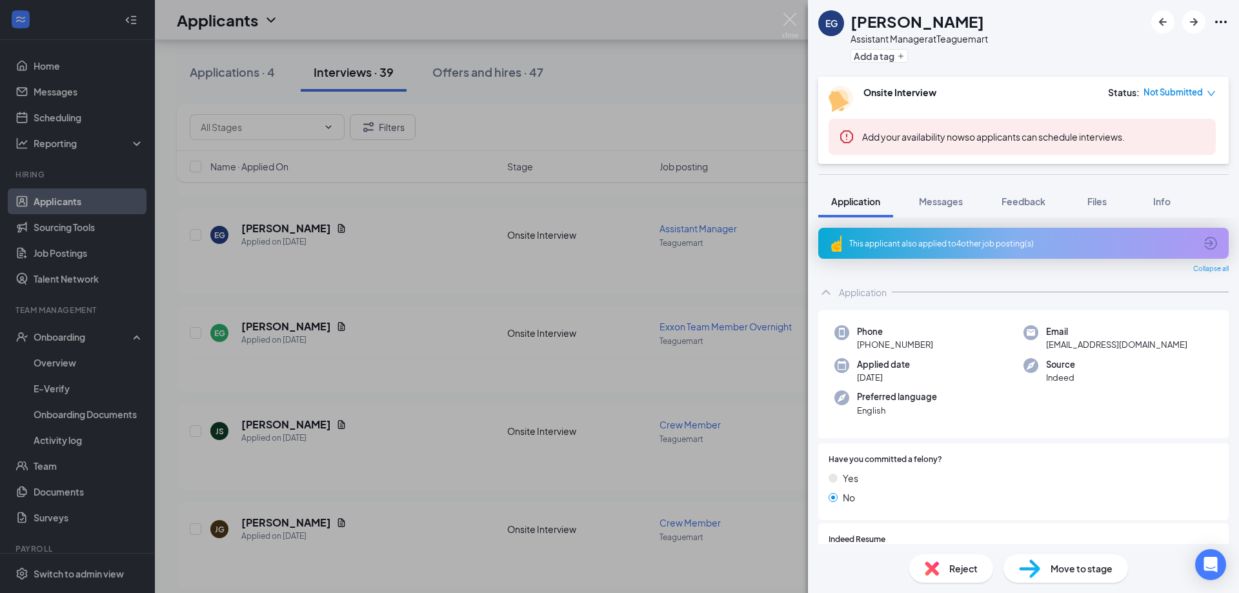
click at [788, 10] on div "EG Ethan Glasscock Assistant Manager at Teaguemart Add a tag Onsite Interview S…" at bounding box center [619, 296] width 1239 height 593
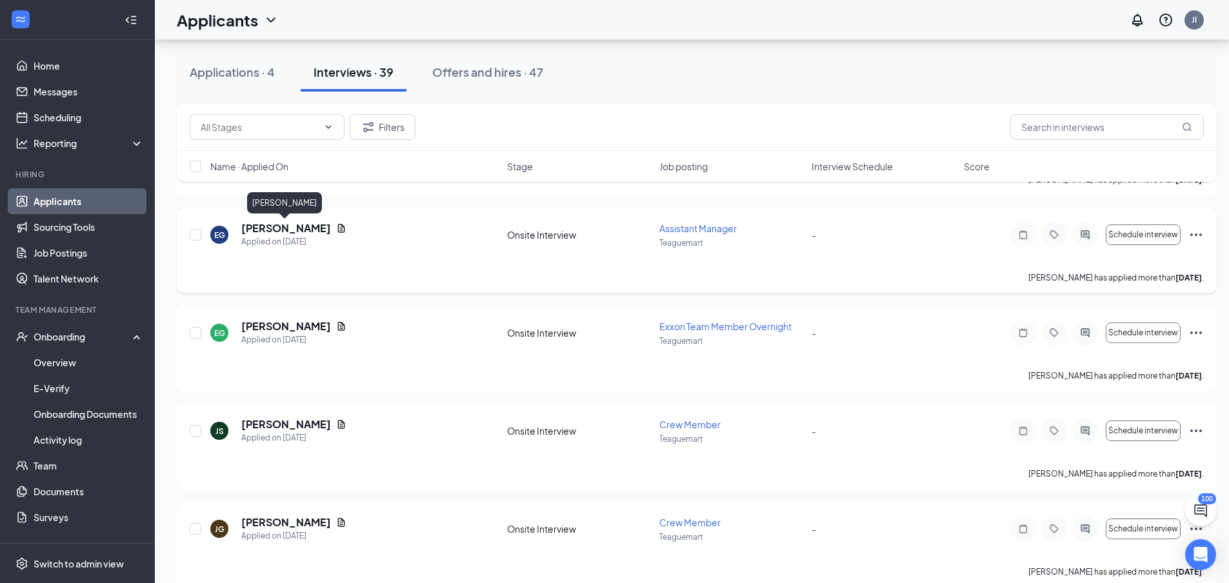
click at [279, 232] on h5 "[PERSON_NAME]" at bounding box center [286, 228] width 90 height 14
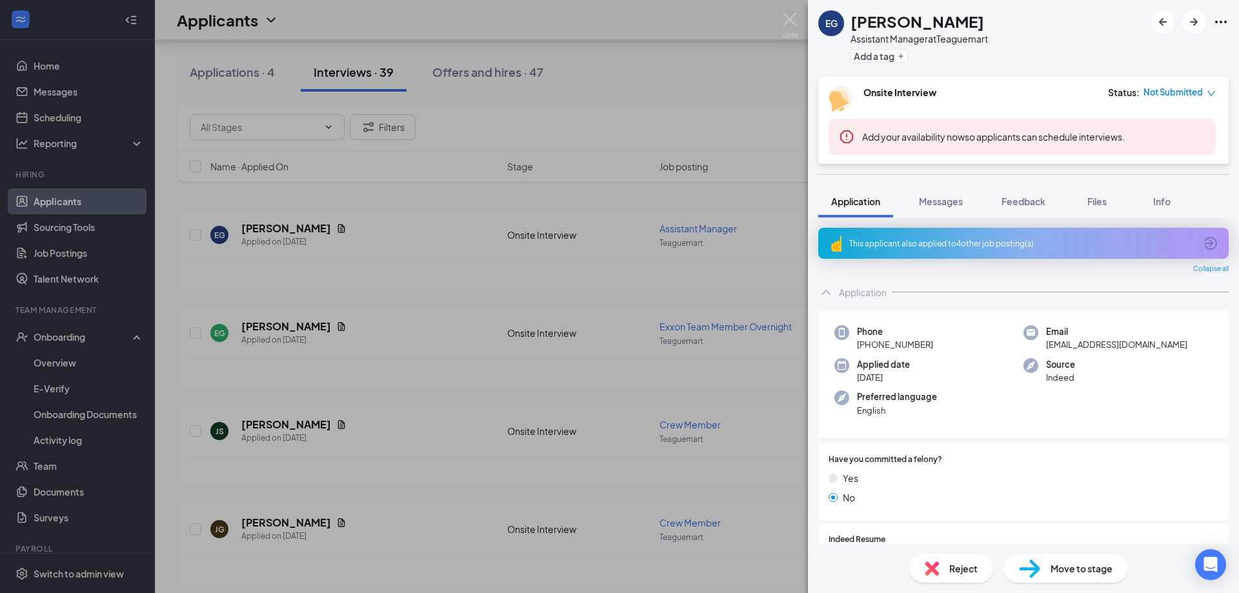
click at [448, 435] on div "EG Ethan Glasscock Assistant Manager at Teaguemart Add a tag Onsite Interview S…" at bounding box center [619, 296] width 1239 height 593
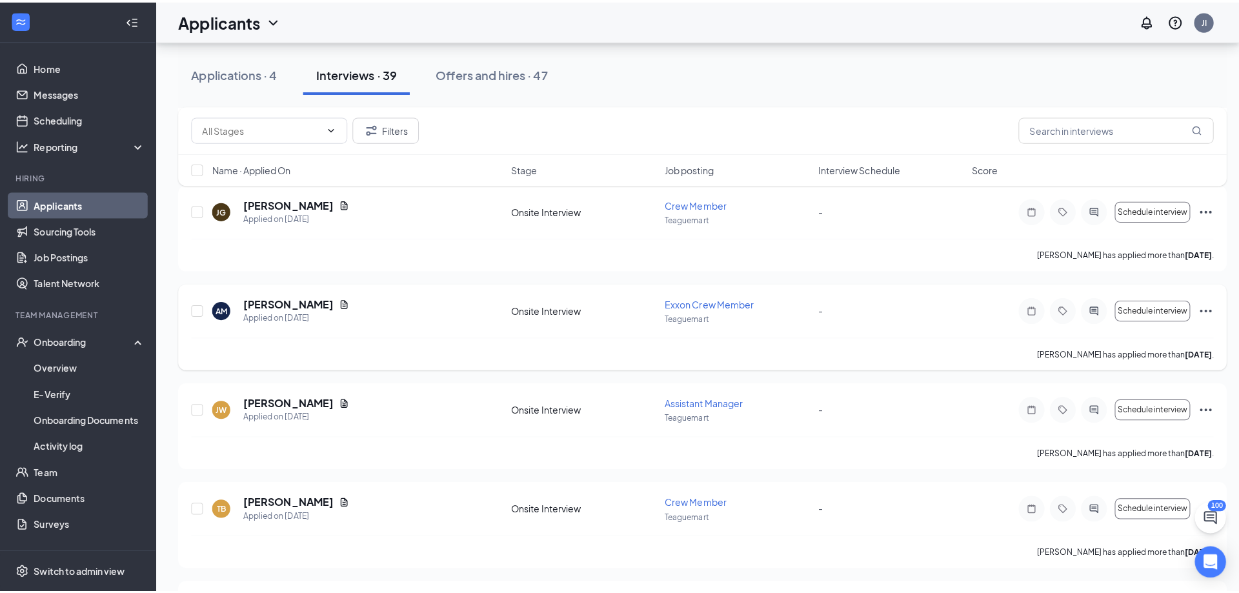
scroll to position [1419, 0]
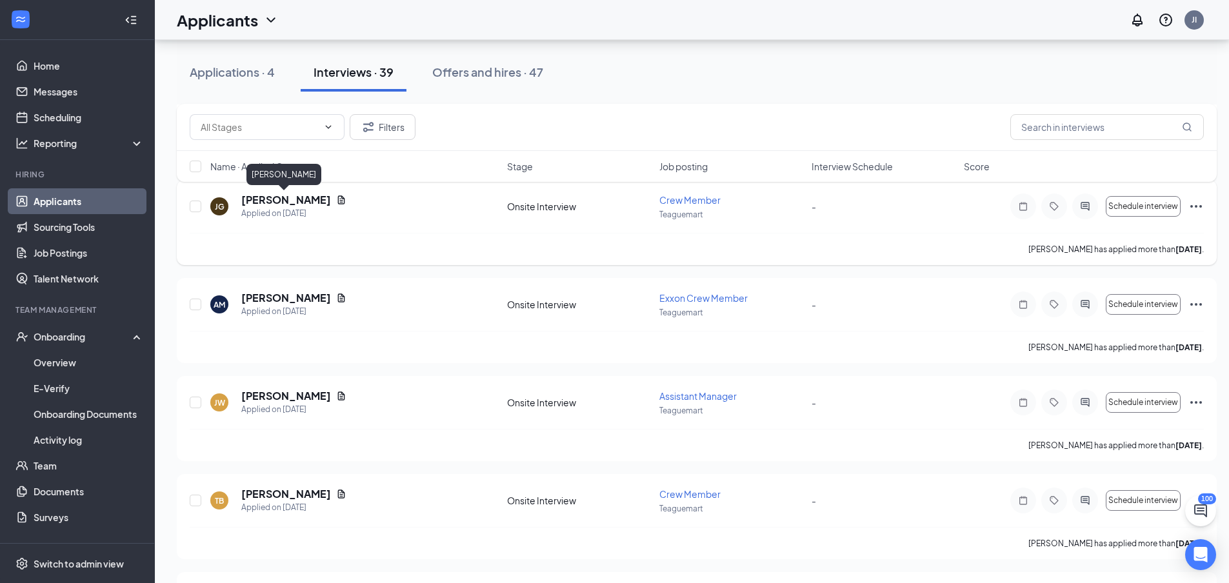
click at [295, 196] on h5 "Jordan Gentsch" at bounding box center [286, 200] width 90 height 14
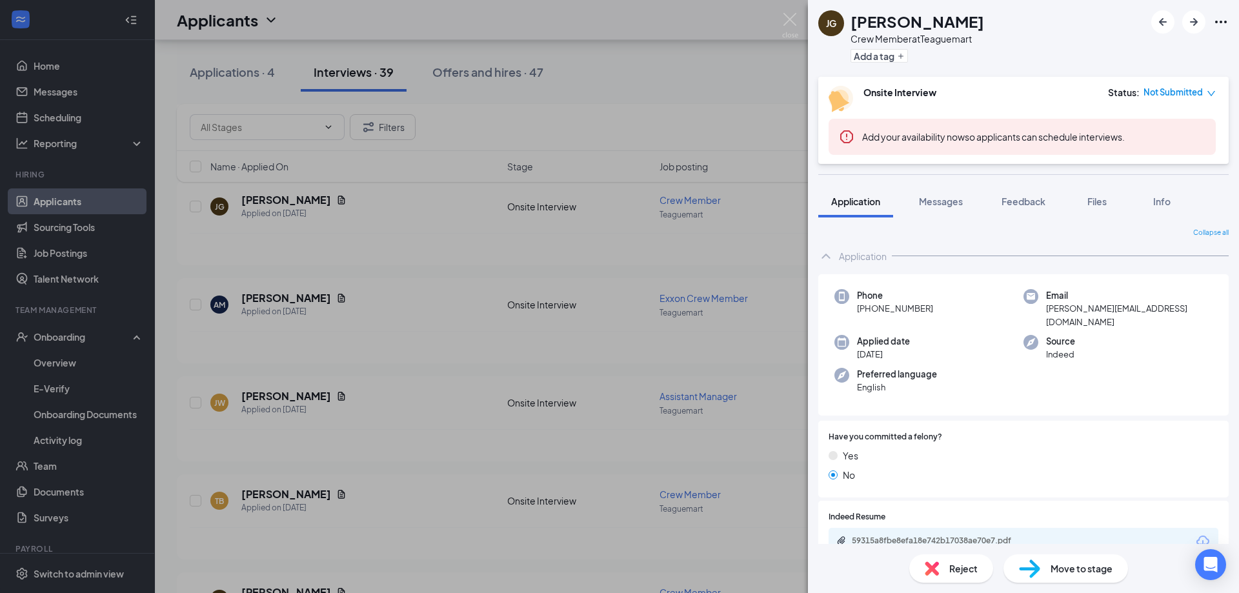
click at [790, 21] on img at bounding box center [790, 25] width 16 height 25
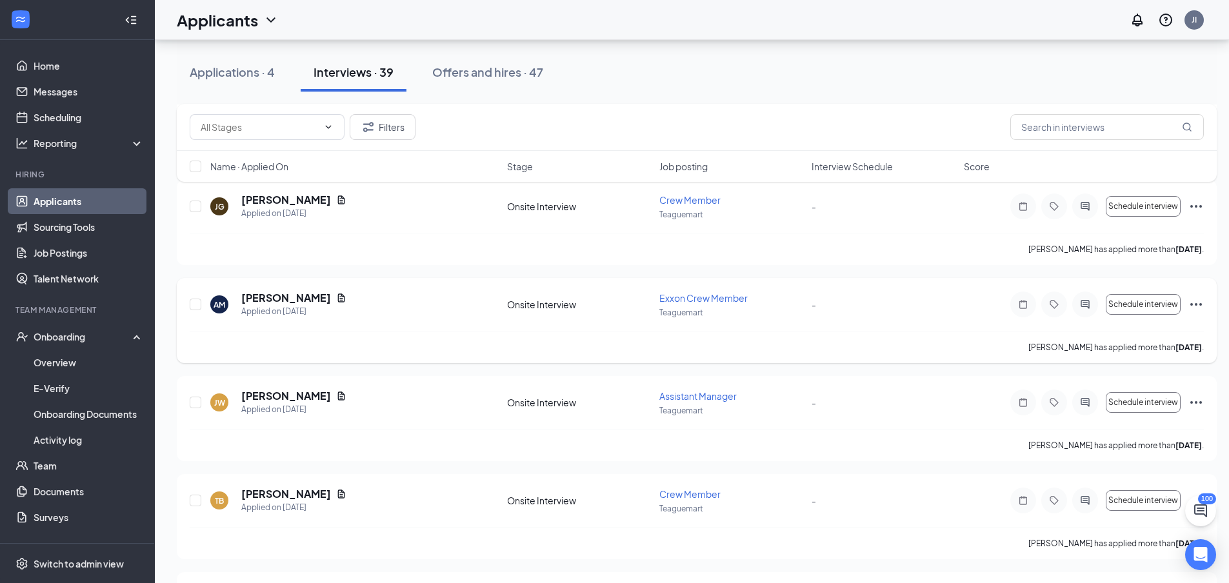
click at [279, 295] on h5 "Abdal Mata" at bounding box center [286, 298] width 90 height 14
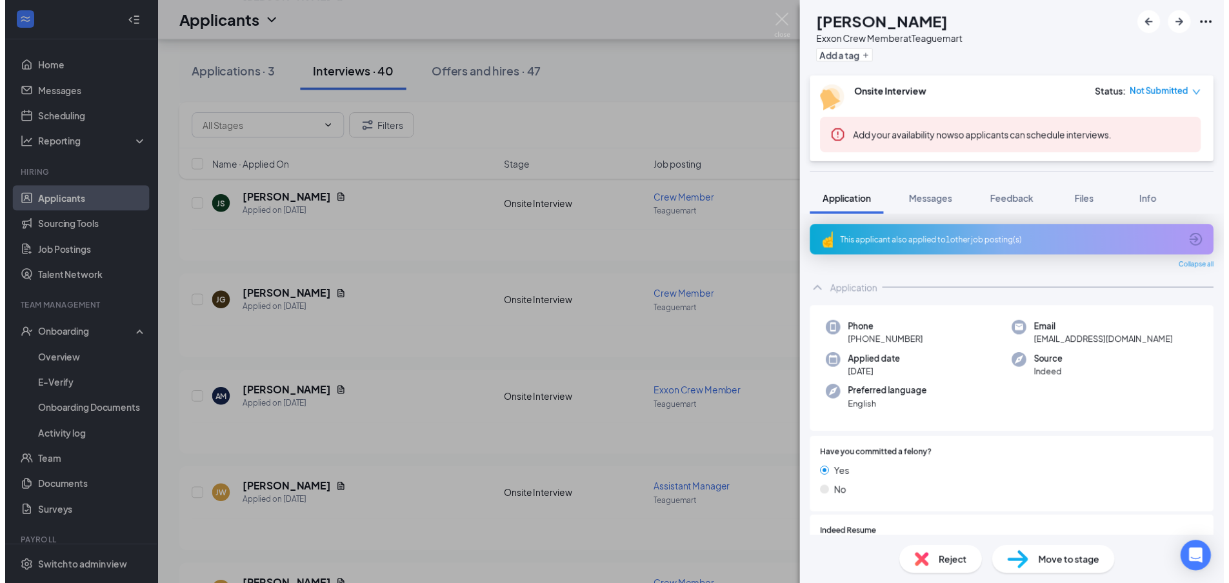
scroll to position [65, 0]
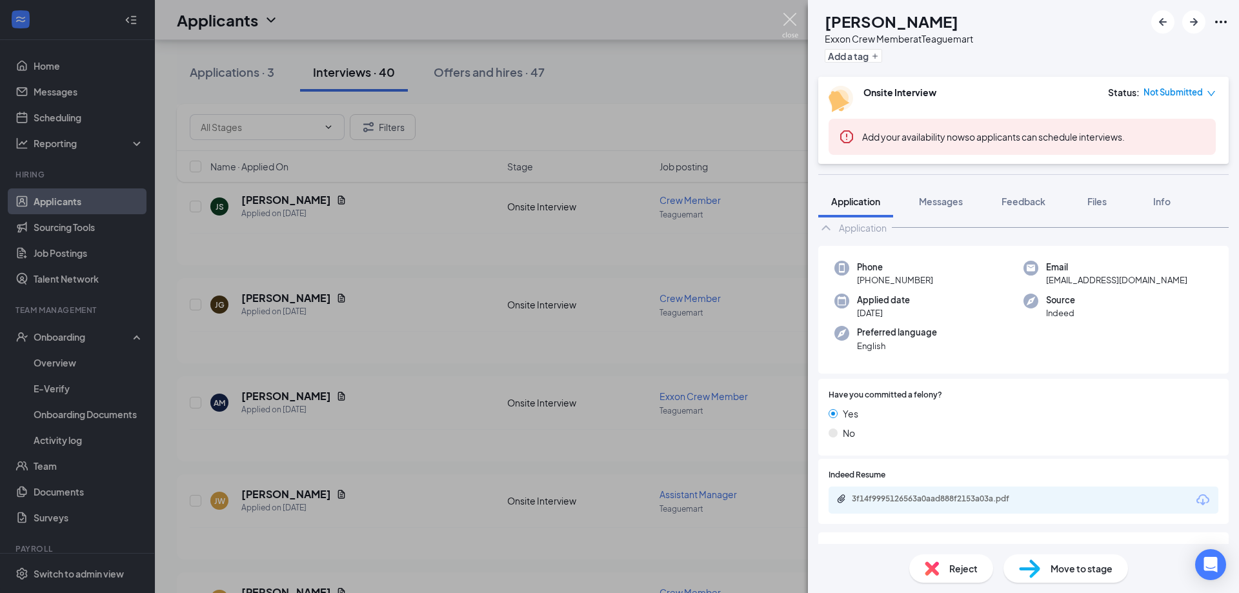
click at [796, 20] on img at bounding box center [790, 25] width 16 height 25
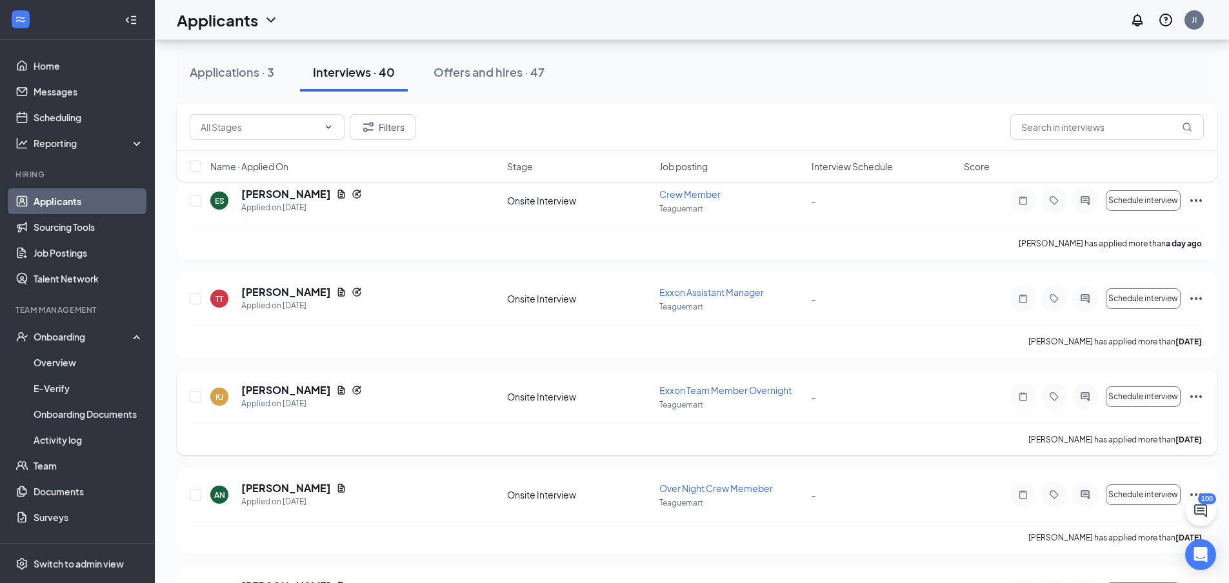
scroll to position [258, 0]
